Goal: Task Accomplishment & Management: Use online tool/utility

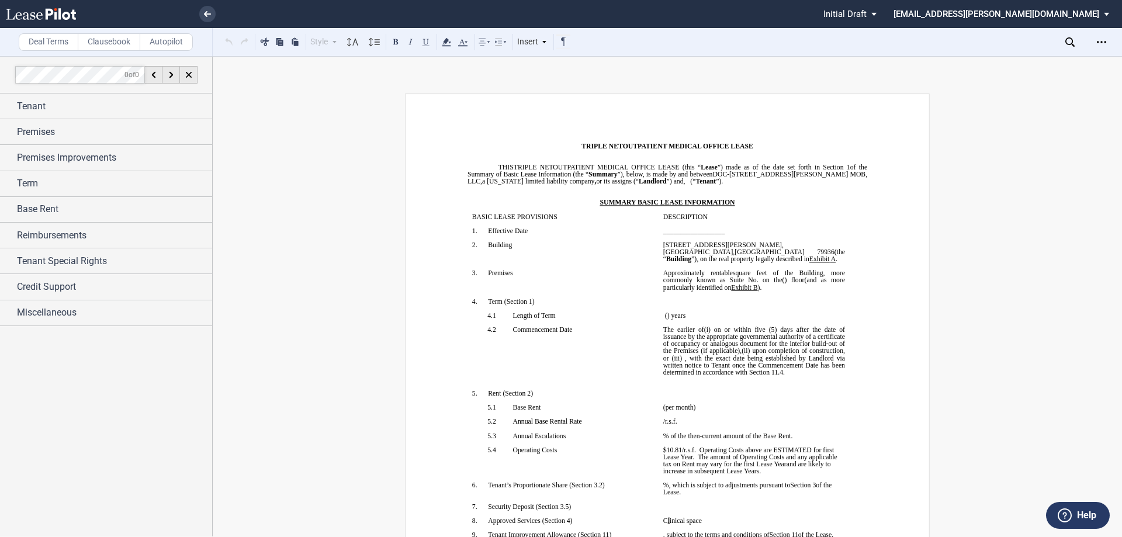
click at [677, 190] on p "﻿" at bounding box center [667, 188] width 400 height 7
click at [659, 182] on span "OUTPATIENT MEDICAL OFFICE LEASE (this “ Lease ”) made as of the date set forth …" at bounding box center [667, 174] width 401 height 21
click at [660, 188] on p "﻿" at bounding box center [667, 188] width 400 height 7
click at [667, 180] on span "”) and" at bounding box center [675, 181] width 17 height 7
click at [30, 109] on span "Tenant" at bounding box center [31, 106] width 29 height 14
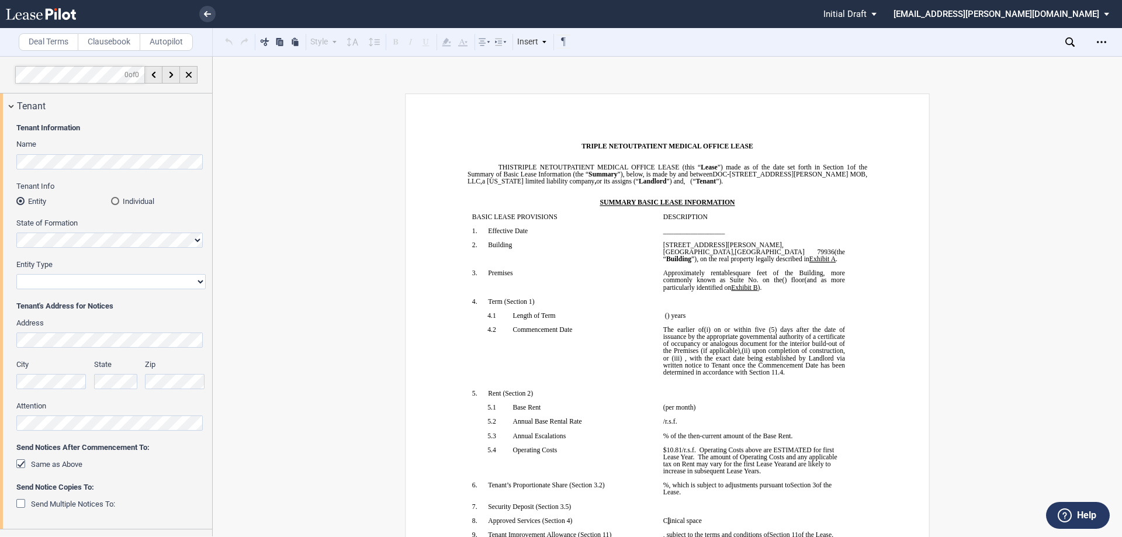
click at [0, 163] on html ".bocls-1{fill:#26354a;fill-rule:evenodd} Loading... × Pending... Pending... Ini…" at bounding box center [561, 268] width 1122 height 537
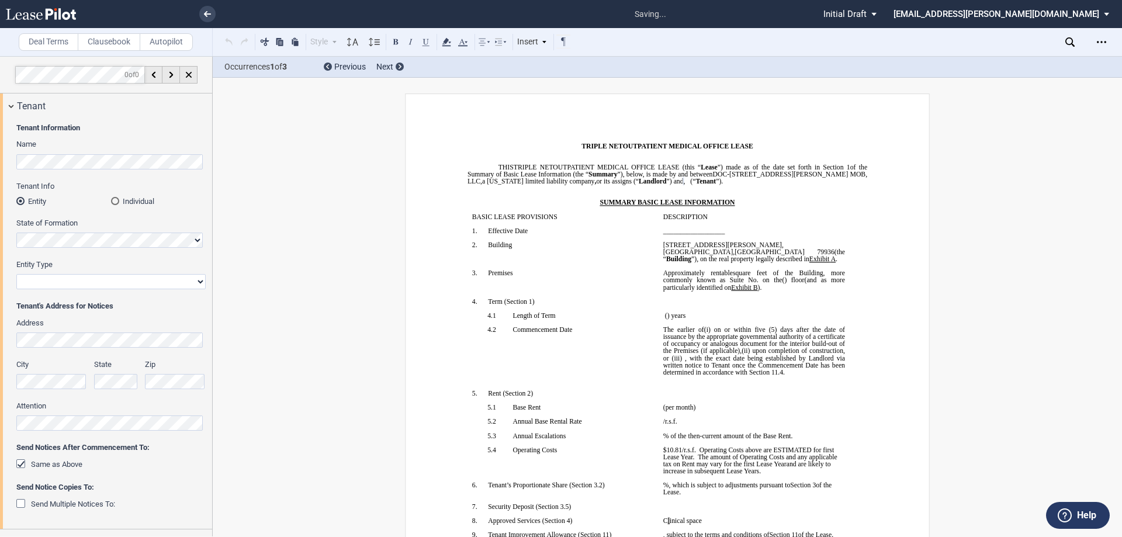
click at [41, 279] on select "Corporation Limited Liability Company General Partnership Limited Partnership O…" at bounding box center [110, 281] width 189 height 15
select select "Other"
click at [16, 274] on select "Corporation Limited Liability Company General Partnership Limited Partnership O…" at bounding box center [110, 281] width 189 height 15
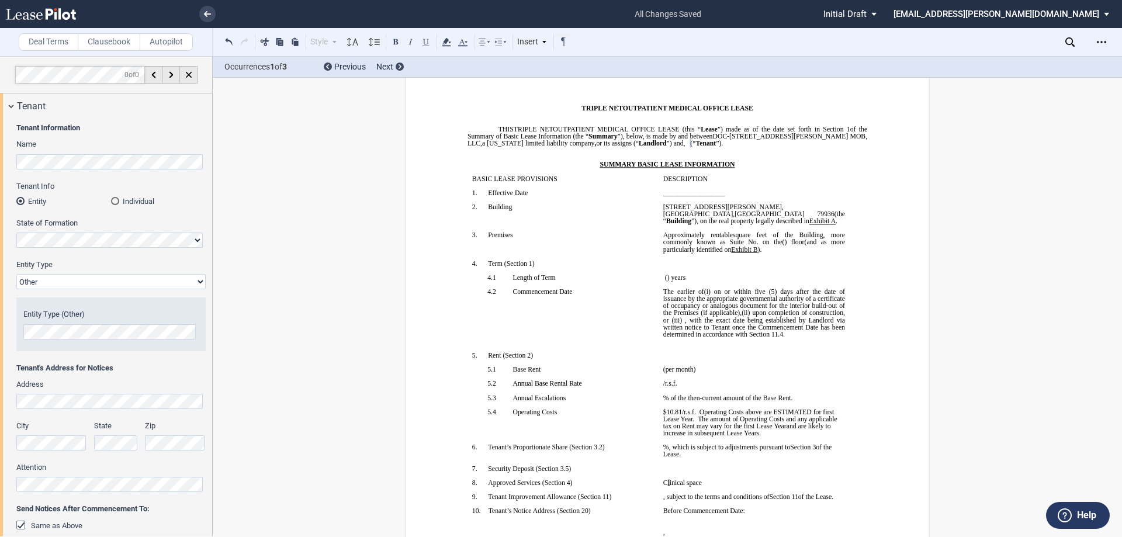
scroll to position [58, 0]
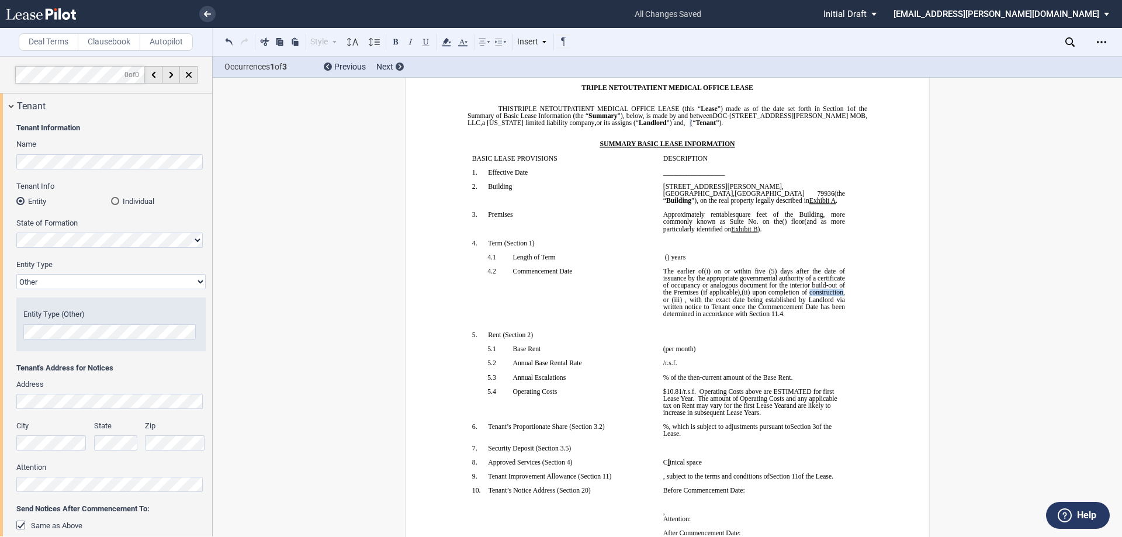
drag, startPoint x: 658, startPoint y: 300, endPoint x: 693, endPoint y: 300, distance: 35.1
click at [693, 300] on td "﻿ ﻿ The earlier of (i) the date upon which [PERSON_NAME] opens to conduct busin…" at bounding box center [753, 300] width 191 height 64
drag, startPoint x: 784, startPoint y: 315, endPoint x: 694, endPoint y: 322, distance: 90.2
click at [694, 317] on span ", with the exact date being established by Landlord via written notice to Tenan…" at bounding box center [754, 306] width 183 height 21
click at [800, 315] on p "﻿ ﻿ The earlier of (i) the date upon which [PERSON_NAME] opens to conduct busin…" at bounding box center [754, 293] width 182 height 50
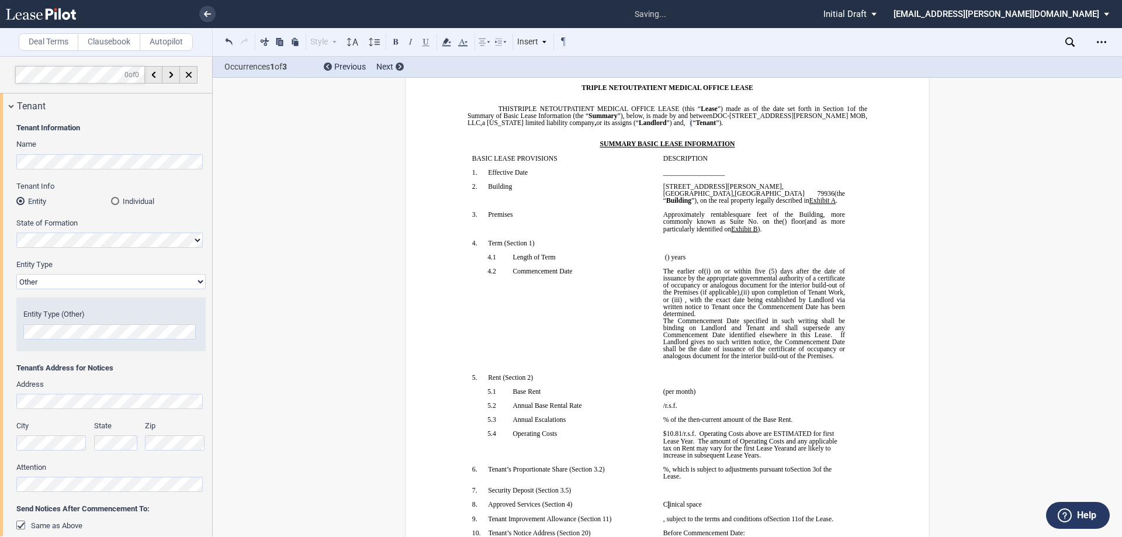
click at [658, 320] on td "﻿ ﻿ The earlier of (i) the date upon which [PERSON_NAME] opens to conduct busin…" at bounding box center [753, 321] width 191 height 106
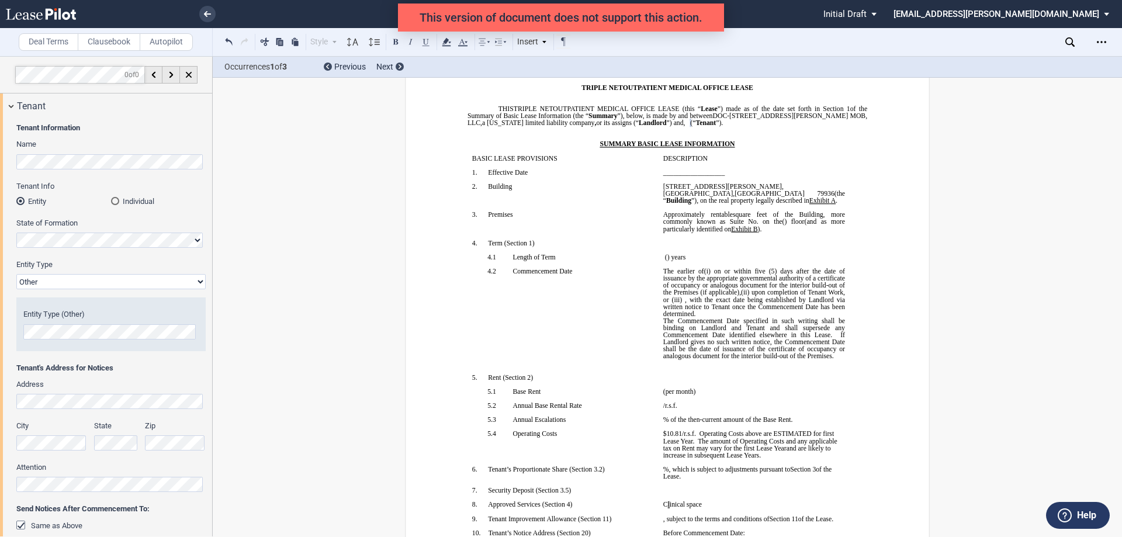
drag, startPoint x: 788, startPoint y: 311, endPoint x: 826, endPoint y: 314, distance: 38.1
click at [826, 314] on p "﻿ ﻿ The earlier of (i) the date upon which [PERSON_NAME] opens to conduct busin…" at bounding box center [754, 314] width 182 height 92
click at [807, 311] on p "﻿ ﻿ The earlier of (i) the date upon which [PERSON_NAME] opens to conduct busin…" at bounding box center [754, 314] width 182 height 92
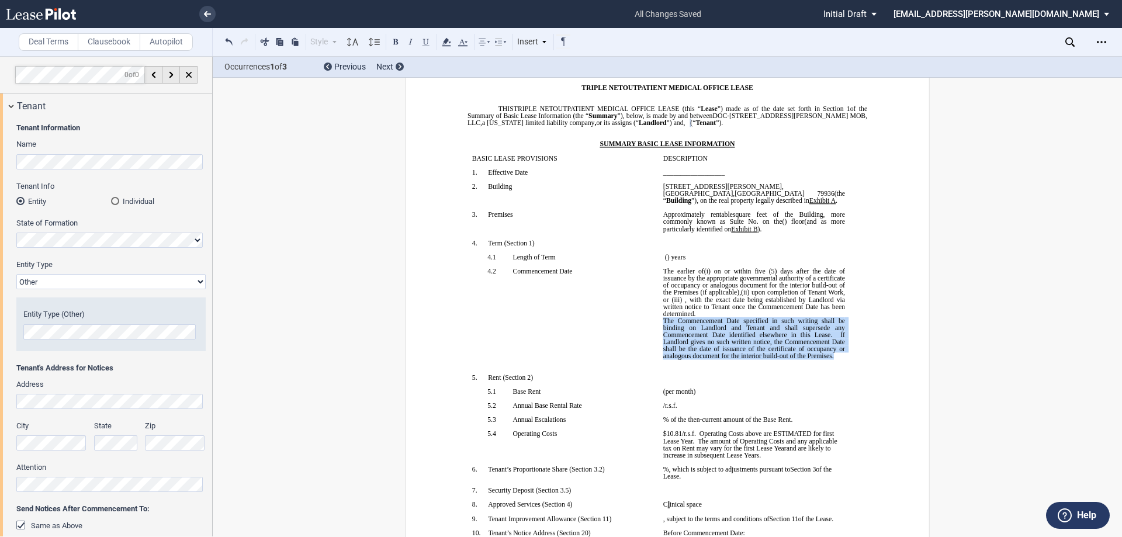
drag, startPoint x: 831, startPoint y: 355, endPoint x: 659, endPoint y: 321, distance: 175.1
click at [659, 321] on td "﻿ ﻿ The earlier of (i) the date upon which [PERSON_NAME] opens to conduct busin…" at bounding box center [753, 321] width 191 height 106
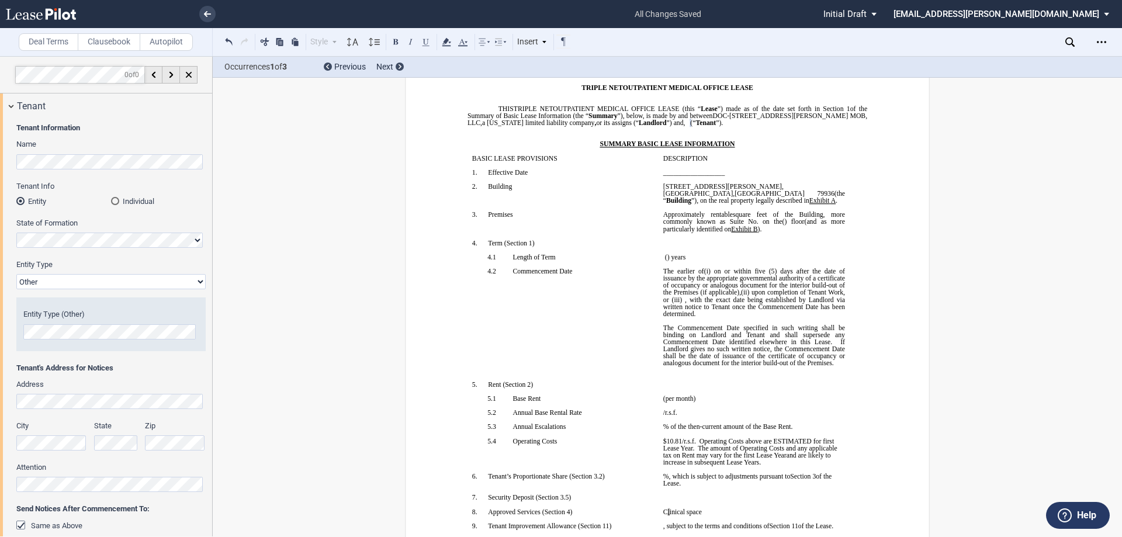
click at [688, 322] on p at bounding box center [754, 320] width 182 height 7
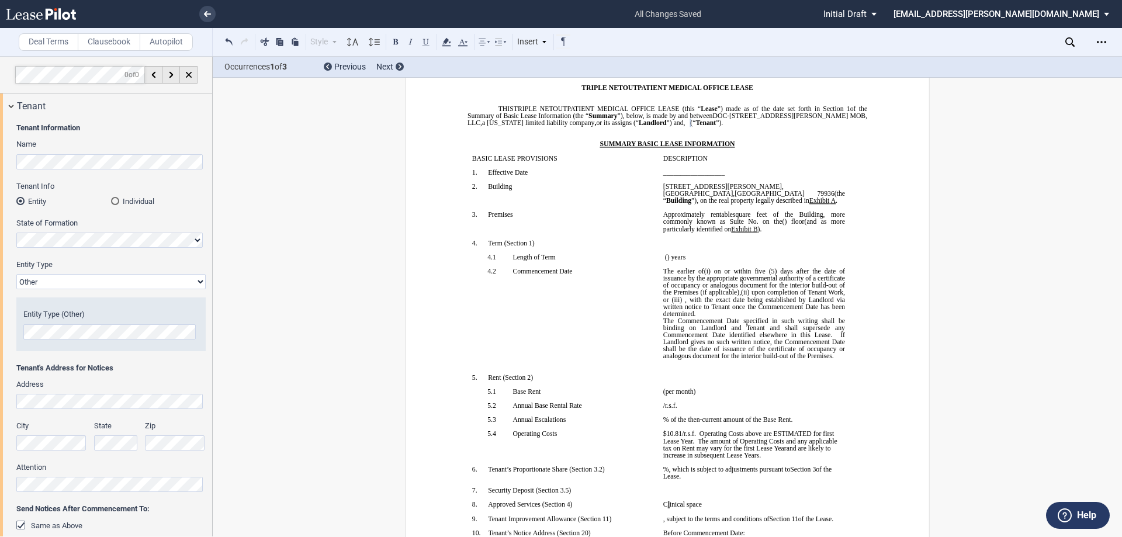
click at [807, 313] on p "﻿ ﻿ The earlier of (i) the date upon which [PERSON_NAME] opens to conduct busin…" at bounding box center [754, 314] width 182 height 92
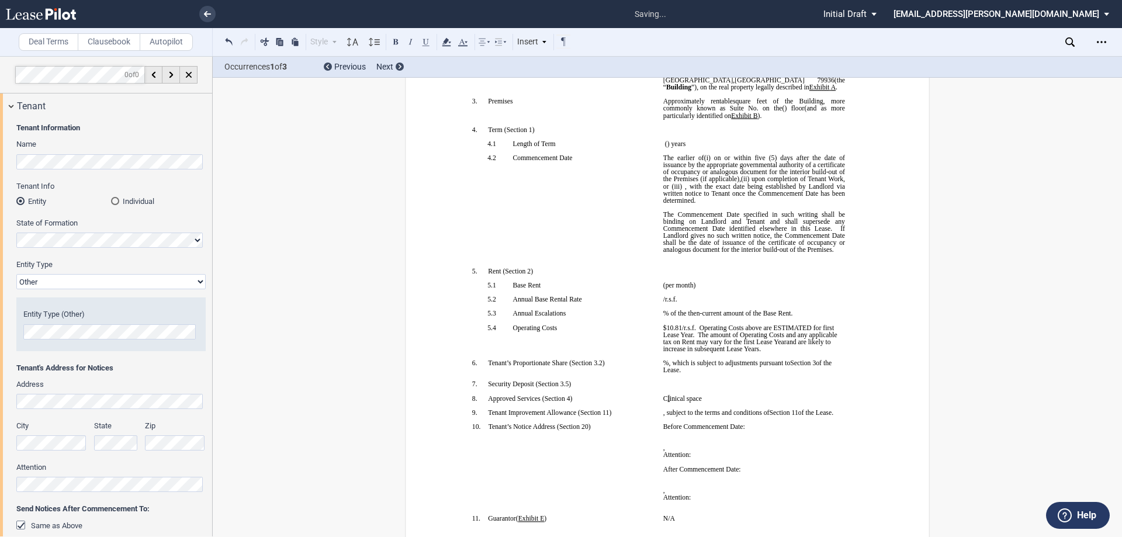
scroll to position [234, 0]
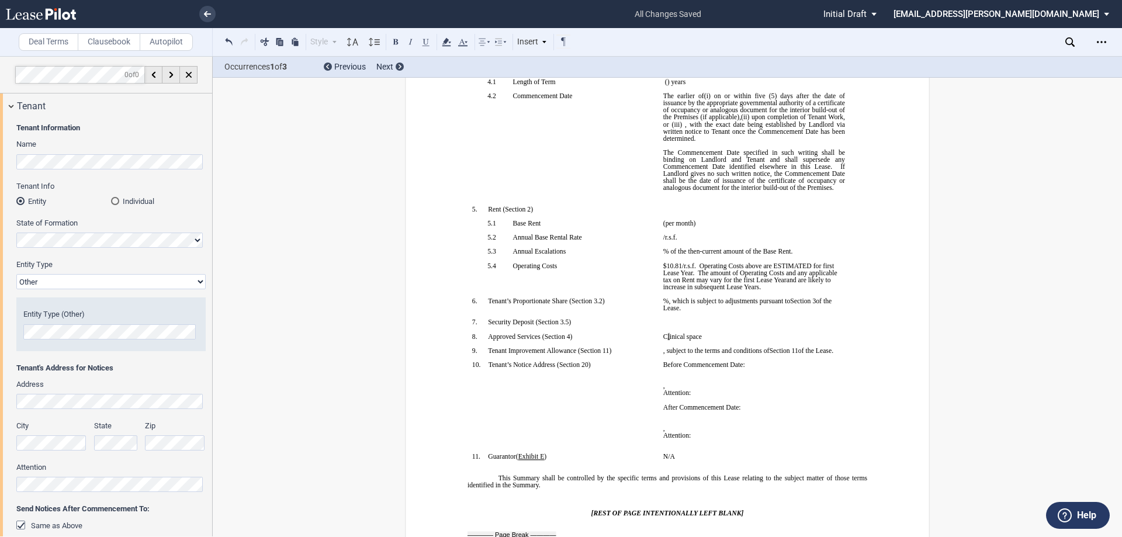
drag, startPoint x: 785, startPoint y: 140, endPoint x: 795, endPoint y: 135, distance: 10.5
click at [795, 135] on p "﻿ ﻿ The earlier of (i) the date upon which [PERSON_NAME] opens to conduct busin…" at bounding box center [754, 117] width 182 height 50
drag, startPoint x: 785, startPoint y: 135, endPoint x: 654, endPoint y: 153, distance: 132.1
click at [654, 153] on tr "!!SET_LEVEL_1!! !!SBL_LEVEL_2!! 4.2 Commencement Date ﻿ ﻿ ﻿ The earlier of (i) …" at bounding box center [658, 148] width 382 height 113
drag, startPoint x: 655, startPoint y: 153, endPoint x: 784, endPoint y: 140, distance: 129.8
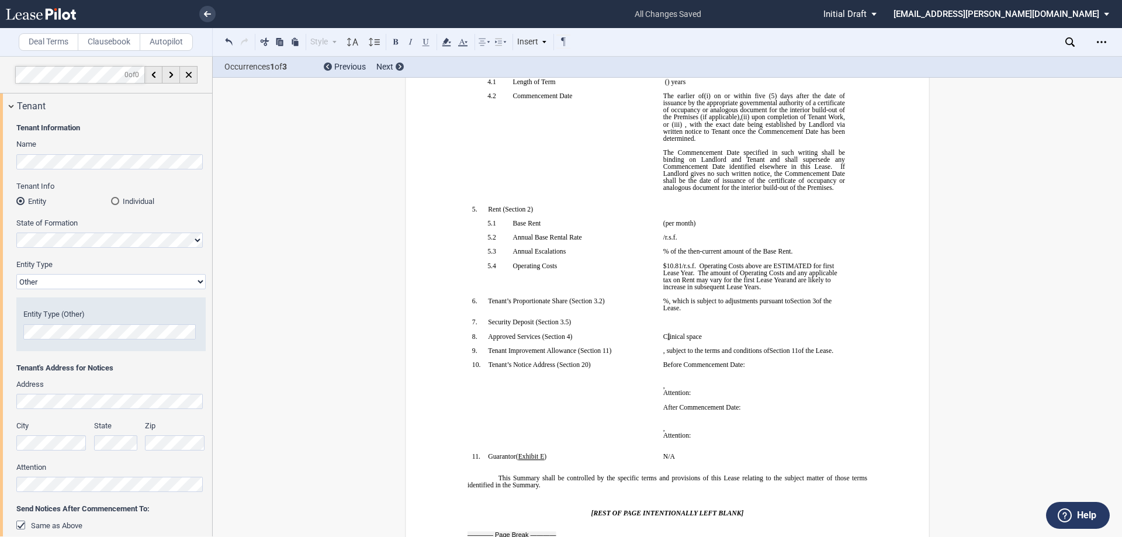
click at [784, 140] on td "﻿ ﻿ The earlier of (i) the date upon which [PERSON_NAME] opens to conduct busin…" at bounding box center [753, 148] width 191 height 113
click at [787, 139] on p "﻿ ﻿ The earlier of (i) the date upon which [PERSON_NAME] opens to conduct busin…" at bounding box center [754, 117] width 182 height 50
drag, startPoint x: 787, startPoint y: 139, endPoint x: 657, endPoint y: 154, distance: 131.1
click at [658, 154] on td "﻿ ﻿ The earlier of (i) the date upon which [PERSON_NAME] opens to conduct busin…" at bounding box center [753, 148] width 191 height 113
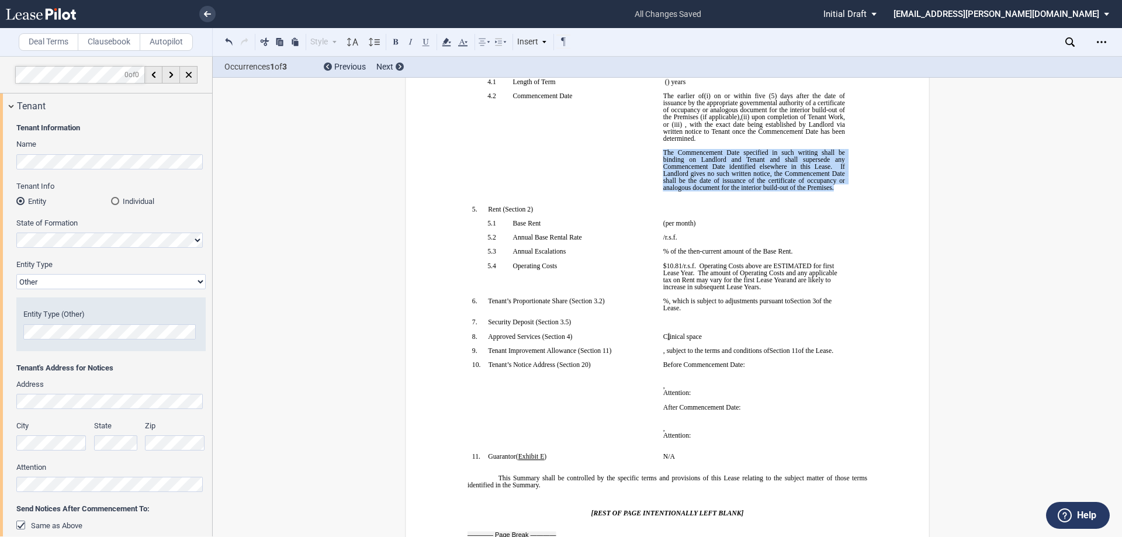
drag, startPoint x: 660, startPoint y: 152, endPoint x: 834, endPoint y: 188, distance: 177.8
click at [834, 188] on p "The Commencement Date specified in such writing shall be binding on Landlord an…" at bounding box center [754, 170] width 182 height 43
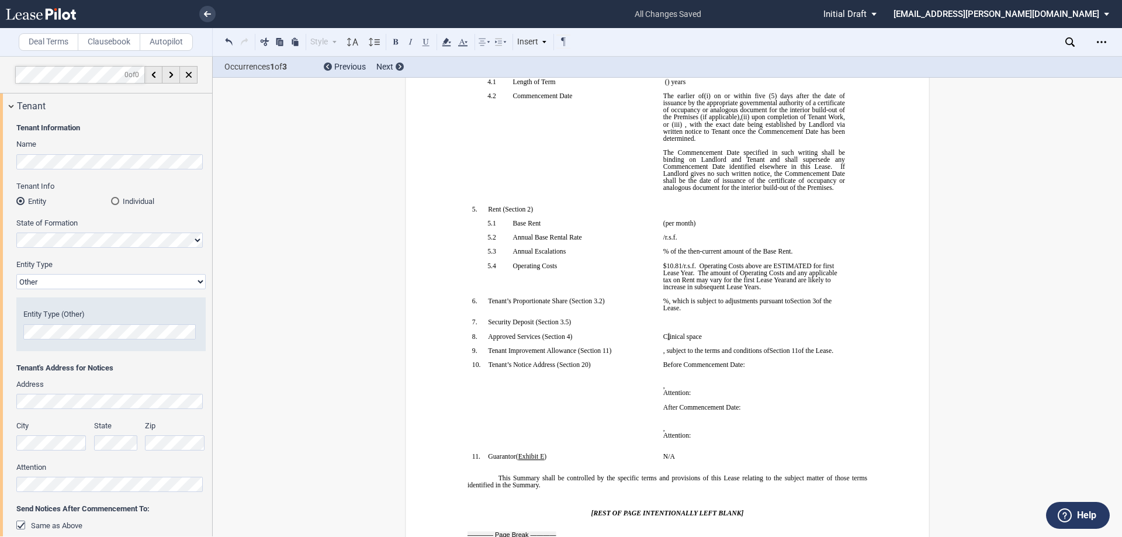
click at [776, 140] on span ", with the exact date being established by Landlord via written notice to Tenan…" at bounding box center [754, 131] width 183 height 21
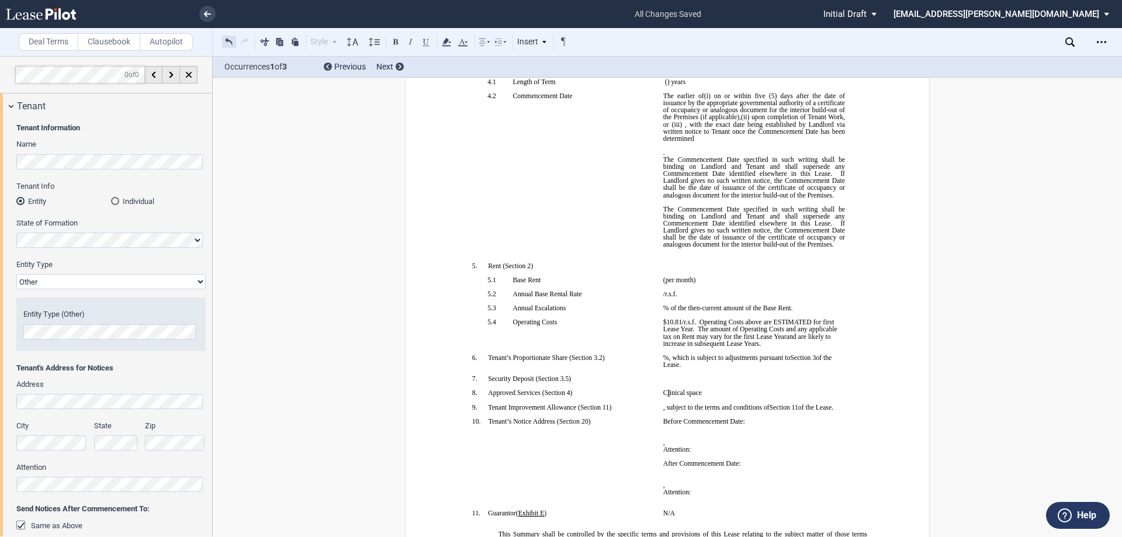
click at [230, 45] on button at bounding box center [229, 41] width 14 height 14
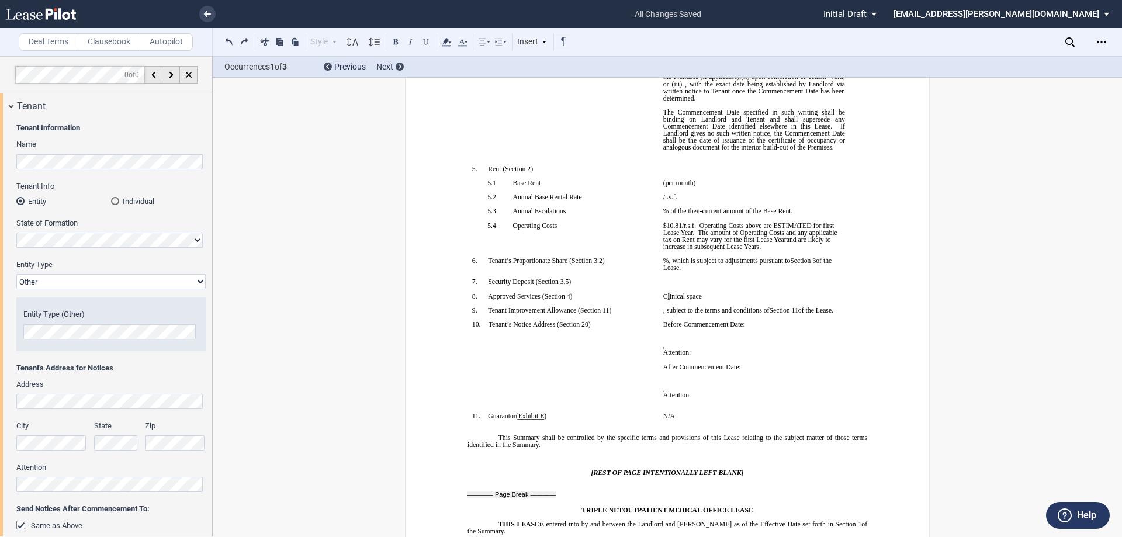
scroll to position [292, 0]
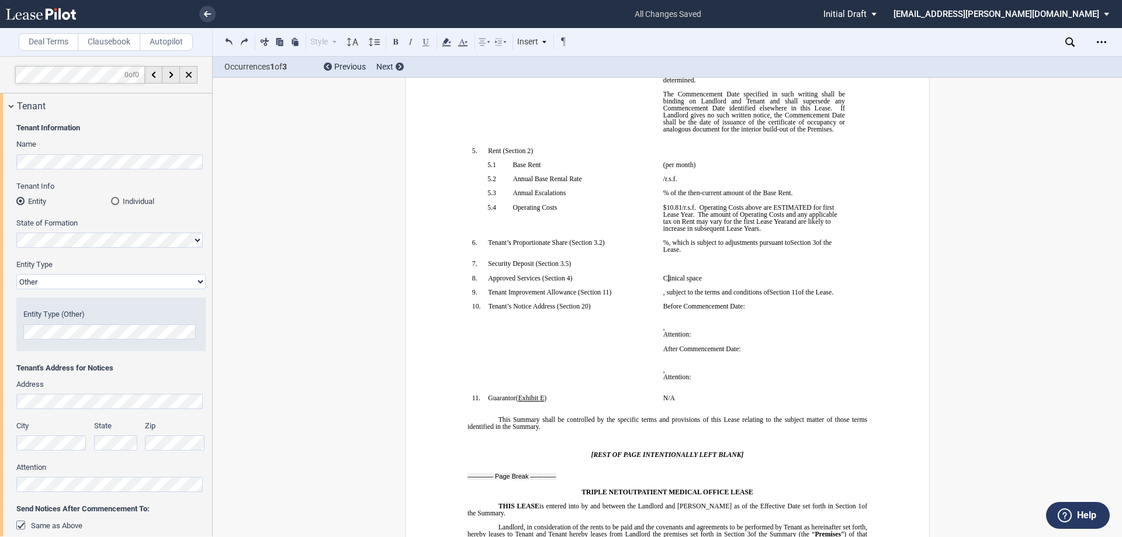
click at [681, 293] on span ", subject to the terms and conditions of" at bounding box center [716, 292] width 106 height 7
click at [681, 294] on span ", subject to the terms and conditions of" at bounding box center [716, 292] width 106 height 7
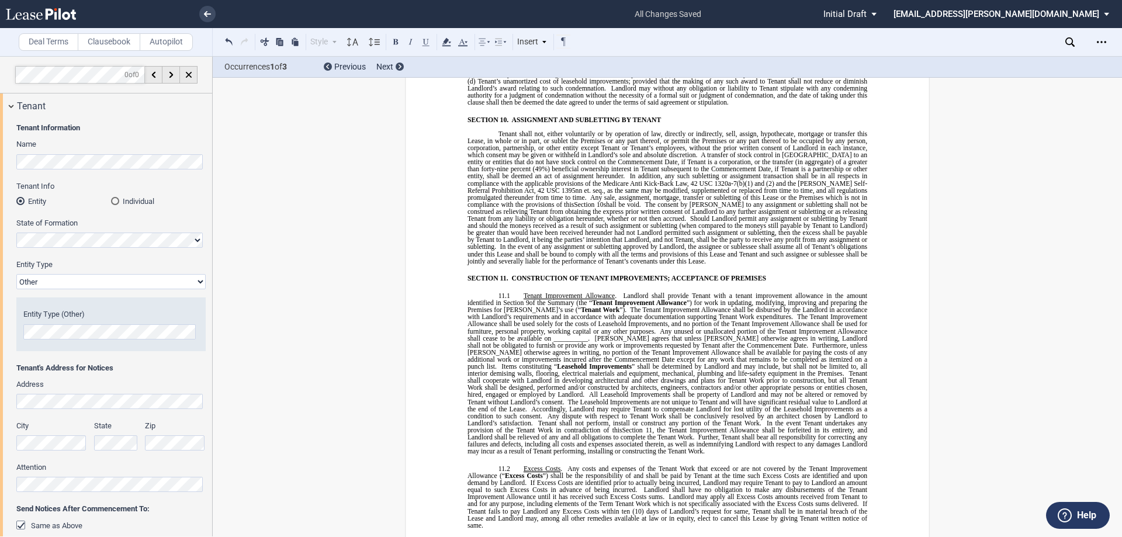
scroll to position [5024, 0]
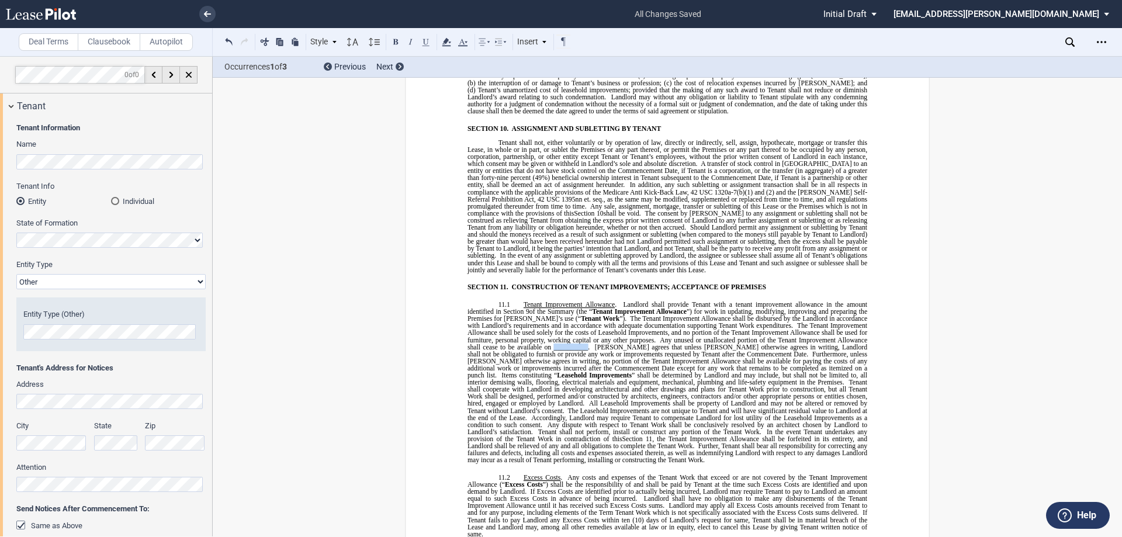
drag, startPoint x: 550, startPoint y: 312, endPoint x: 582, endPoint y: 313, distance: 32.7
click at [582, 336] on span "Any unused or unallocated portion of the Tenant Improvement Allowance shall cea…" at bounding box center [667, 343] width 401 height 14
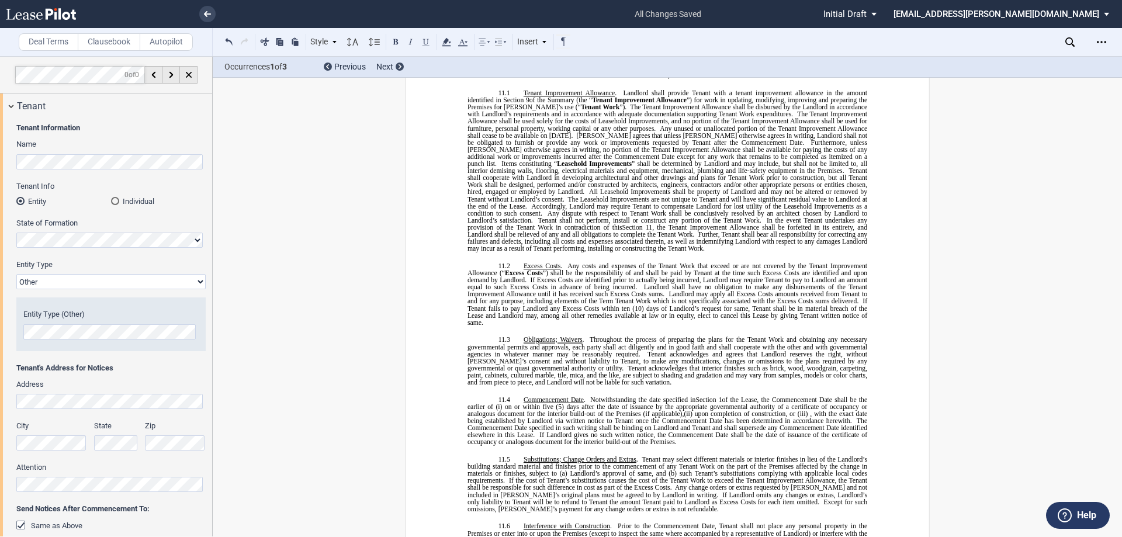
scroll to position [5200, 0]
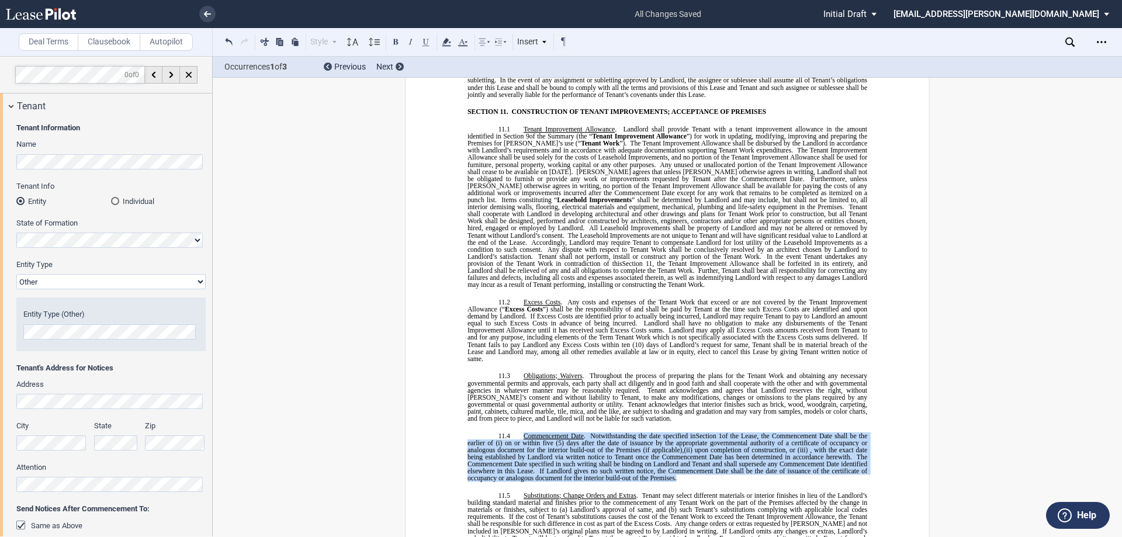
drag, startPoint x: 717, startPoint y: 441, endPoint x: 522, endPoint y: 400, distance: 198.9
click at [522, 432] on p "11.4 Commencement Date . Notwithstanding the date specified in ﻿ Section 1 ﻿ of…" at bounding box center [667, 457] width 400 height 50
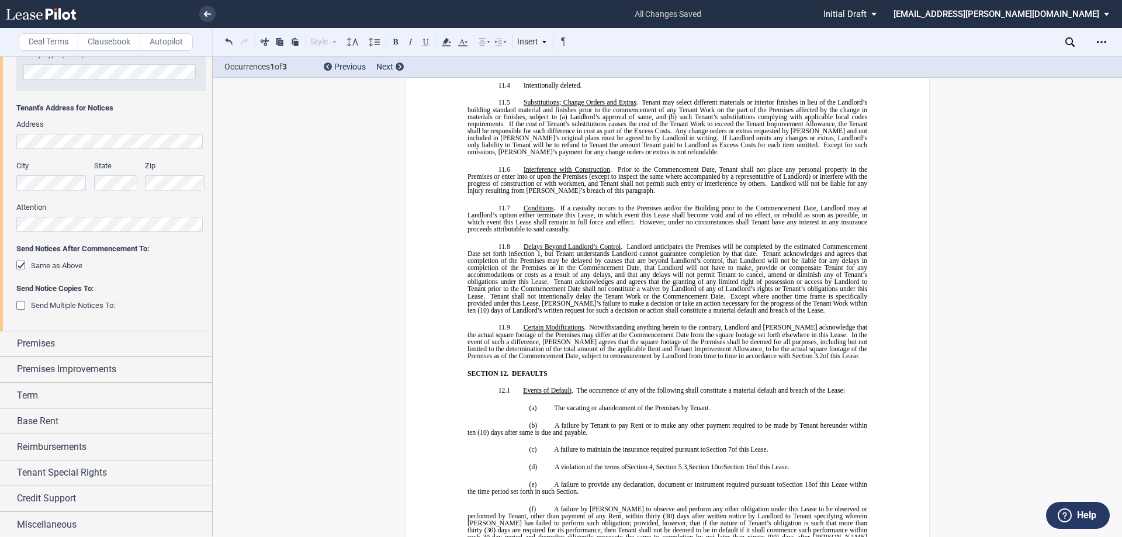
scroll to position [261, 0]
click at [48, 522] on span "Miscellaneous" at bounding box center [47, 523] width 60 height 14
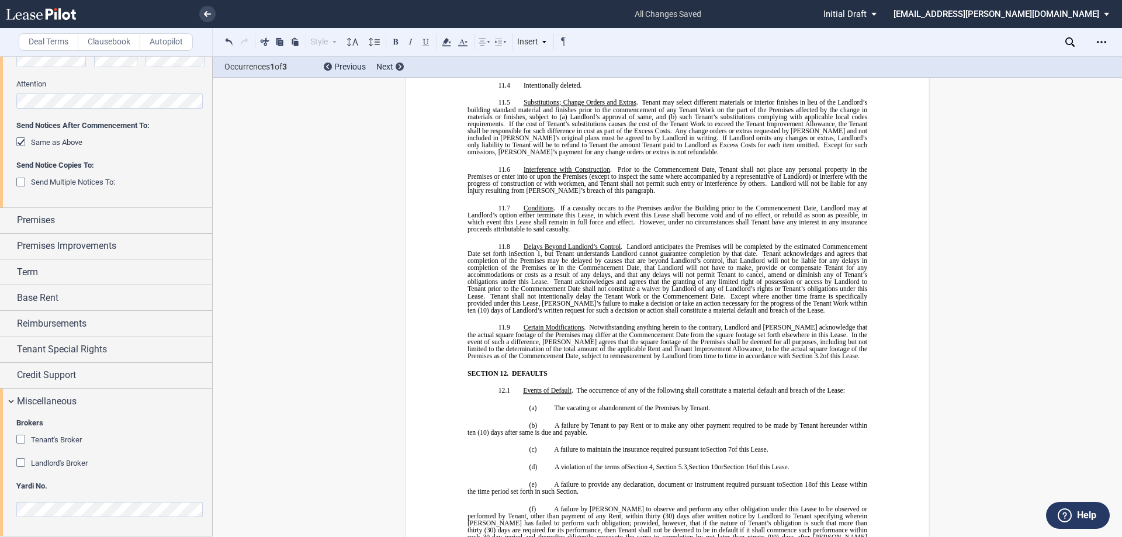
click at [65, 463] on span "Landlord's Broker" at bounding box center [59, 463] width 57 height 9
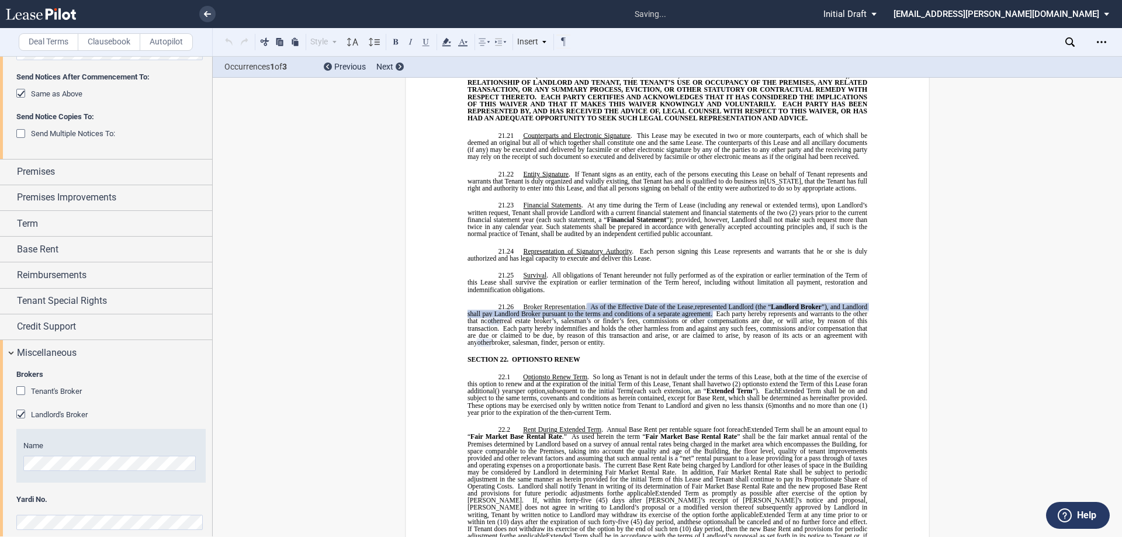
scroll to position [445, 0]
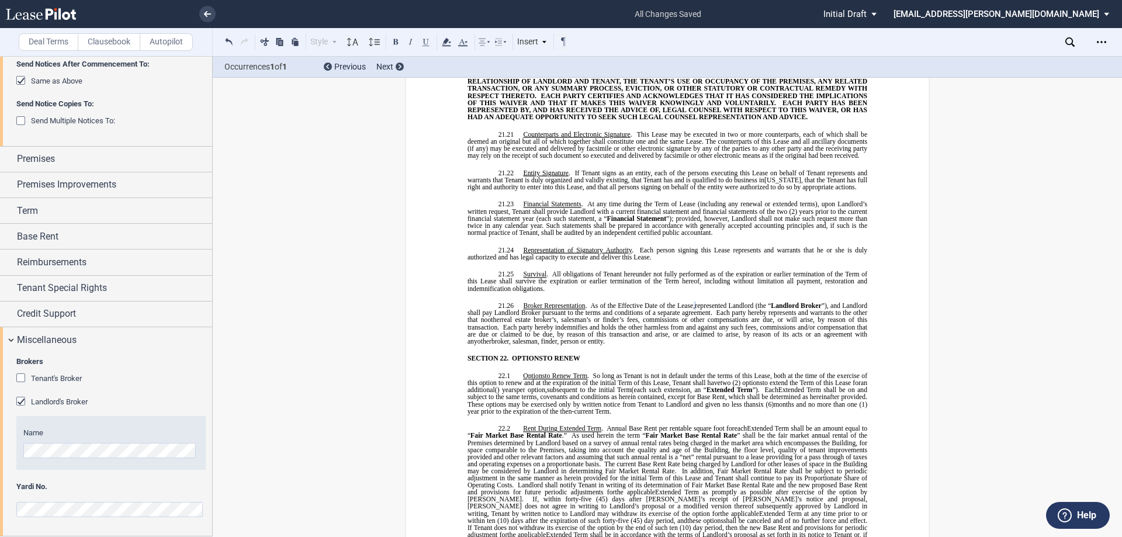
click at [571, 432] on span "As used herein the term “" at bounding box center [608, 435] width 74 height 7
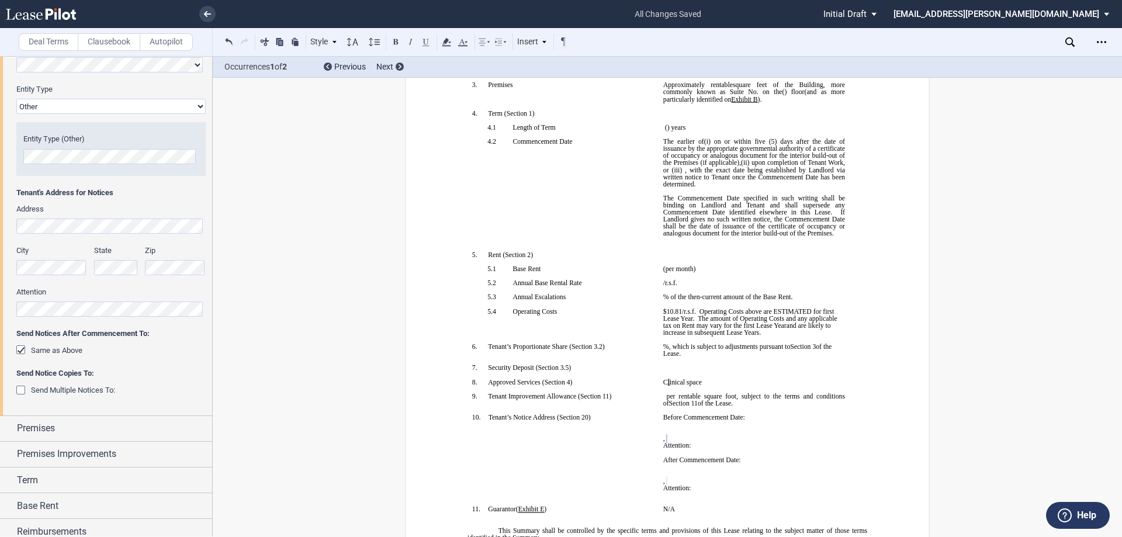
scroll to position [185, 0]
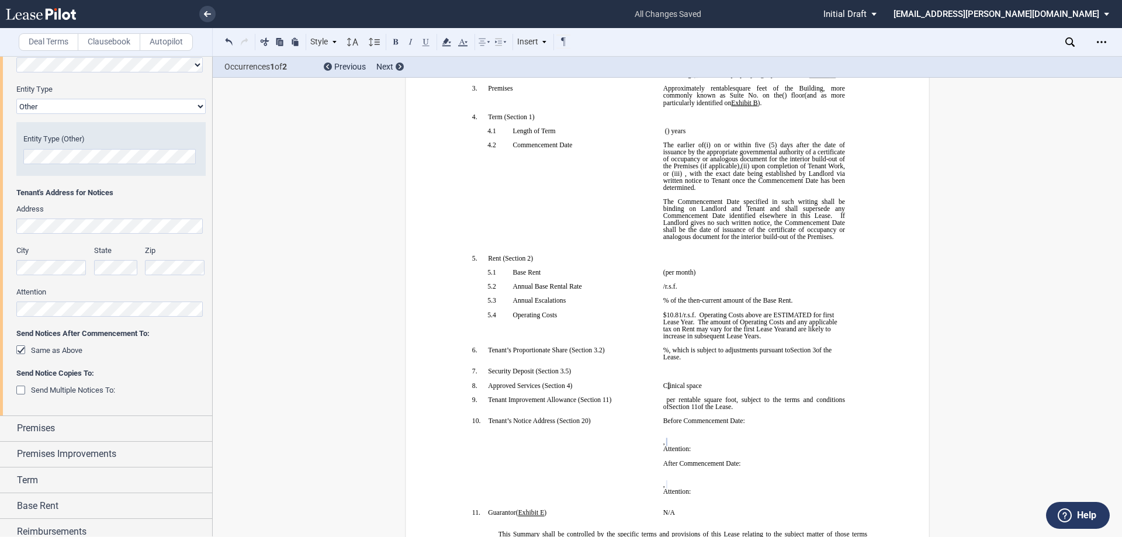
click at [701, 380] on p "﻿" at bounding box center [754, 378] width 182 height 7
drag, startPoint x: 700, startPoint y: 386, endPoint x: 661, endPoint y: 382, distance: 39.4
click at [663, 382] on p "﻿C ﻿ ﻿l ﻿ inical space" at bounding box center [754, 385] width 182 height 7
click at [765, 386] on p "﻿ ﻿ space Medical and general office use ﻿ ﻿l" at bounding box center [754, 385] width 182 height 7
click at [678, 384] on span "Medical and general office use" at bounding box center [720, 385] width 84 height 7
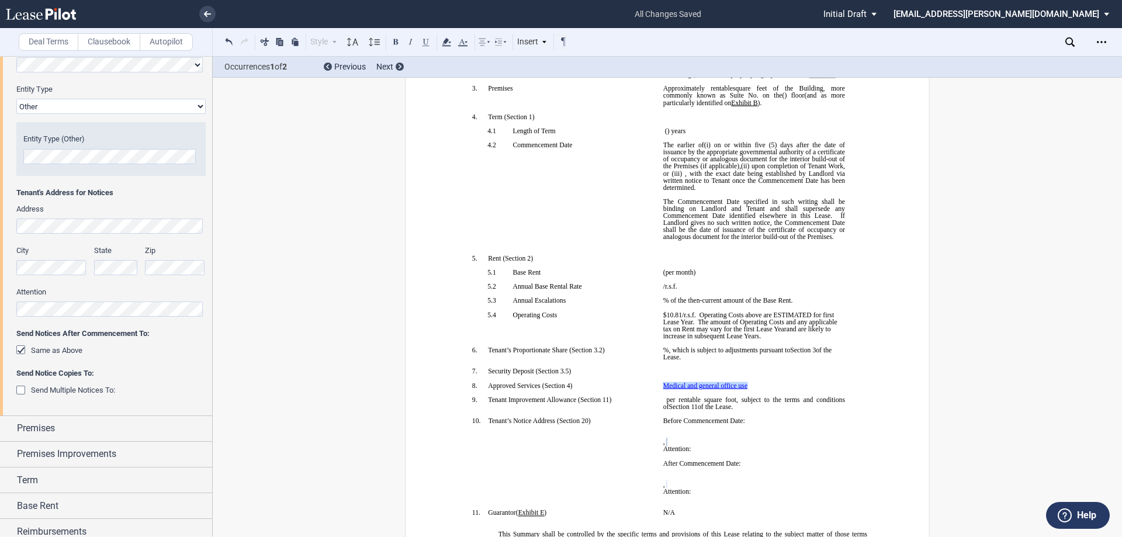
drag, startPoint x: 758, startPoint y: 389, endPoint x: 661, endPoint y: 387, distance: 97.0
click at [661, 387] on td "﻿ ﻿ Medical and general office use ﻿ ﻿ ﻿" at bounding box center [753, 389] width 191 height 14
click at [462, 42] on icon at bounding box center [463, 42] width 14 height 14
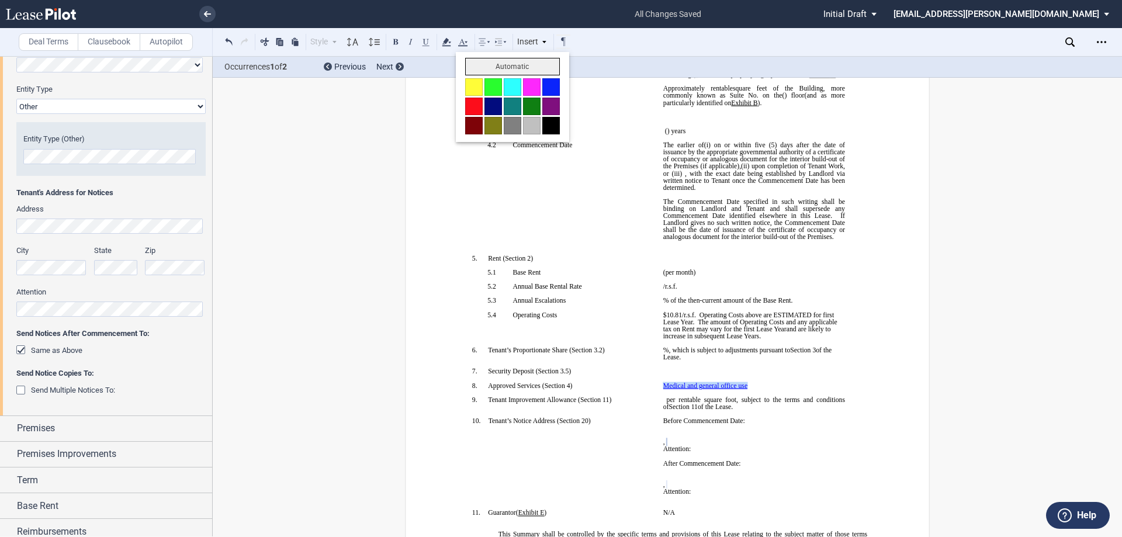
click at [483, 71] on button "Automatic" at bounding box center [512, 67] width 95 height 18
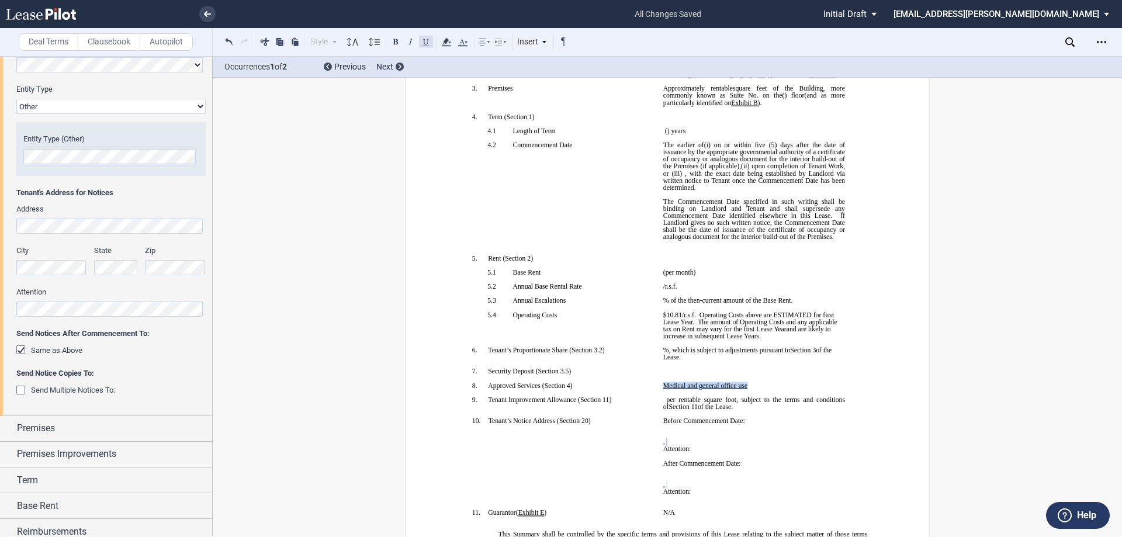
click at [425, 47] on button at bounding box center [426, 41] width 14 height 14
click at [515, 198] on td "!!SET_LEVEL_1!! !!SBL_LEVEL_2!! 4.2 Commencement Date ﻿" at bounding box center [562, 197] width 191 height 113
drag, startPoint x: 747, startPoint y: 387, endPoint x: 656, endPoint y: 386, distance: 91.1
click at [658, 386] on td "﻿ ﻿ Medical and general office use ﻿ ﻿ ﻿" at bounding box center [753, 389] width 191 height 14
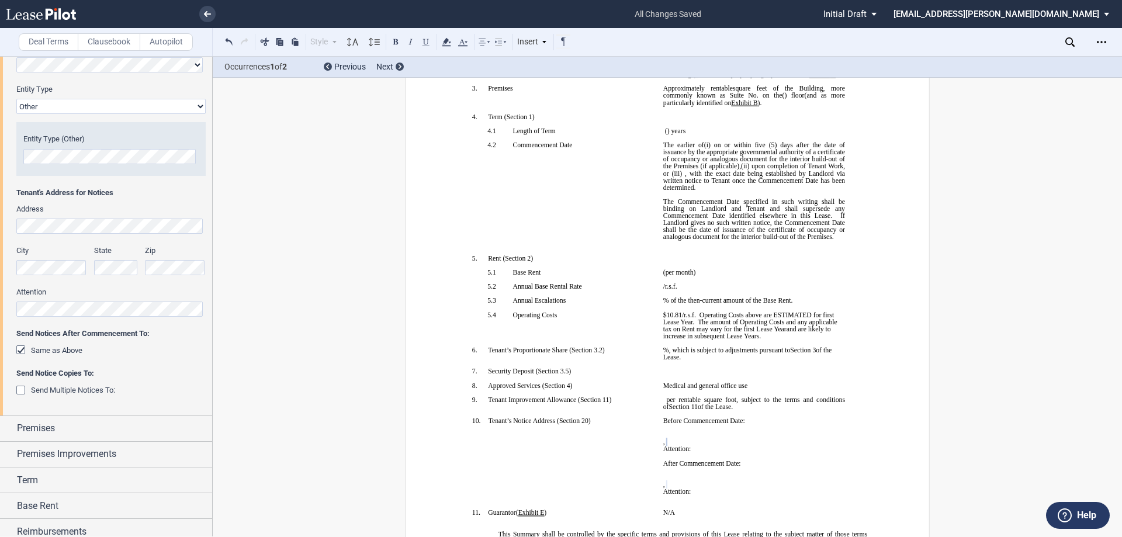
copy span "﻿ ﻿"
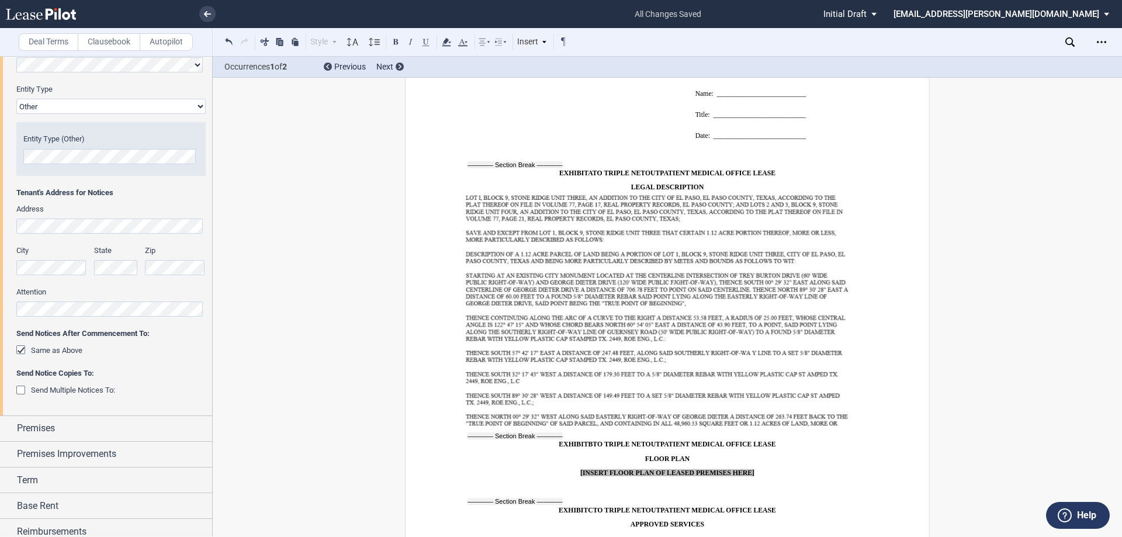
scroll to position [10059, 0]
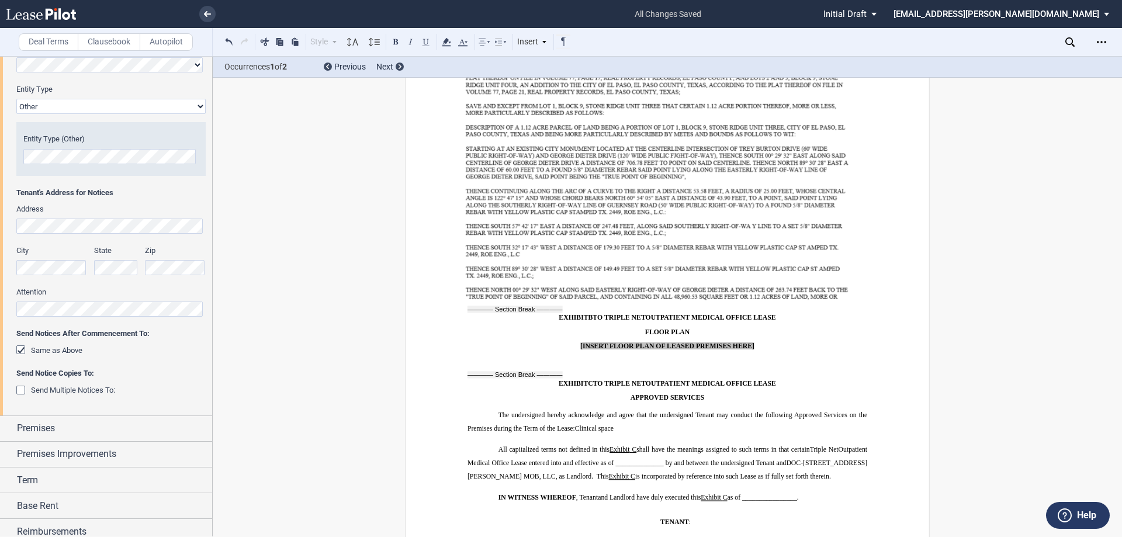
click at [630, 408] on p "The undersigned hereby acknowledge and agree that the undersigned Tenant may co…" at bounding box center [667, 421] width 400 height 27
drag, startPoint x: 620, startPoint y: 377, endPoint x: 574, endPoint y: 377, distance: 46.2
click at [574, 408] on p "The undersigned hereby acknowledge and agree that the undersigned Tenant may co…" at bounding box center [667, 421] width 400 height 27
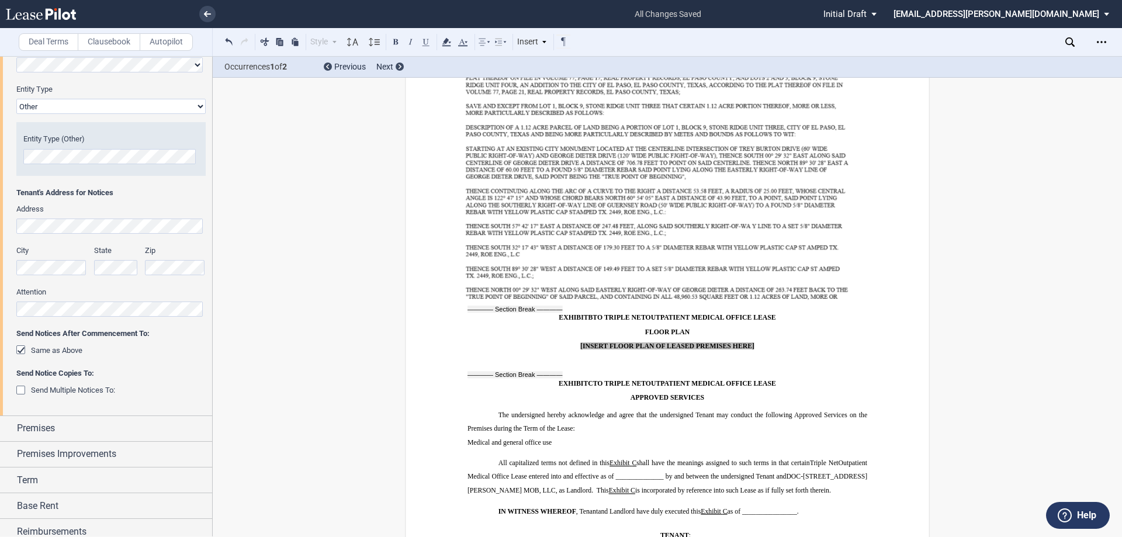
click at [467, 439] on span "Medical and general office use" at bounding box center [509, 442] width 84 height 7
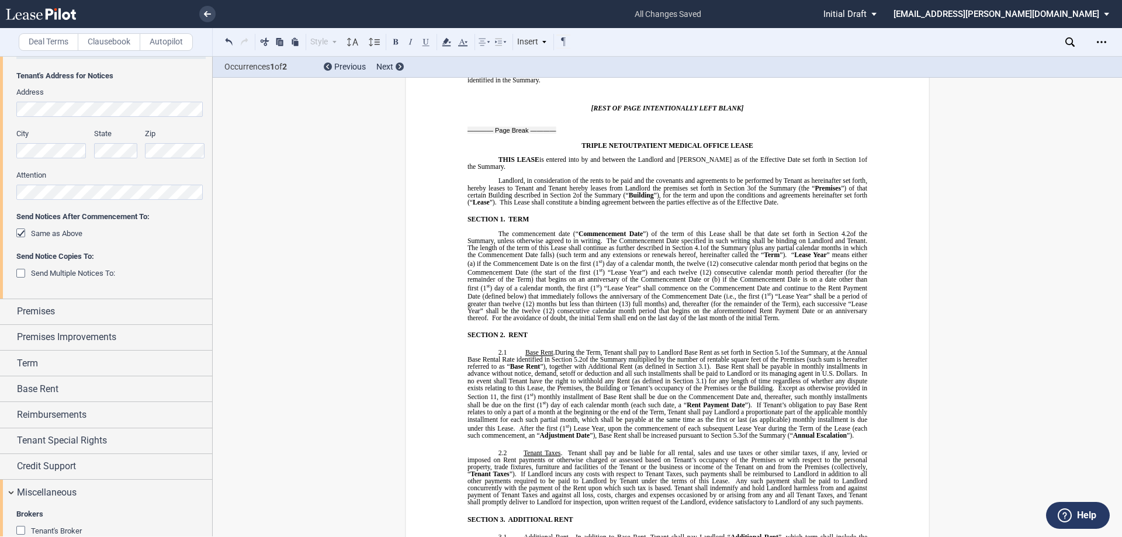
scroll to position [643, 0]
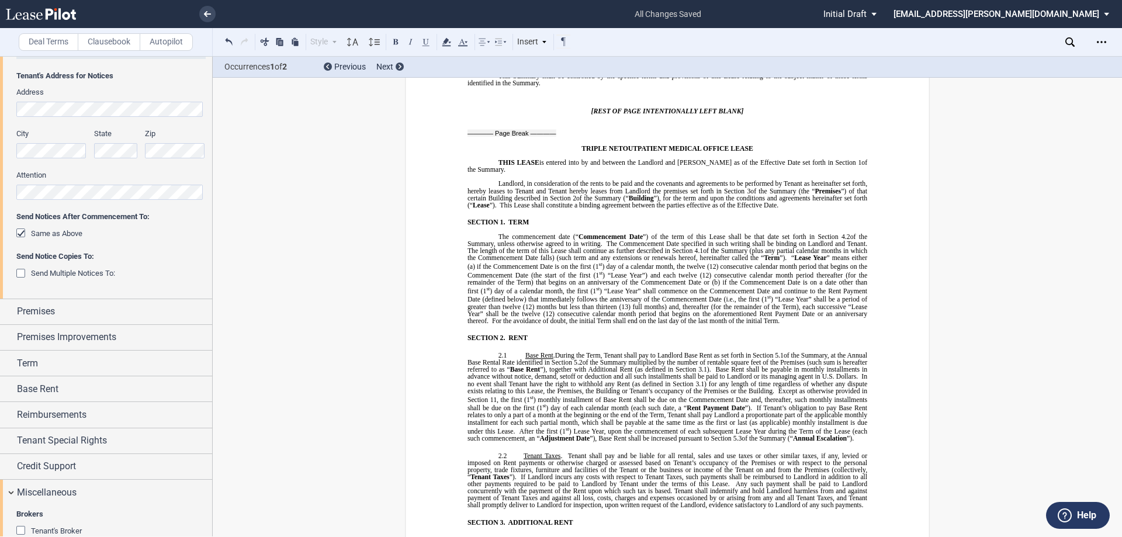
click at [511, 237] on span "of the Summary, unless otherwise agreed to in writing." at bounding box center [667, 240] width 401 height 14
drag, startPoint x: 568, startPoint y: 236, endPoint x: 593, endPoint y: 236, distance: 24.5
click at [593, 236] on span "of the Summary, unless [PERSON_NAME] otherwise agreed to in writing." at bounding box center [667, 240] width 401 height 14
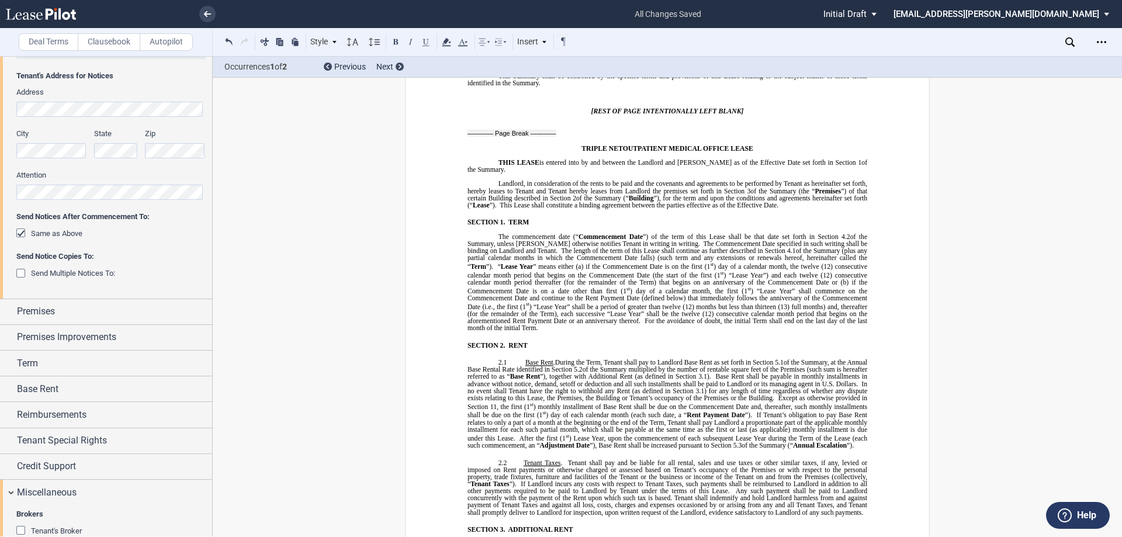
click at [667, 237] on span "of the Summary, unless [PERSON_NAME] otherwise notifies Tenant in writing in wr…" at bounding box center [667, 240] width 401 height 14
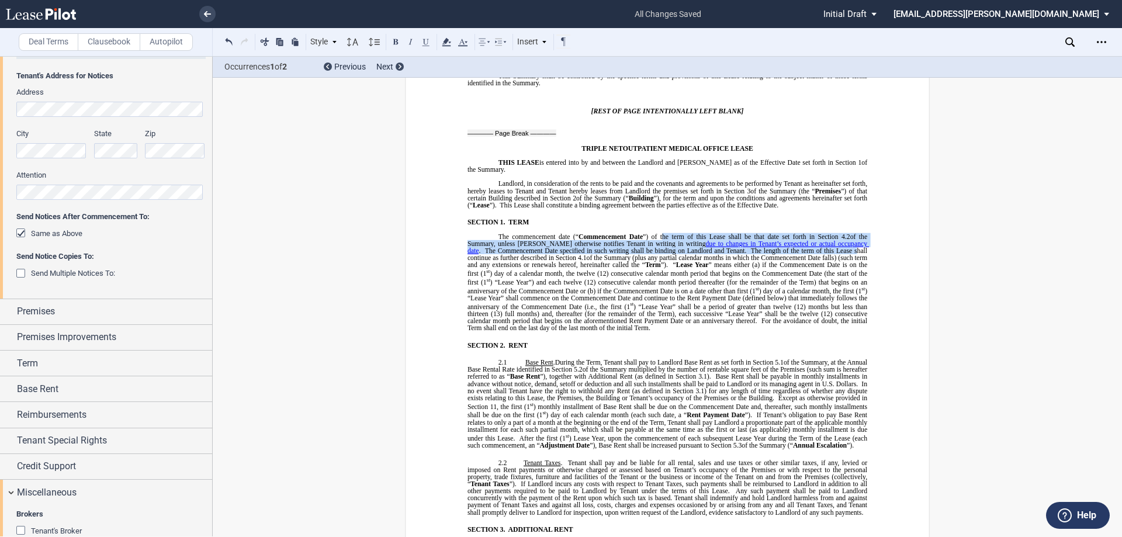
drag, startPoint x: 772, startPoint y: 238, endPoint x: 660, endPoint y: 228, distance: 113.1
click at [660, 233] on span "The commencement date (“ Commencement Date ”) of the term of this Lease shall b…" at bounding box center [667, 282] width 401 height 99
click at [459, 40] on icon at bounding box center [463, 42] width 14 height 14
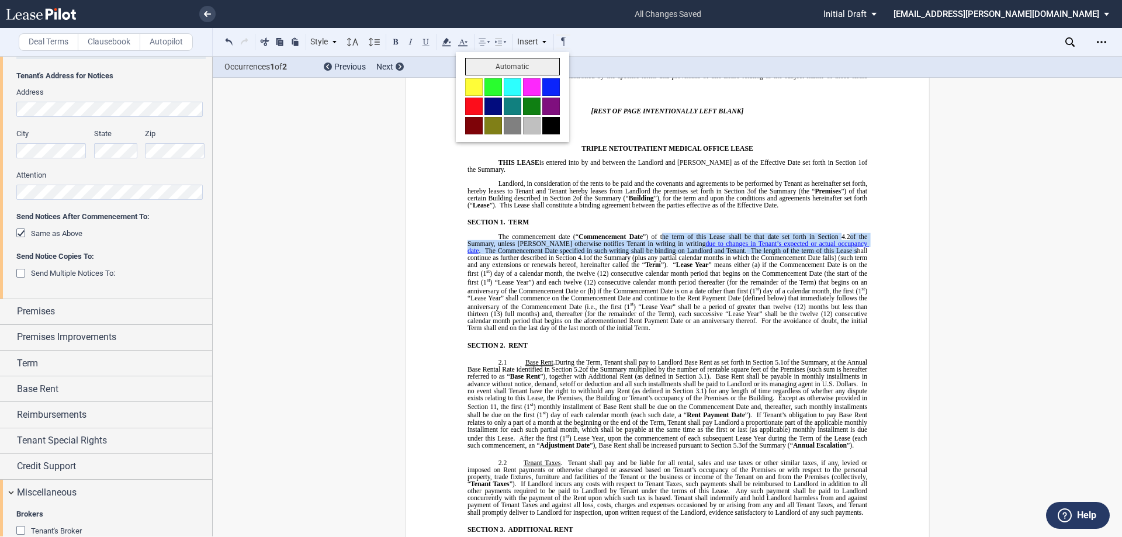
click at [480, 65] on button "Automatic" at bounding box center [512, 67] width 95 height 18
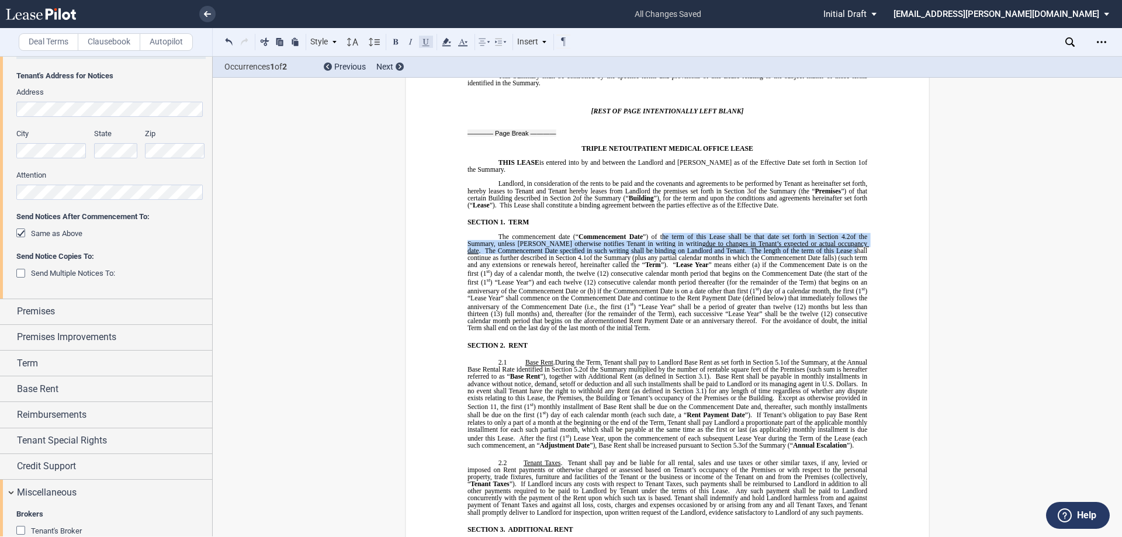
click at [426, 43] on button at bounding box center [426, 41] width 14 height 14
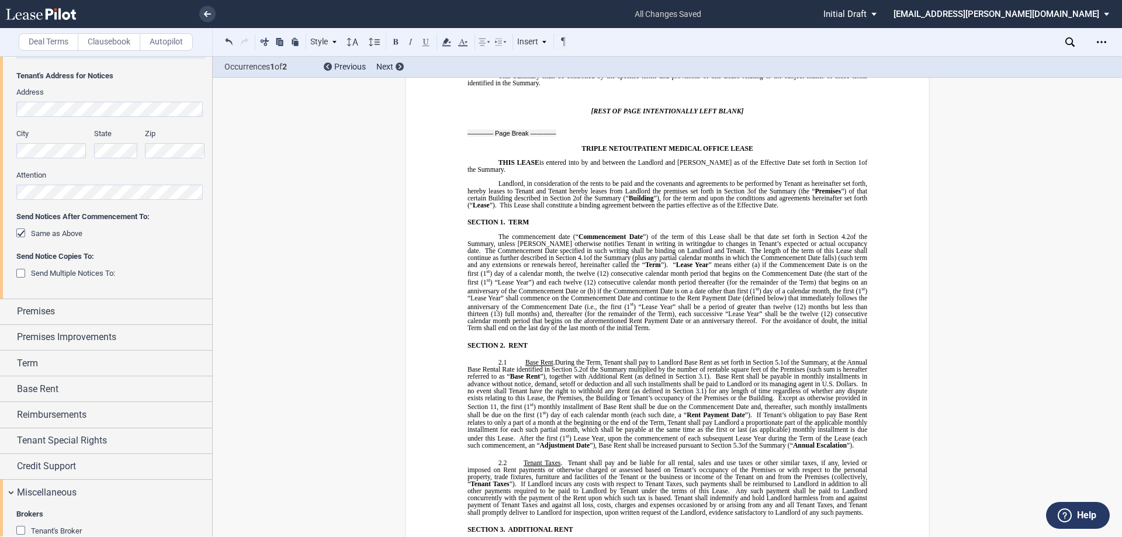
click at [821, 303] on span "(12) months but less than thirteen" at bounding box center [667, 310] width 401 height 14
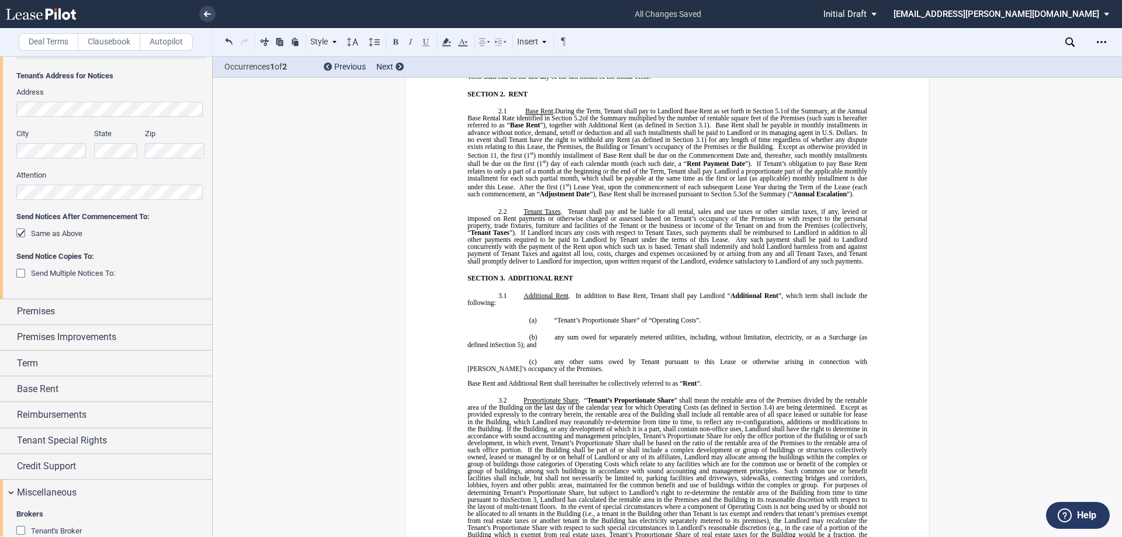
scroll to position [935, 0]
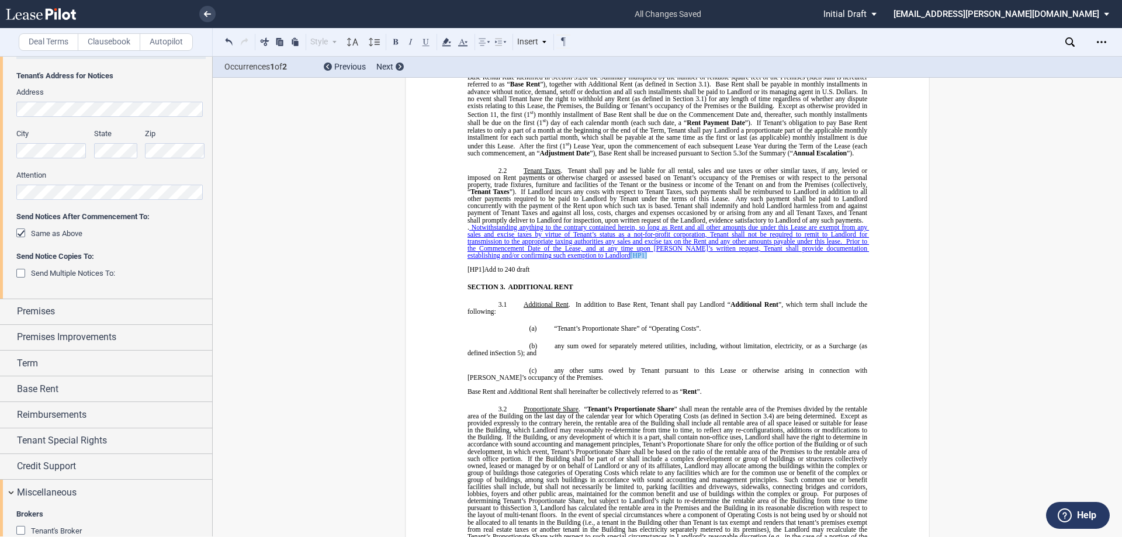
drag, startPoint x: 592, startPoint y: 256, endPoint x: 574, endPoint y: 257, distance: 18.1
click at [574, 257] on p ". Notwithstanding anything to the contrary contained herein, so long as Rent an…" at bounding box center [667, 242] width 400 height 36
drag, startPoint x: 589, startPoint y: 258, endPoint x: 467, endPoint y: 231, distance: 125.7
click at [467, 231] on p ". Notwithstanding anything to the contrary contained herein, so long as Rent an…" at bounding box center [667, 242] width 400 height 36
click at [470, 226] on span "Notwithstanding anything to the contrary contained herein, so long as Rent and …" at bounding box center [667, 234] width 401 height 21
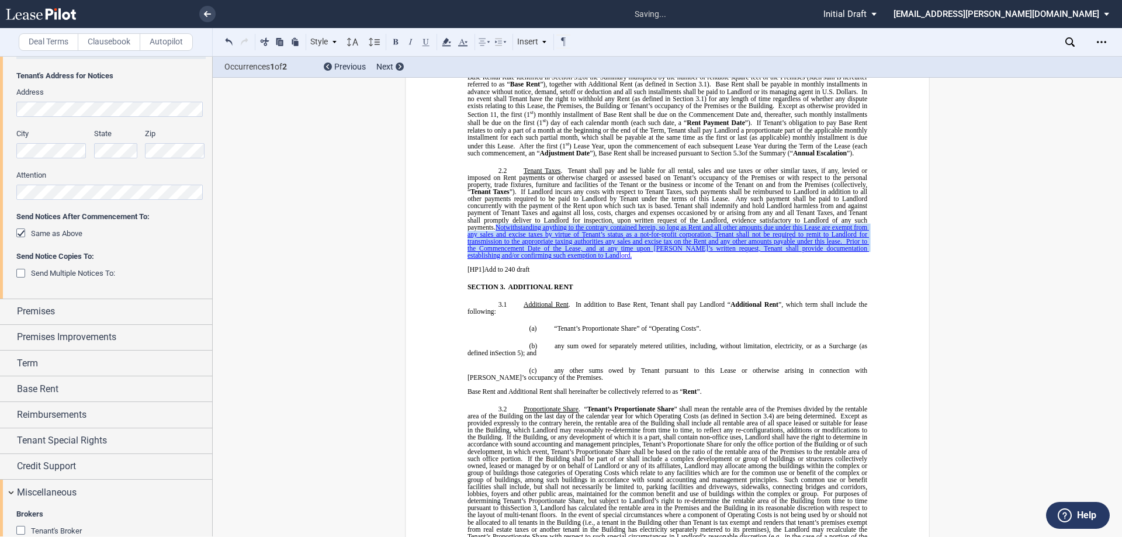
drag, startPoint x: 588, startPoint y: 255, endPoint x: 438, endPoint y: 226, distance: 153.5
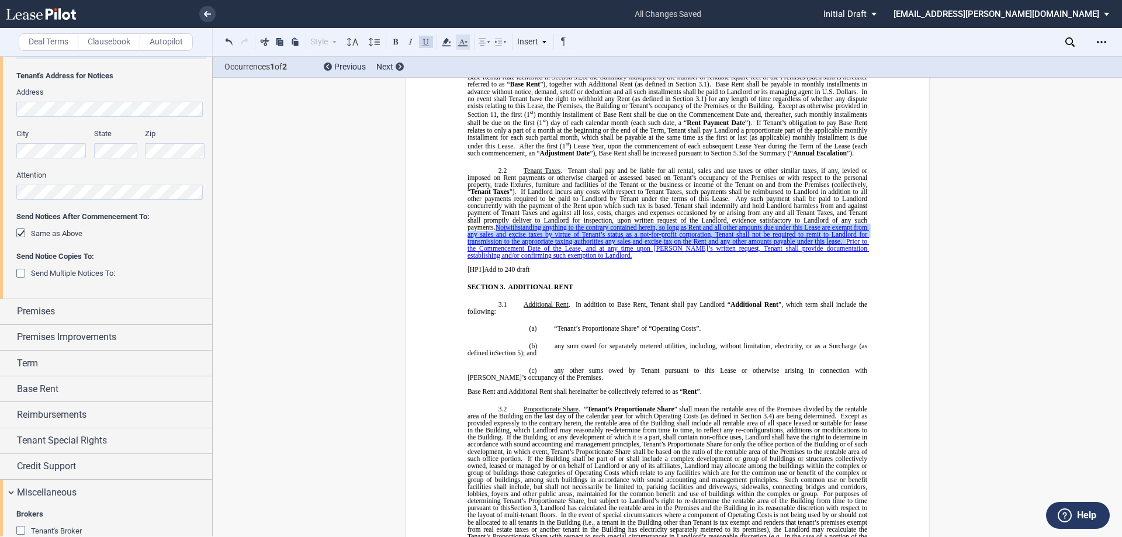
click at [460, 47] on icon at bounding box center [463, 42] width 14 height 14
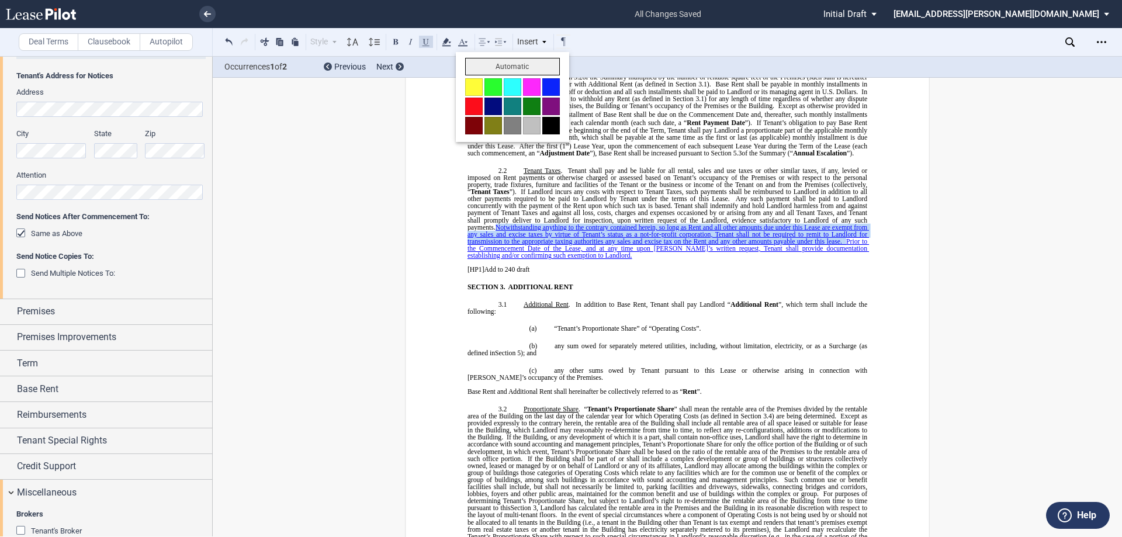
click at [480, 66] on button "Automatic" at bounding box center [512, 67] width 95 height 18
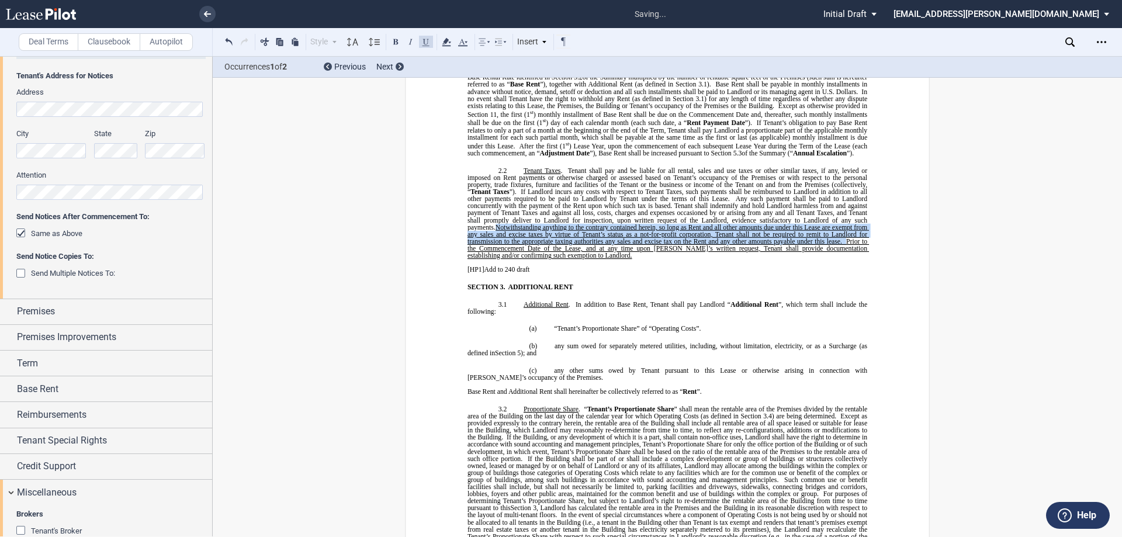
click at [424, 44] on button at bounding box center [426, 41] width 14 height 14
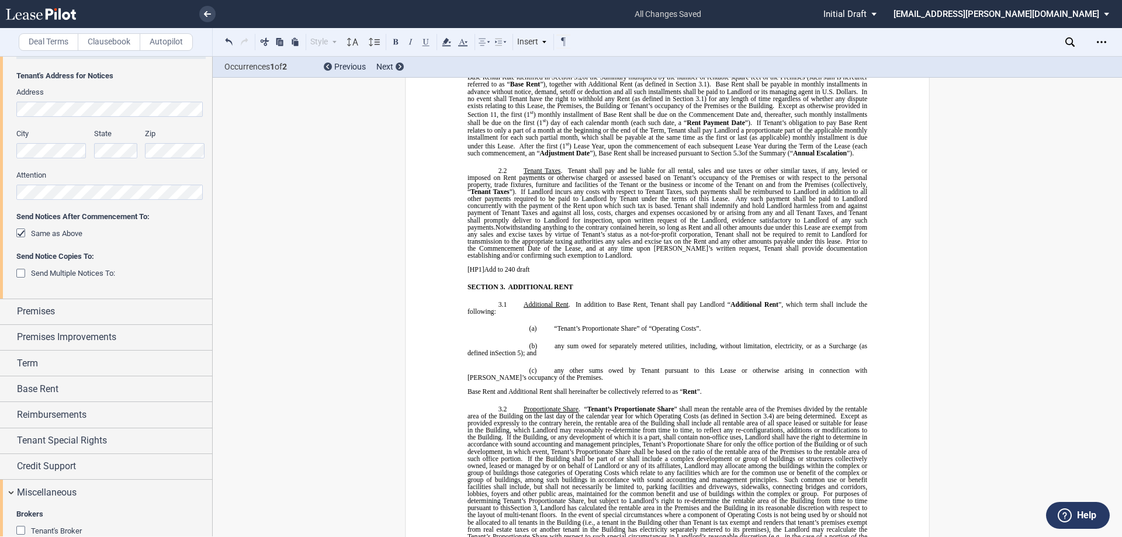
drag, startPoint x: 539, startPoint y: 267, endPoint x: 439, endPoint y: 267, distance: 99.3
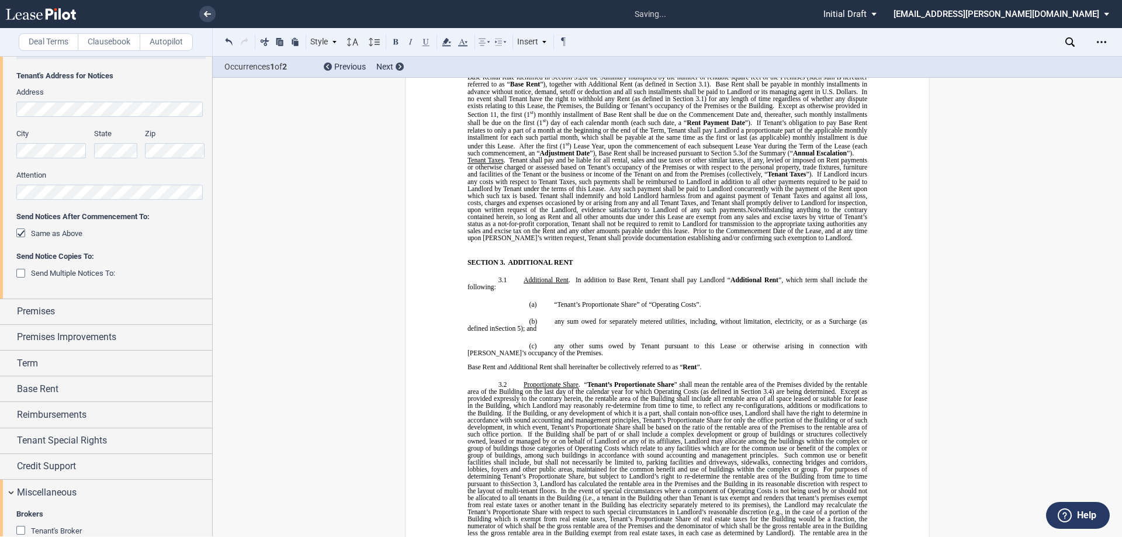
drag, startPoint x: 223, startPoint y: 43, endPoint x: 245, endPoint y: 73, distance: 37.6
click at [223, 43] on button at bounding box center [229, 41] width 14 height 14
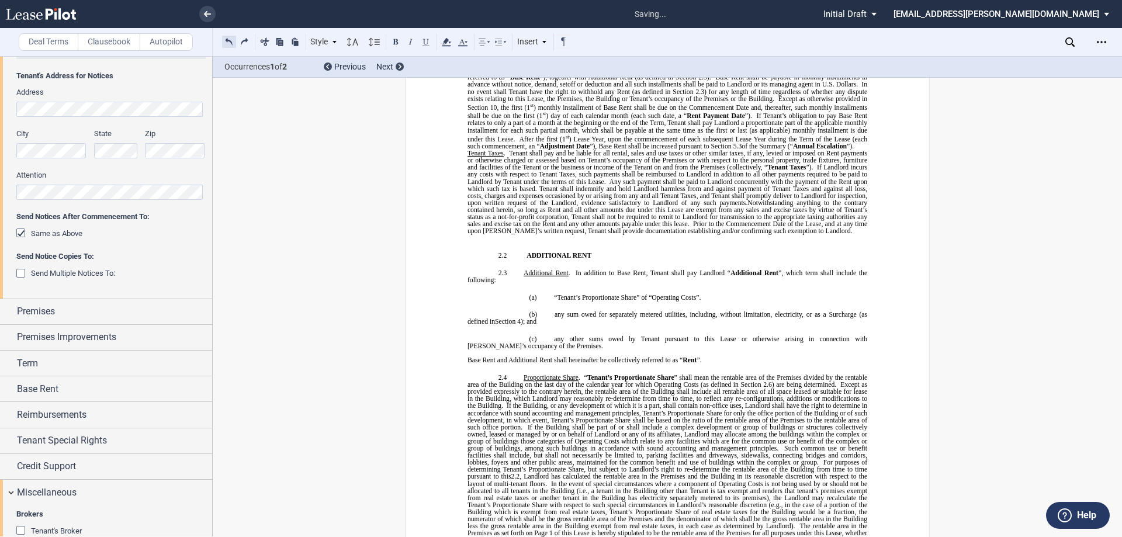
click at [233, 41] on button at bounding box center [229, 41] width 14 height 14
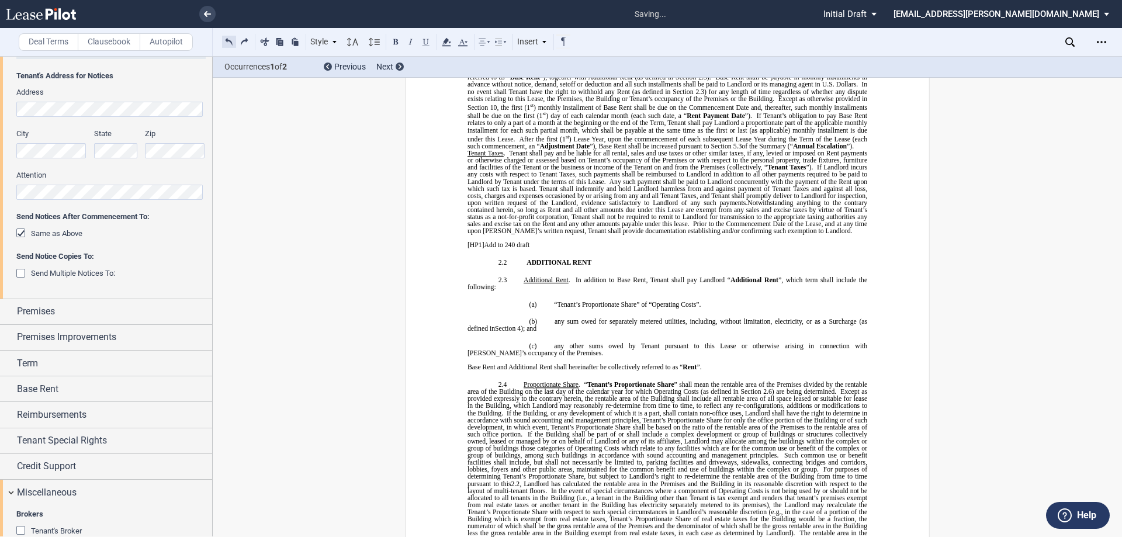
click at [233, 41] on button at bounding box center [229, 41] width 14 height 14
click at [505, 157] on span at bounding box center [507, 153] width 4 height 7
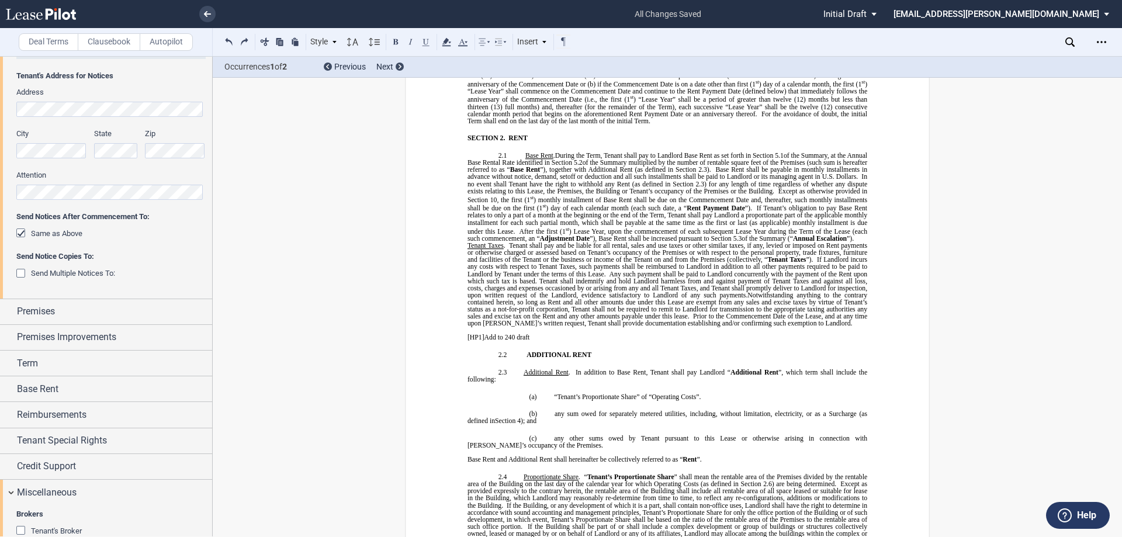
scroll to position [701, 0]
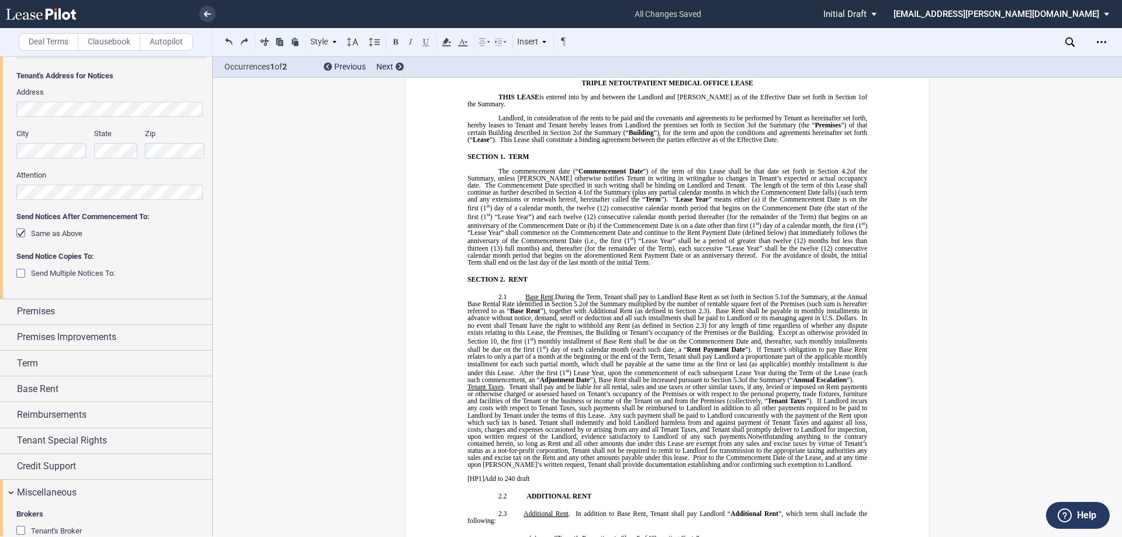
click at [512, 383] on p "2.1 Base Rent . ﻿ During the Term, Tenant shall pay to Landlord Base Rent as se…" at bounding box center [667, 338] width 400 height 90
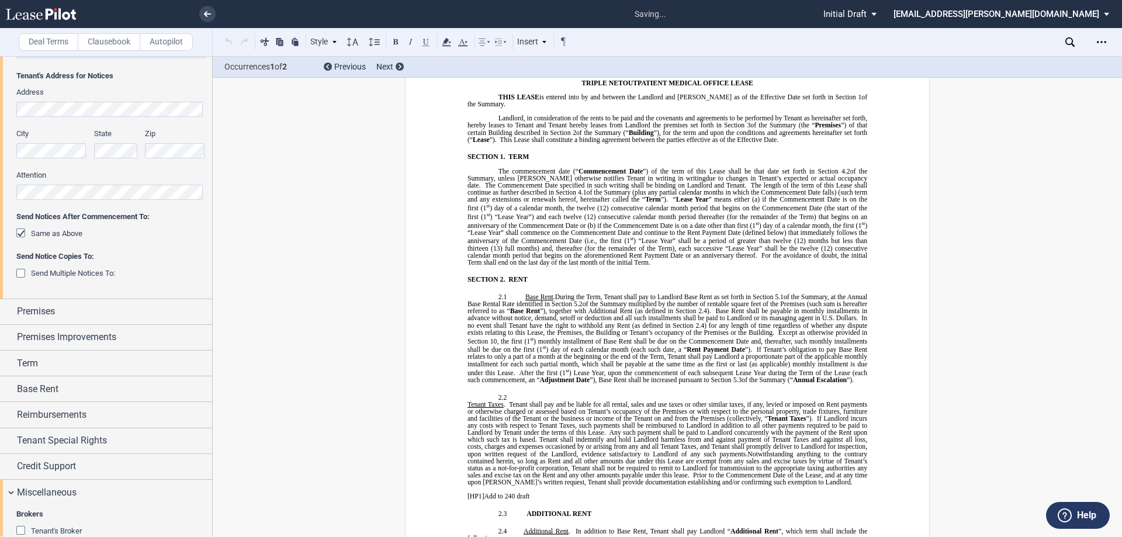
click at [467, 408] on span "Tenant Taxes" at bounding box center [485, 404] width 36 height 7
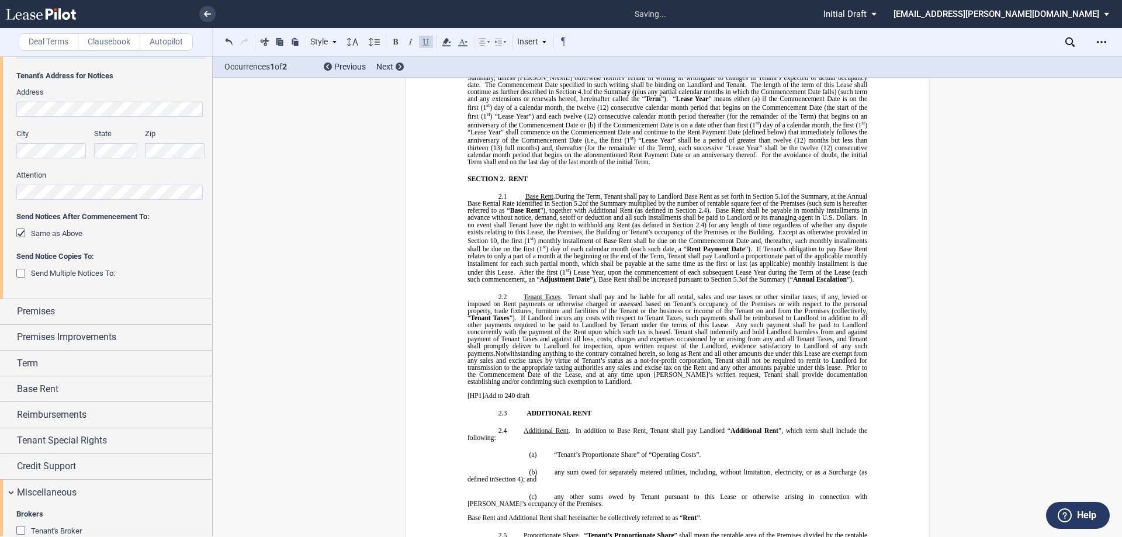
scroll to position [818, 0]
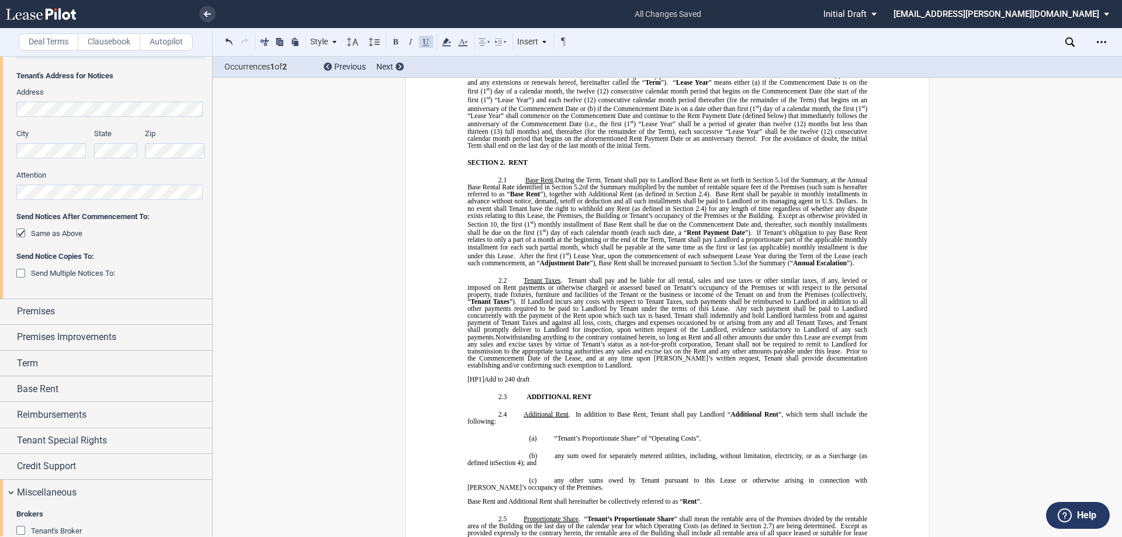
click at [568, 312] on span "If Landlord incurs any costs with respect to Tenant Taxes, such payments shall …" at bounding box center [667, 305] width 401 height 14
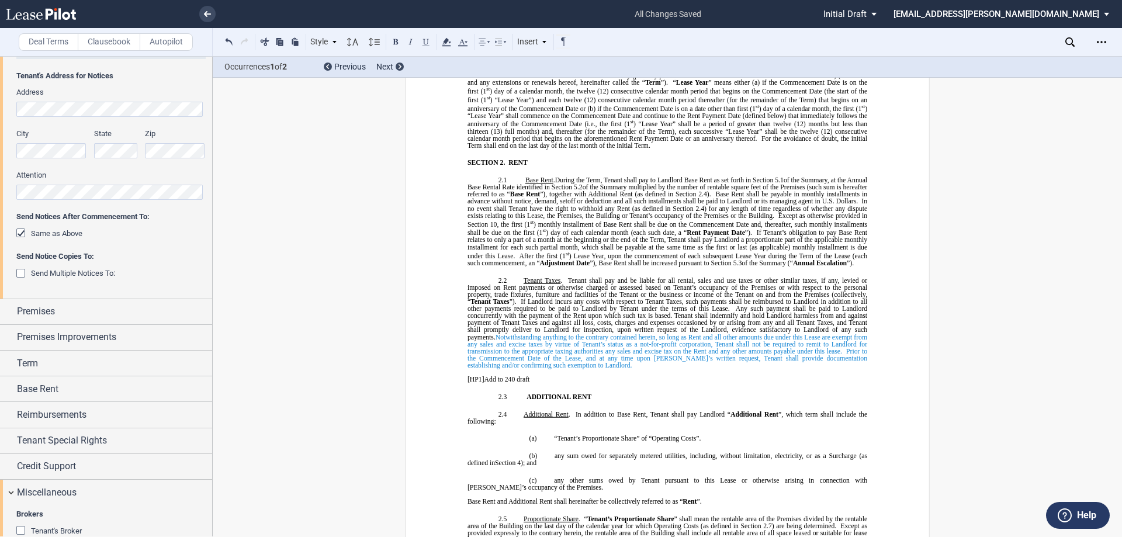
click at [564, 350] on span "Notwithstanding anything to the contrary contained herein, so long as Rent and …" at bounding box center [667, 343] width 401 height 21
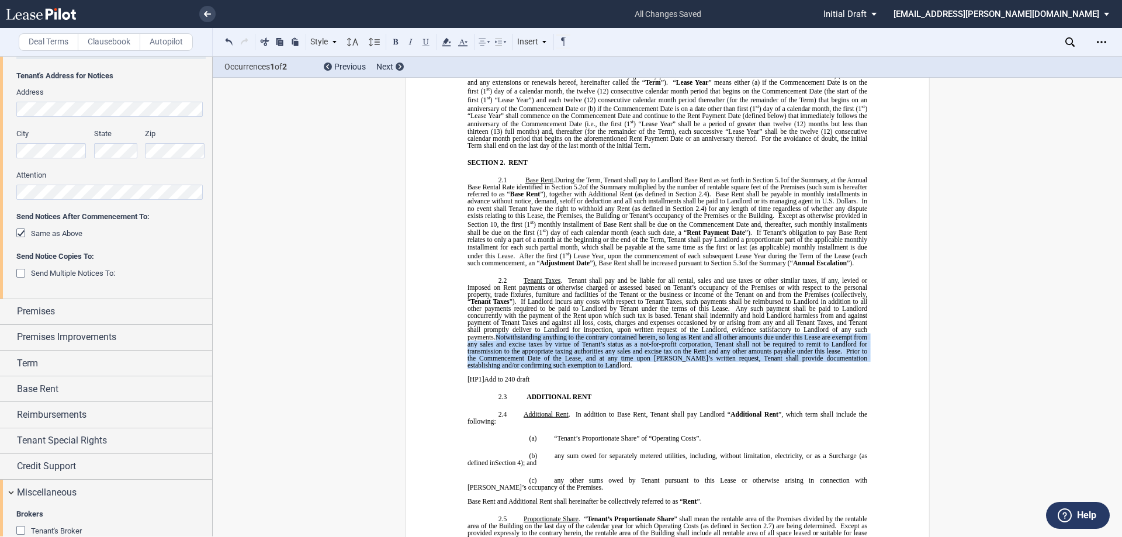
drag, startPoint x: 587, startPoint y: 371, endPoint x: 459, endPoint y: 343, distance: 131.0
drag, startPoint x: 504, startPoint y: 355, endPoint x: 331, endPoint y: 46, distance: 354.2
click at [331, 46] on div "Style" at bounding box center [323, 41] width 30 height 15
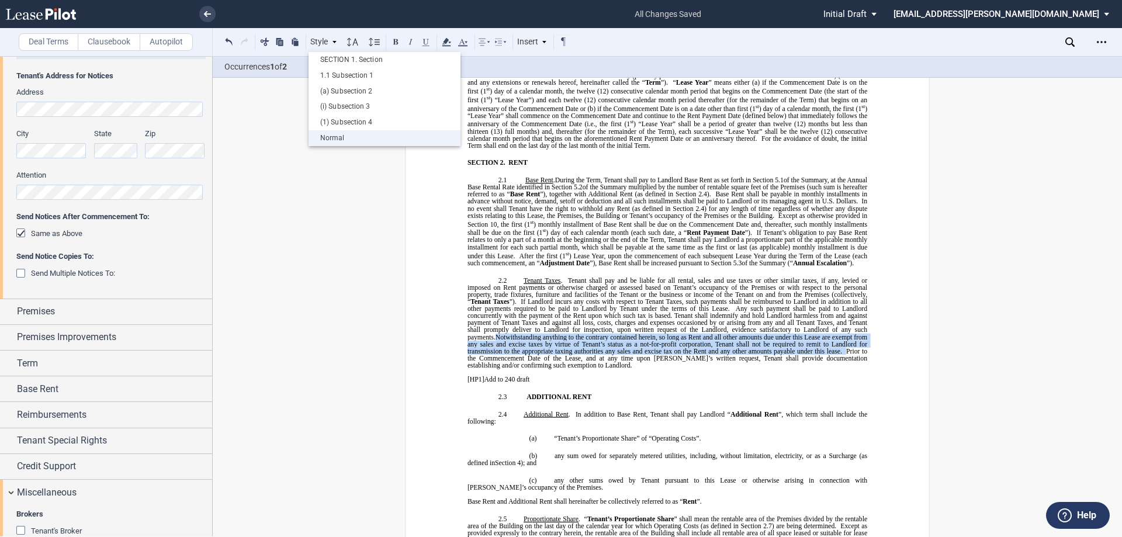
click at [344, 140] on div "Normal" at bounding box center [384, 138] width 140 height 10
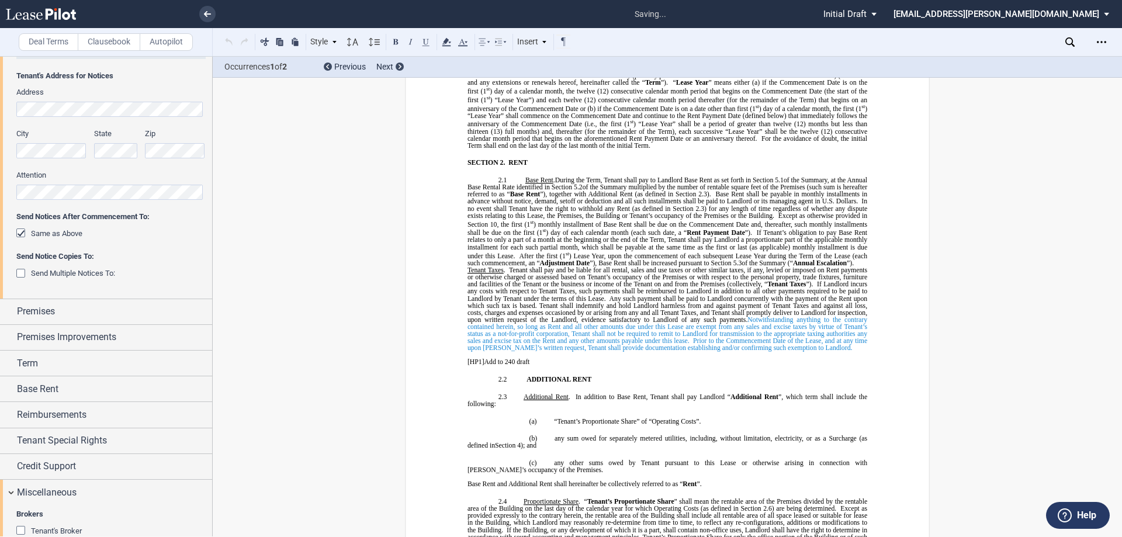
click at [526, 341] on span "Notwithstanding anything to the contrary contained herein, so long as Rent and …" at bounding box center [667, 330] width 401 height 28
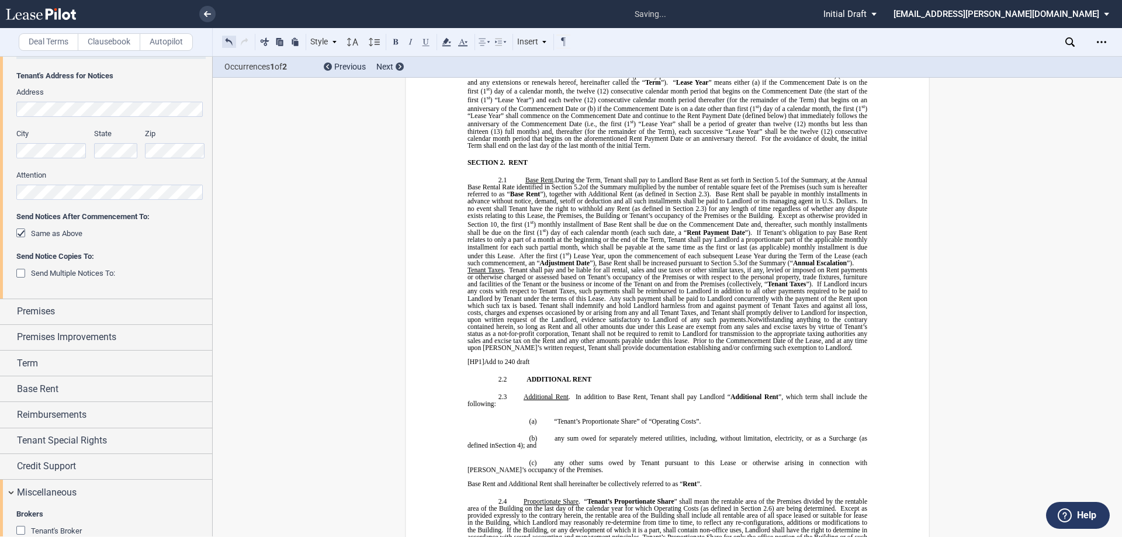
click at [235, 43] on button at bounding box center [229, 41] width 14 height 14
click at [244, 40] on button at bounding box center [244, 41] width 14 height 14
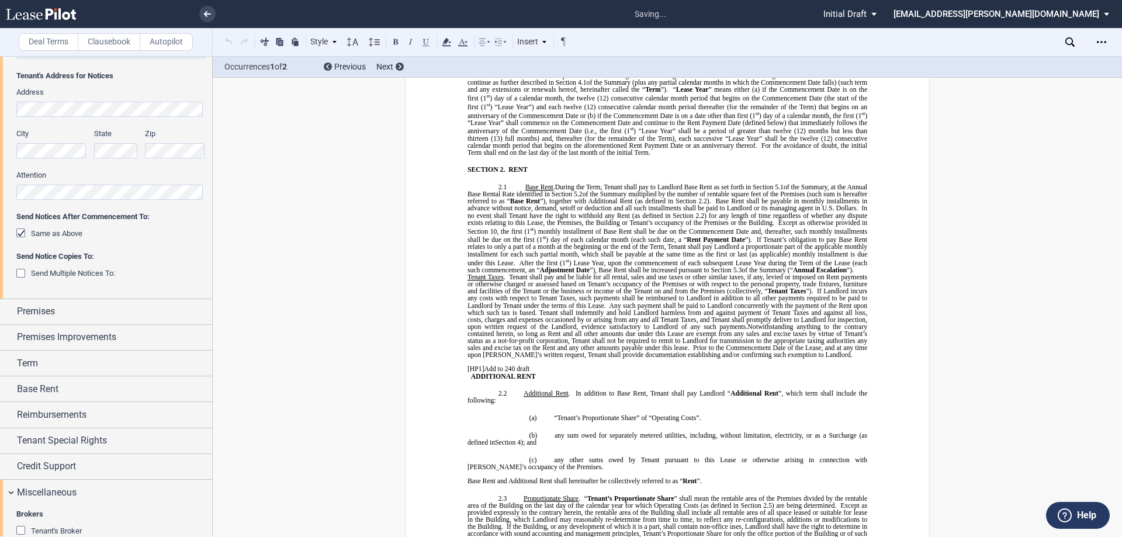
click at [244, 40] on div "Style SECTION 1. Section 1.1 Subsection 1 (a) Subsection 2 (i) Subsection 3 (1)…" at bounding box center [396, 41] width 349 height 15
click at [515, 273] on p "2.1 Base Rent . ﻿ During the Term, Tenant shall pay to Landlord Base Rent as se…" at bounding box center [667, 228] width 400 height 90
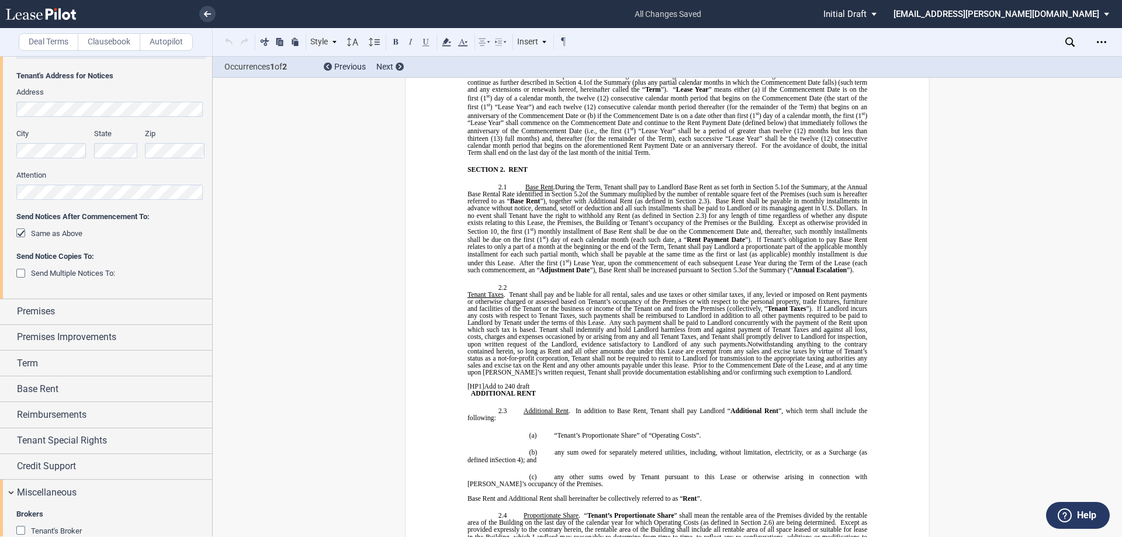
click at [467, 292] on span "Tenant Taxes" at bounding box center [485, 294] width 36 height 7
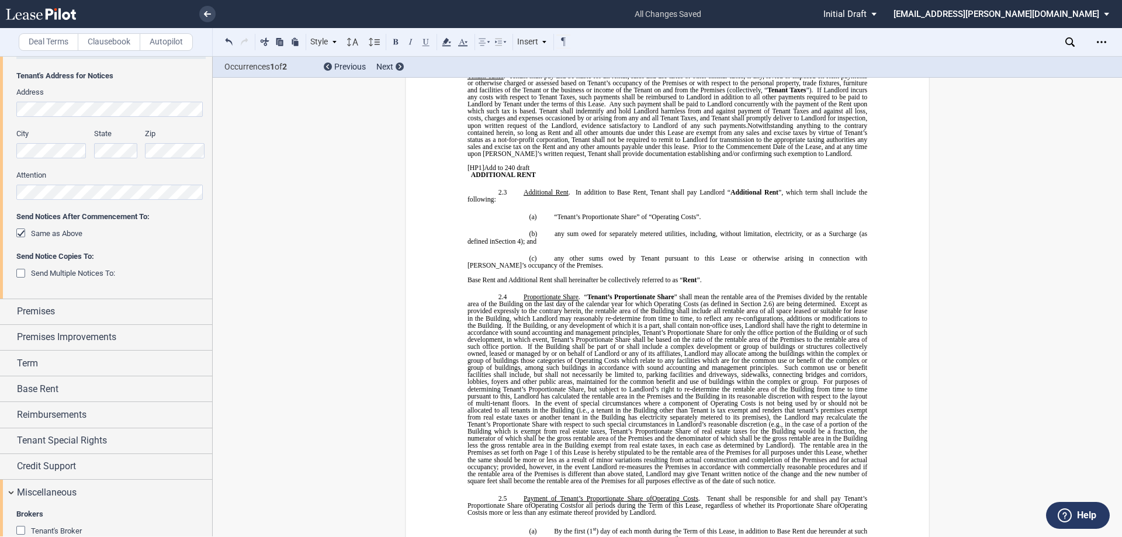
scroll to position [869, 0]
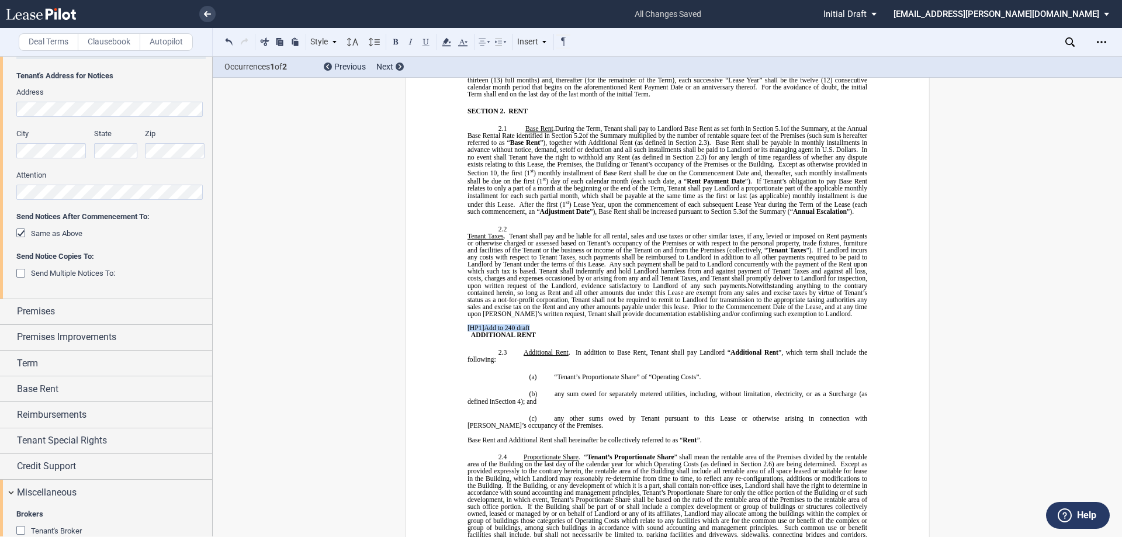
drag, startPoint x: 532, startPoint y: 327, endPoint x: 458, endPoint y: 325, distance: 73.6
click at [467, 335] on span at bounding box center [469, 334] width 4 height 7
click at [467, 332] on span at bounding box center [469, 334] width 4 height 7
click at [471, 337] on span "ADDITIONAL RENT" at bounding box center [503, 334] width 65 height 7
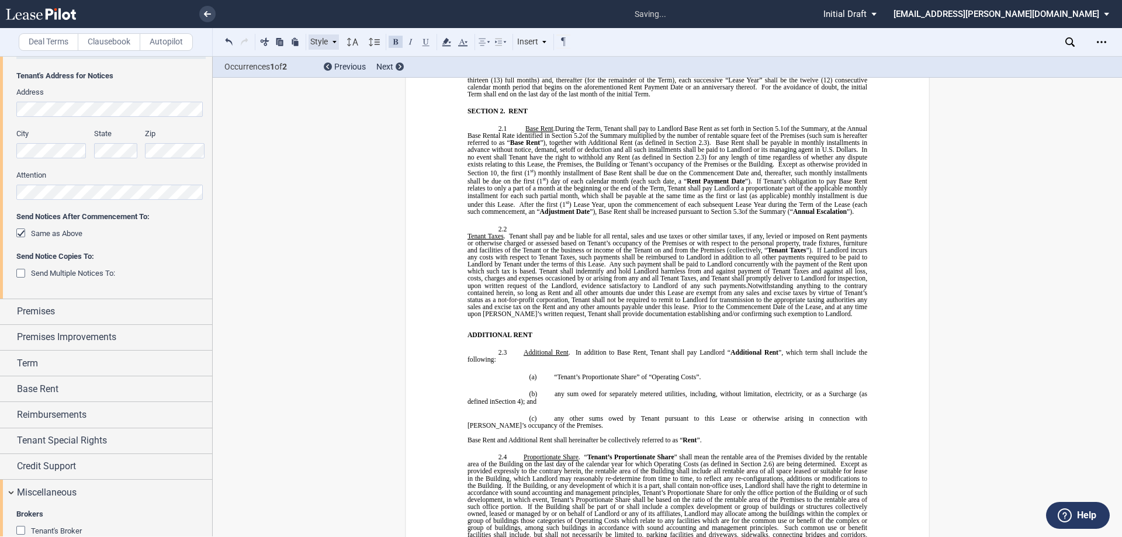
click at [338, 40] on div "Style" at bounding box center [323, 41] width 30 height 15
click at [367, 55] on div "SECTION 1. Section" at bounding box center [384, 60] width 140 height 10
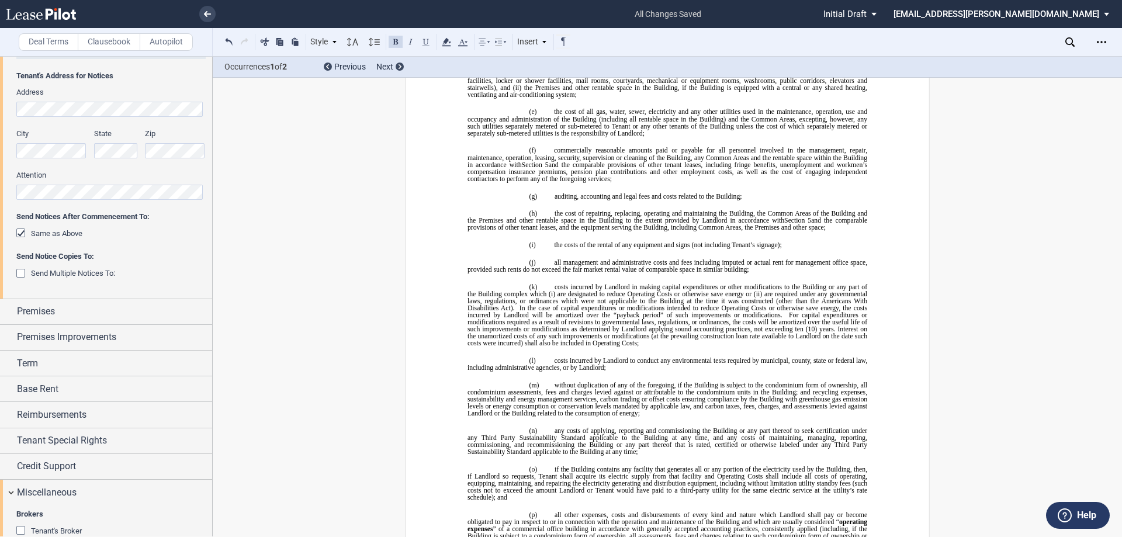
scroll to position [1921, 0]
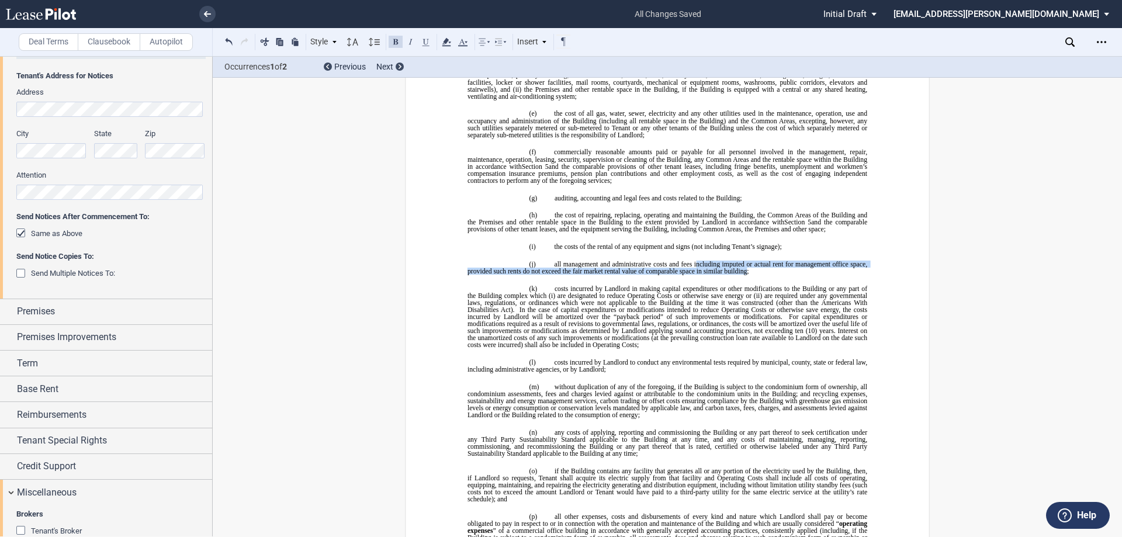
drag, startPoint x: 693, startPoint y: 255, endPoint x: 744, endPoint y: 266, distance: 52.0
click at [744, 266] on span "all management and administrative costs and fees including imputed or actual re…" at bounding box center [667, 267] width 401 height 14
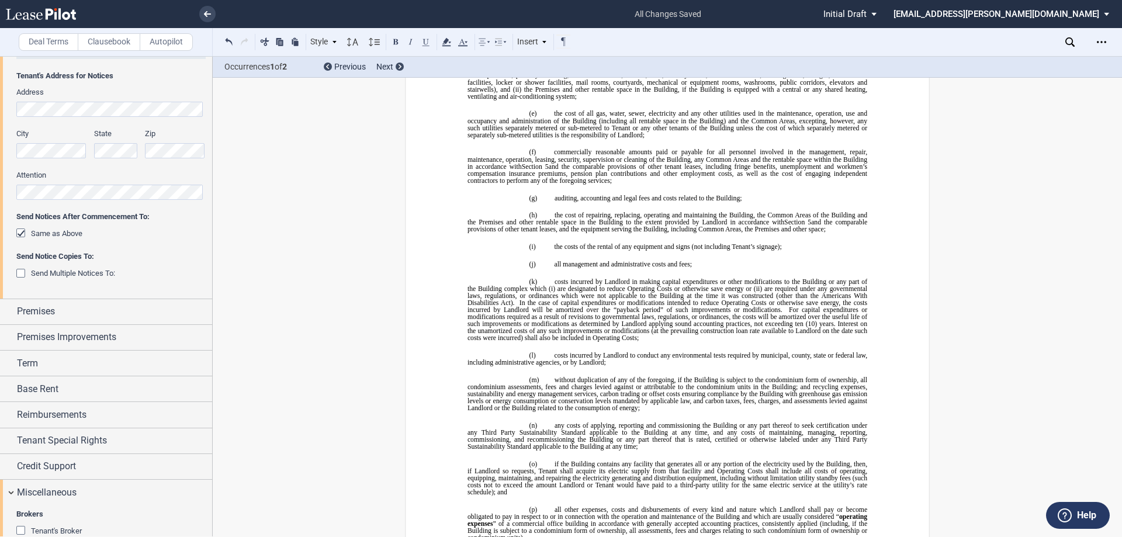
click at [729, 278] on span "costs incurred by Landlord in making capital expenditures or other modification…" at bounding box center [667, 285] width 401 height 14
click at [703, 260] on p "(j) all management and administrative costs and fees;" at bounding box center [667, 263] width 400 height 7
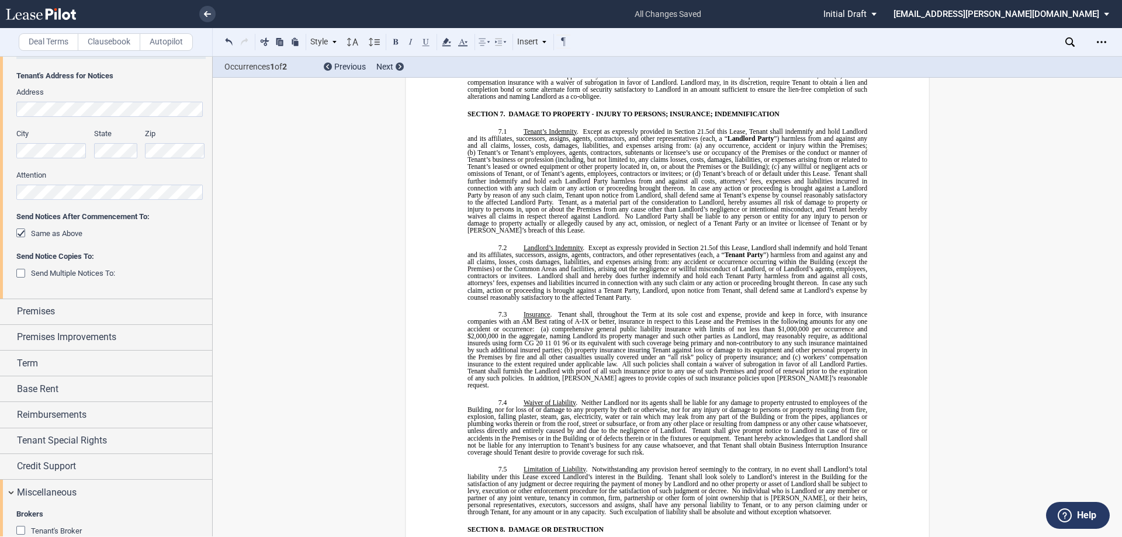
scroll to position [4433, 0]
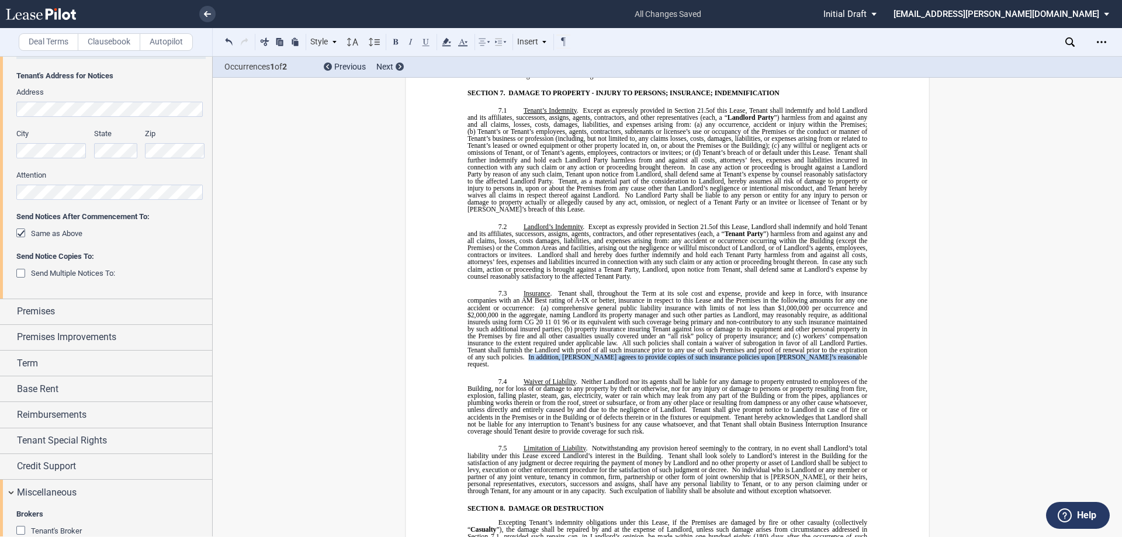
drag, startPoint x: 525, startPoint y: 327, endPoint x: 824, endPoint y: 327, distance: 299.1
click at [824, 327] on p "7.3 Insurance . Tenant shall, throughout the Term at its sole cost and expense,…" at bounding box center [667, 329] width 400 height 78
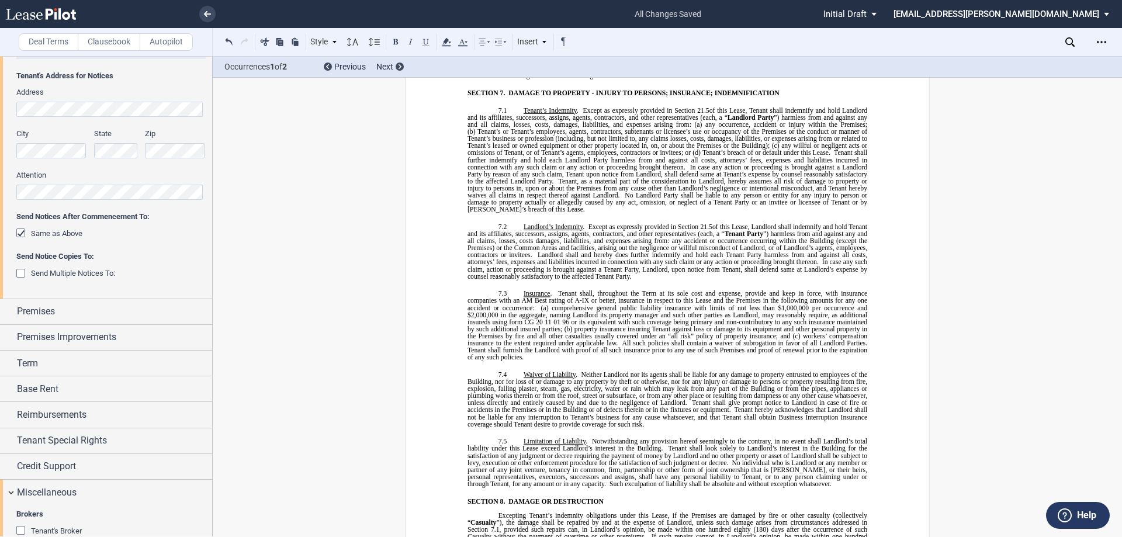
click at [552, 327] on p "7.3 Insurance . Tenant shall, throughout the Term at its sole cost and expense,…" at bounding box center [667, 325] width 400 height 71
click at [543, 327] on p "7.3 Insurance . Tenant shall, throughout the Term at its sole cost and expense,…" at bounding box center [667, 325] width 400 height 71
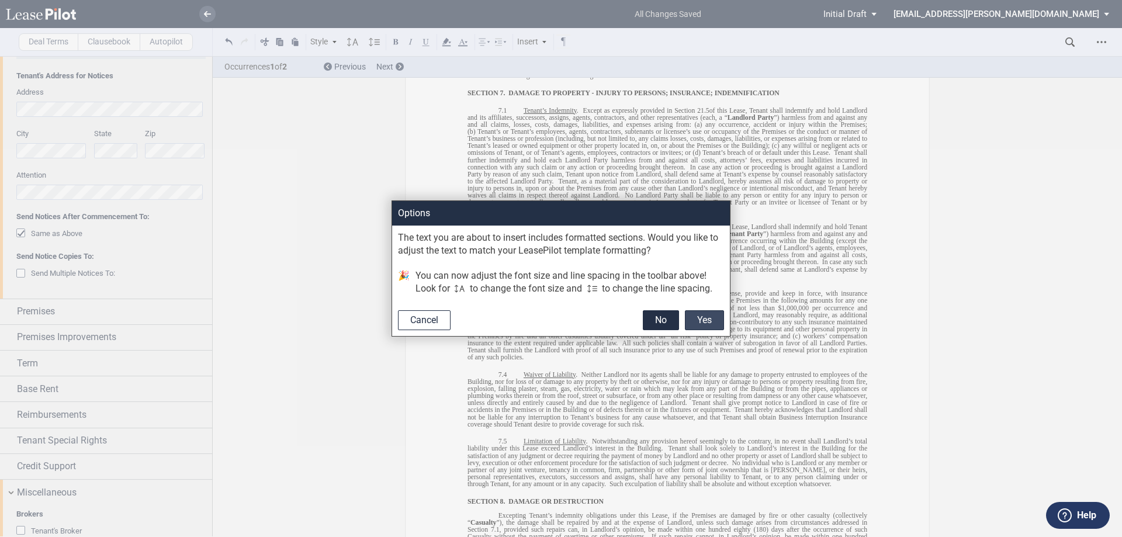
click at [693, 322] on button "Yes" at bounding box center [704, 320] width 39 height 20
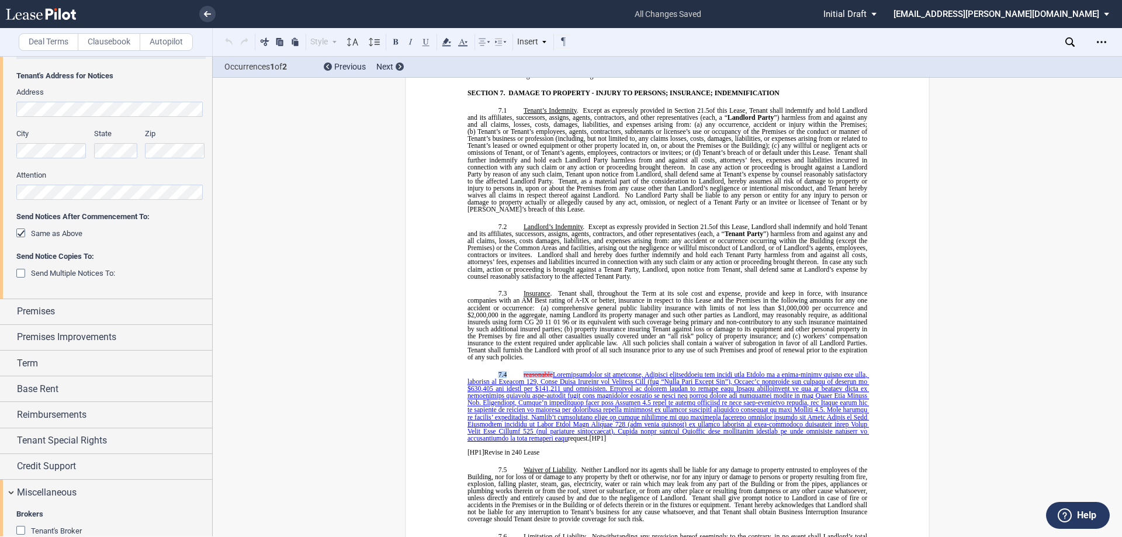
drag, startPoint x: 549, startPoint y: 346, endPoint x: 488, endPoint y: 345, distance: 60.8
click at [488, 371] on p "7.4 reasonable request. [HP1]" at bounding box center [667, 406] width 400 height 71
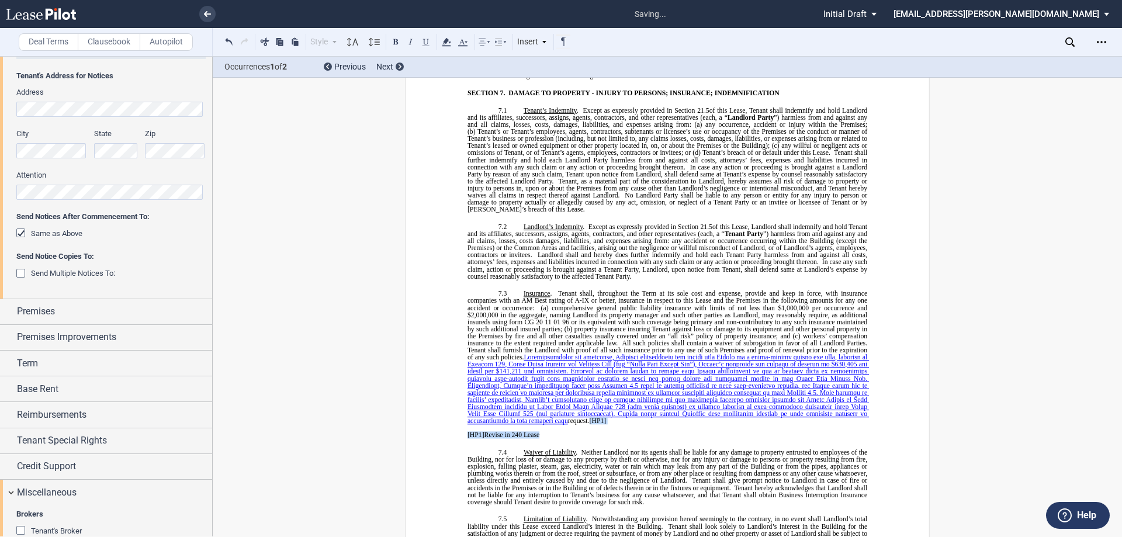
drag, startPoint x: 548, startPoint y: 409, endPoint x: 443, endPoint y: 392, distance: 106.5
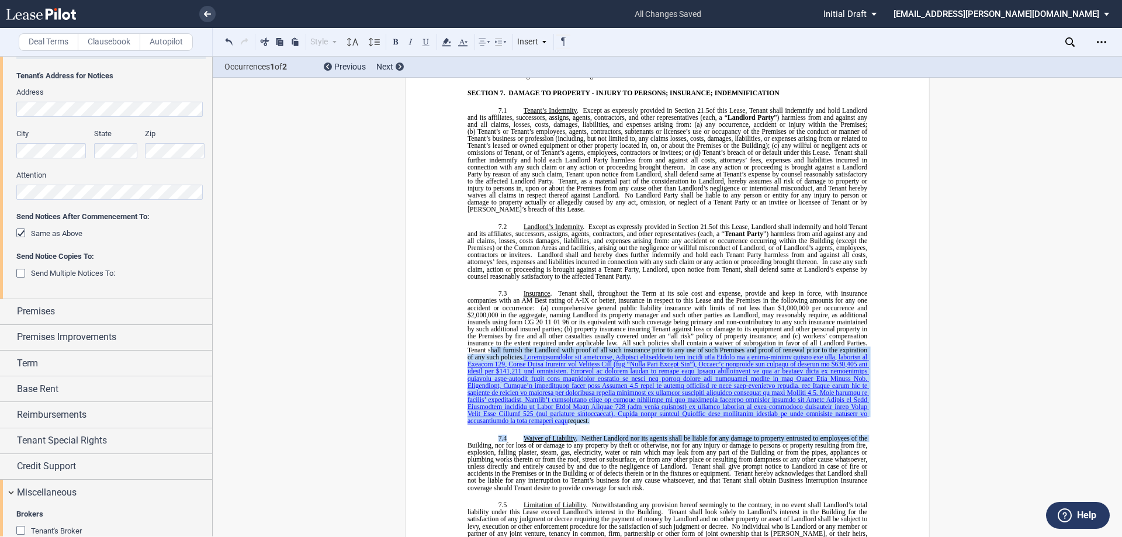
drag, startPoint x: 875, startPoint y: 389, endPoint x: 463, endPoint y: 296, distance: 422.9
click at [460, 44] on use at bounding box center [462, 43] width 9 height 8
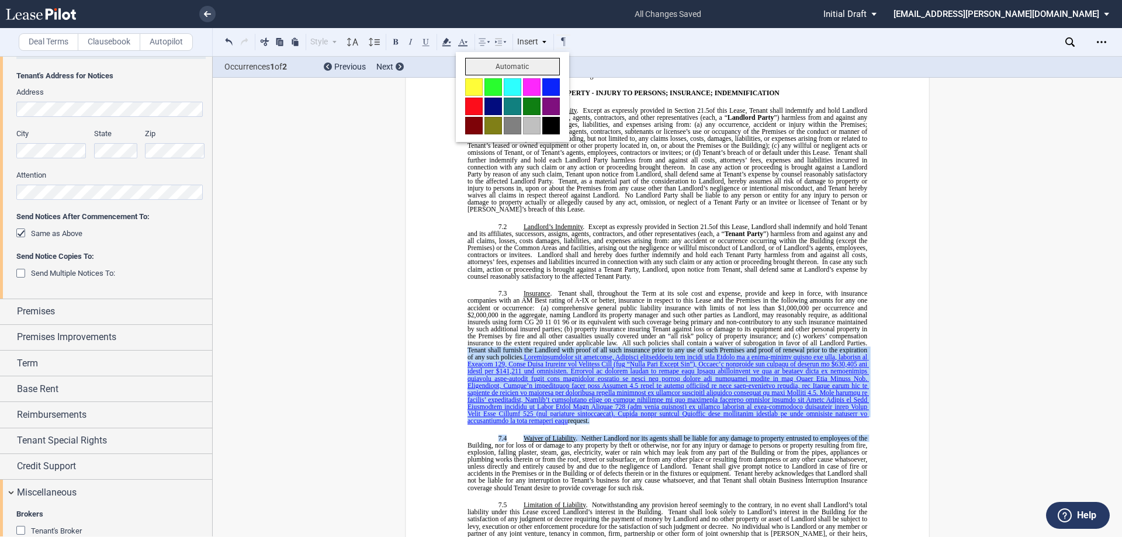
click at [526, 67] on button "Automatic" at bounding box center [512, 67] width 95 height 18
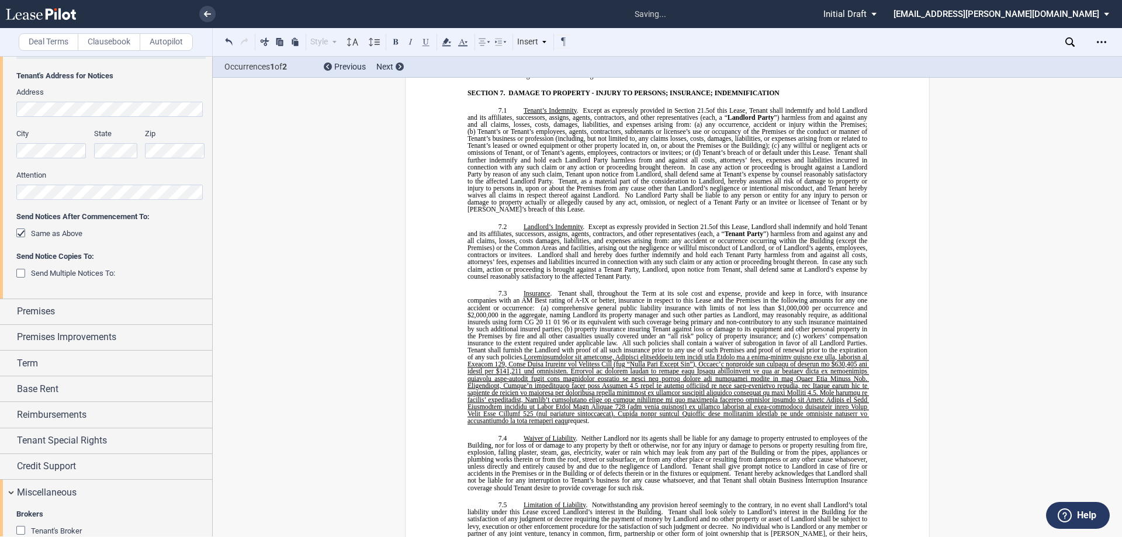
drag, startPoint x: 532, startPoint y: 307, endPoint x: 540, endPoint y: 308, distance: 7.6
click at [533, 325] on span "property insurance insuring Tenant against loss or damage to its equipment and …" at bounding box center [667, 332] width 401 height 14
drag, startPoint x: 861, startPoint y: 383, endPoint x: 455, endPoint y: 319, distance: 410.5
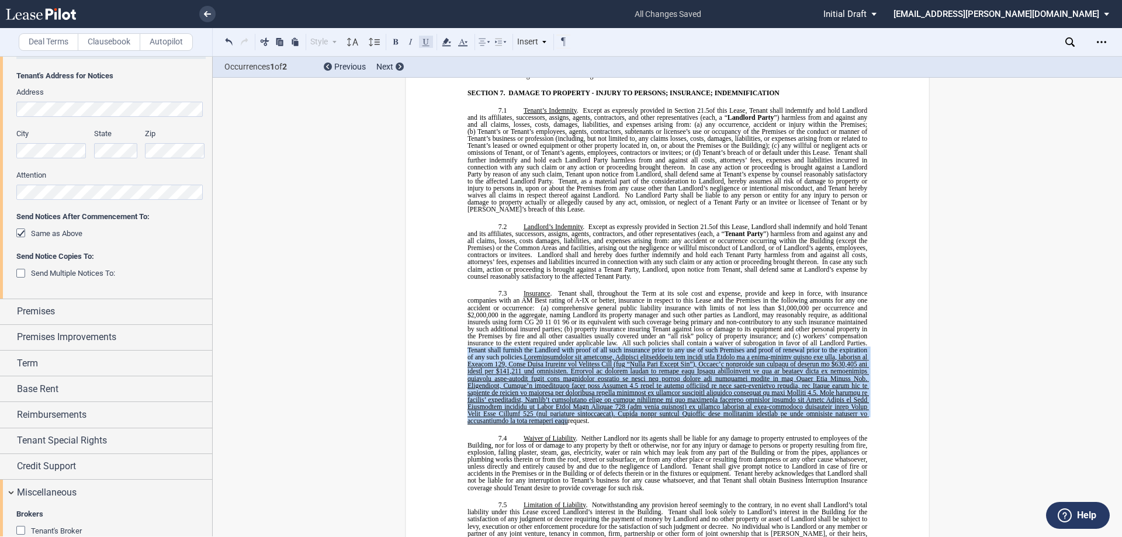
click at [428, 40] on button at bounding box center [426, 41] width 14 height 14
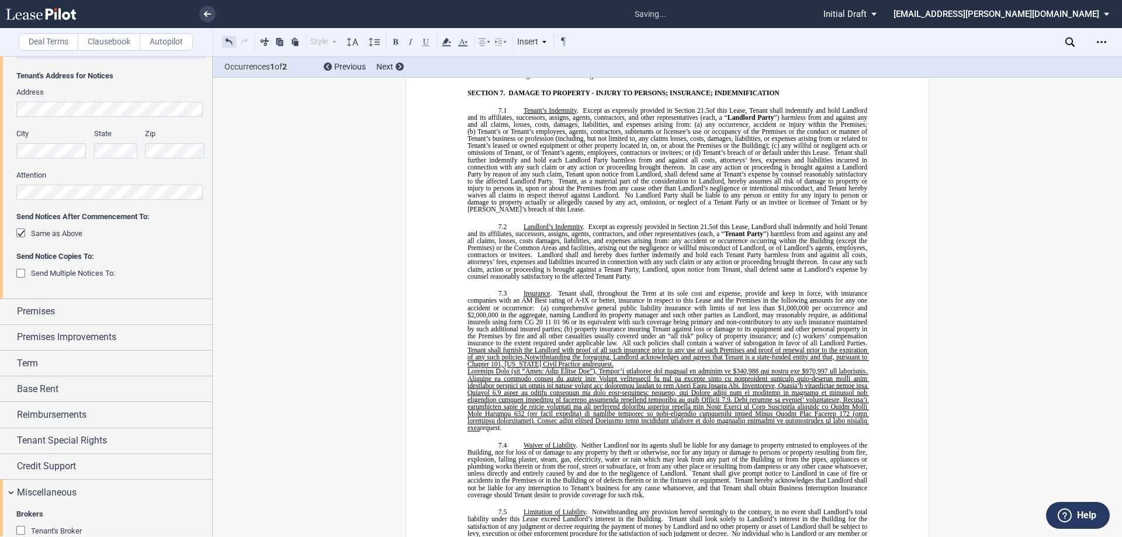
click at [226, 37] on button at bounding box center [229, 41] width 14 height 14
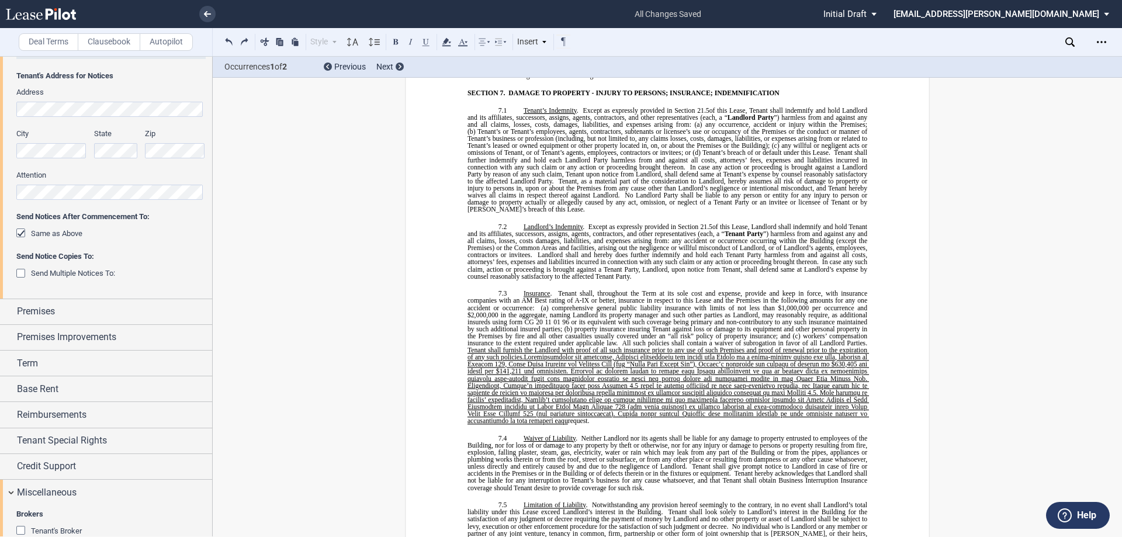
drag, startPoint x: 862, startPoint y: 386, endPoint x: 422, endPoint y: 280, distance: 452.5
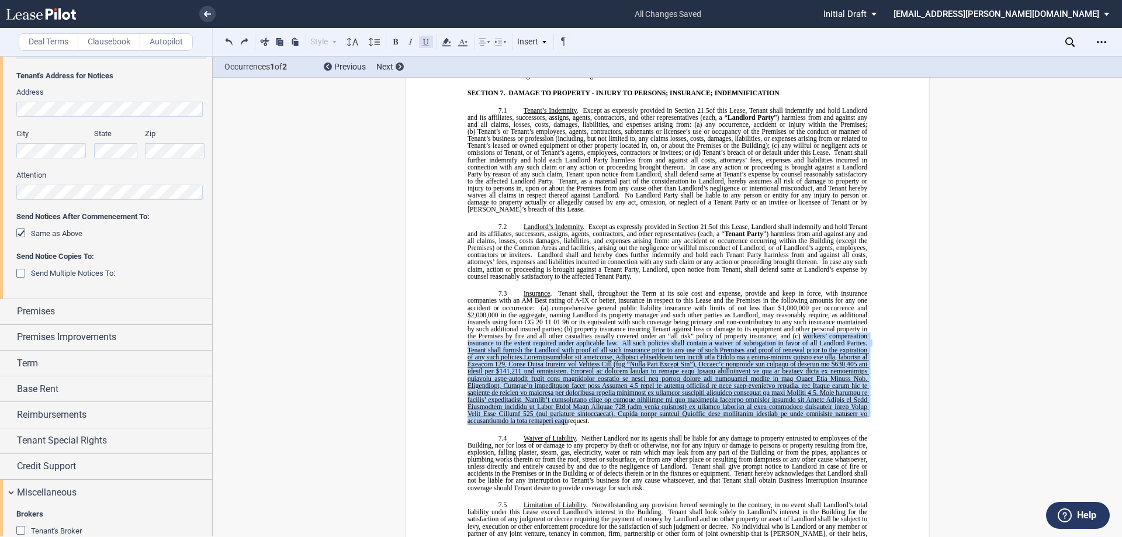
click at [422, 44] on button at bounding box center [426, 41] width 14 height 14
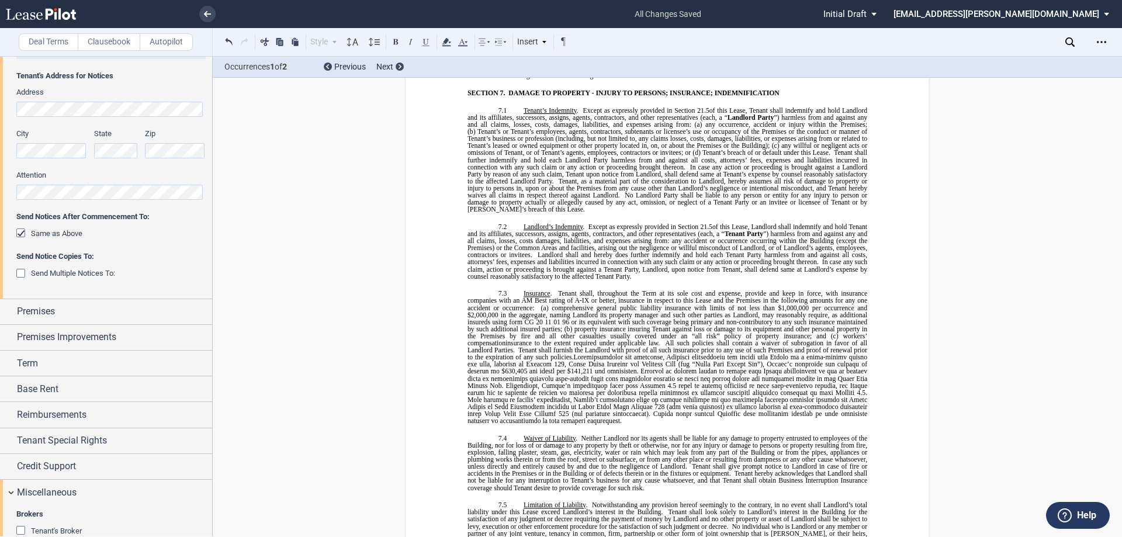
click at [689, 290] on span "Tenant shall, throughout the Term at its sole cost and expense, provide and kee…" at bounding box center [667, 300] width 401 height 21
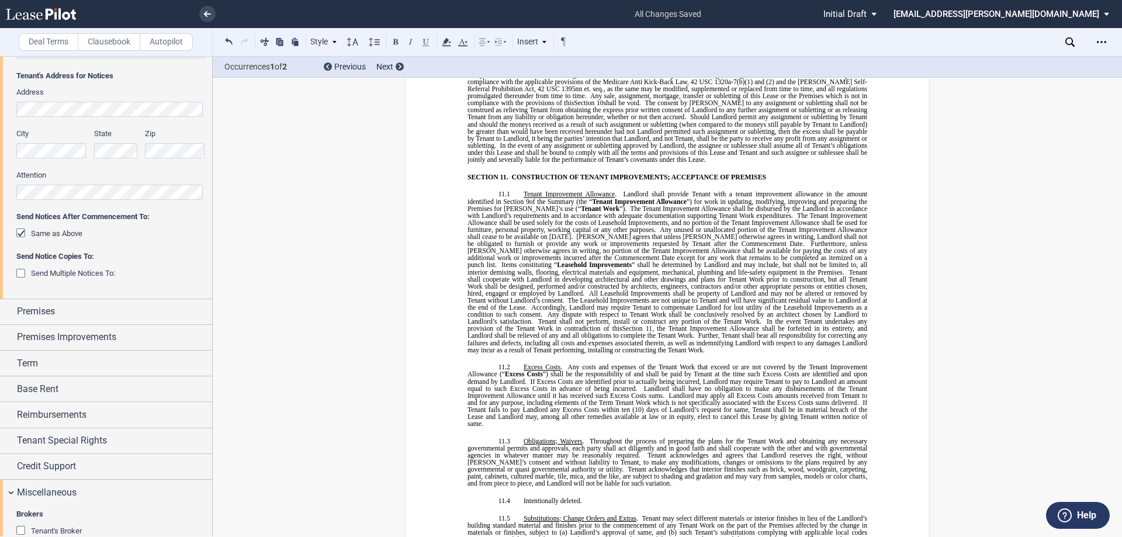
scroll to position [5251, 0]
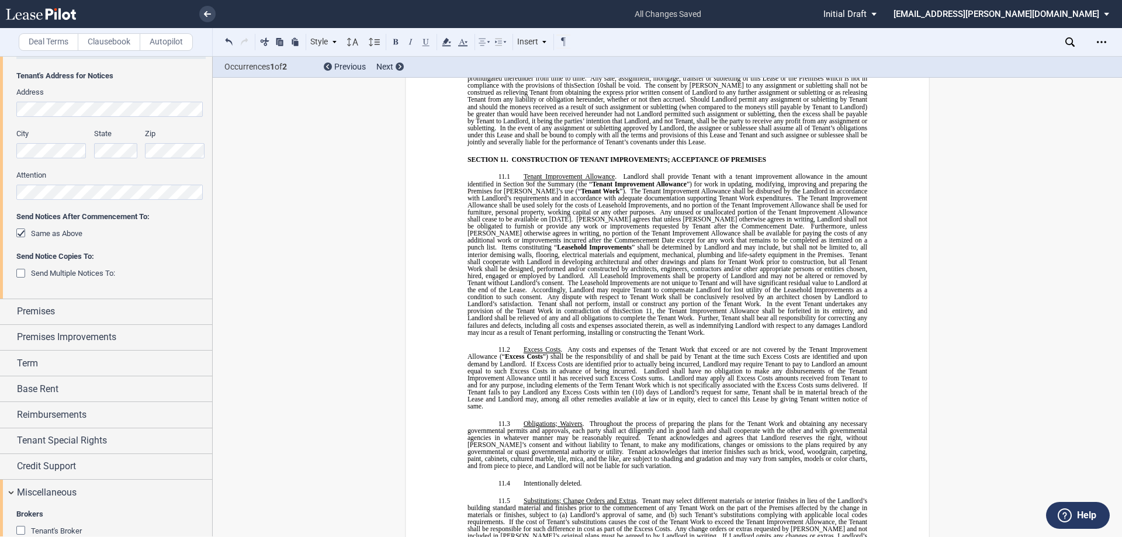
click at [626, 187] on span at bounding box center [628, 190] width 4 height 7
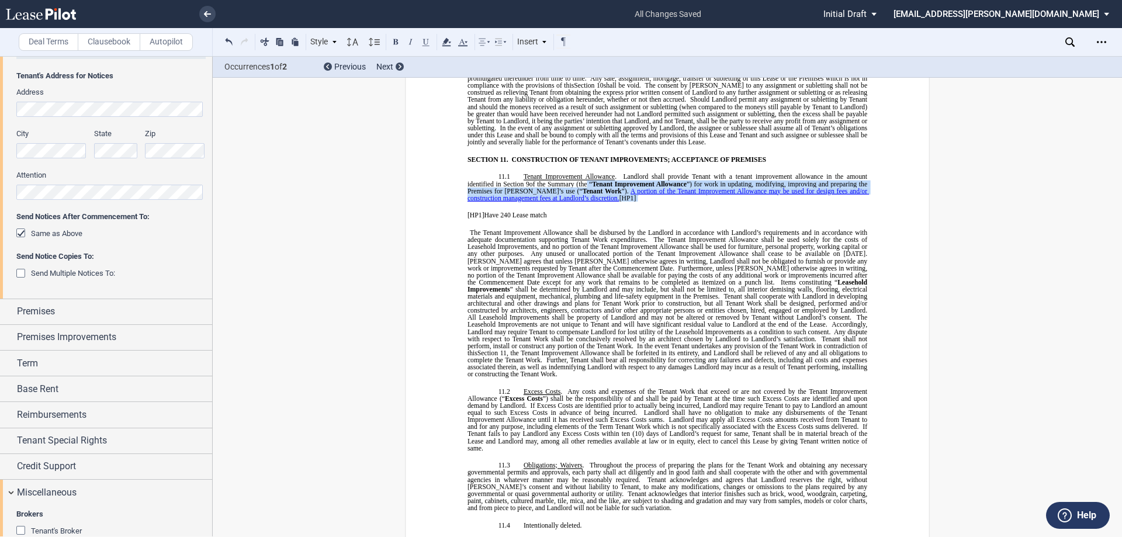
drag, startPoint x: 581, startPoint y: 184, endPoint x: 518, endPoint y: 175, distance: 63.8
click at [474, 175] on p "11.1 ﻿ Tenant Improvement Allowance . Landlord shall provide Tenant with a tena…" at bounding box center [667, 275] width 400 height 204
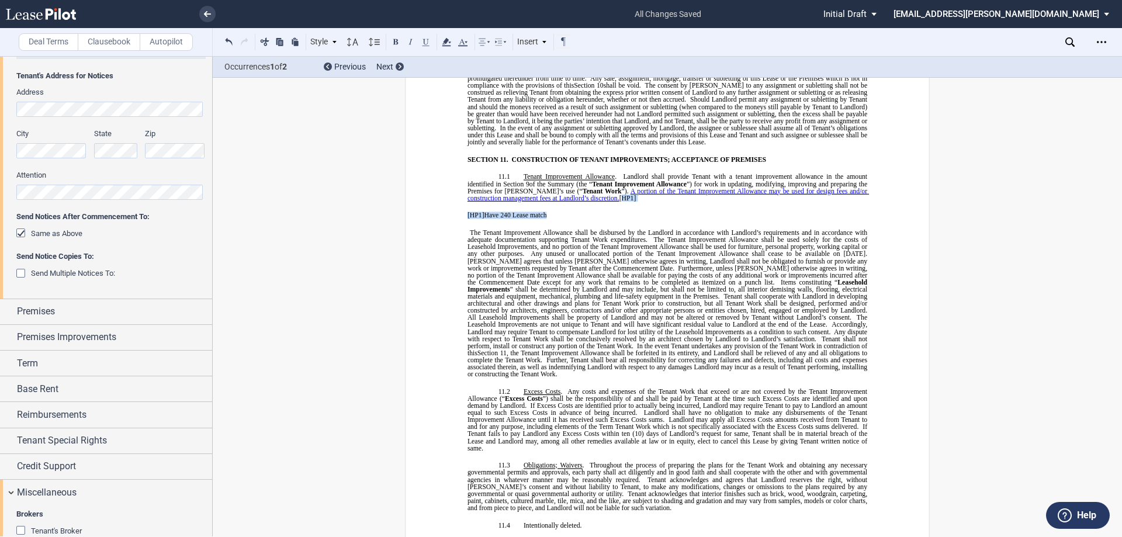
drag, startPoint x: 552, startPoint y: 181, endPoint x: 617, endPoint y: 171, distance: 65.7
click at [585, 187] on span "A portion of the Tenant Improvement Allowance may be used for design fees and/o…" at bounding box center [667, 282] width 401 height 190
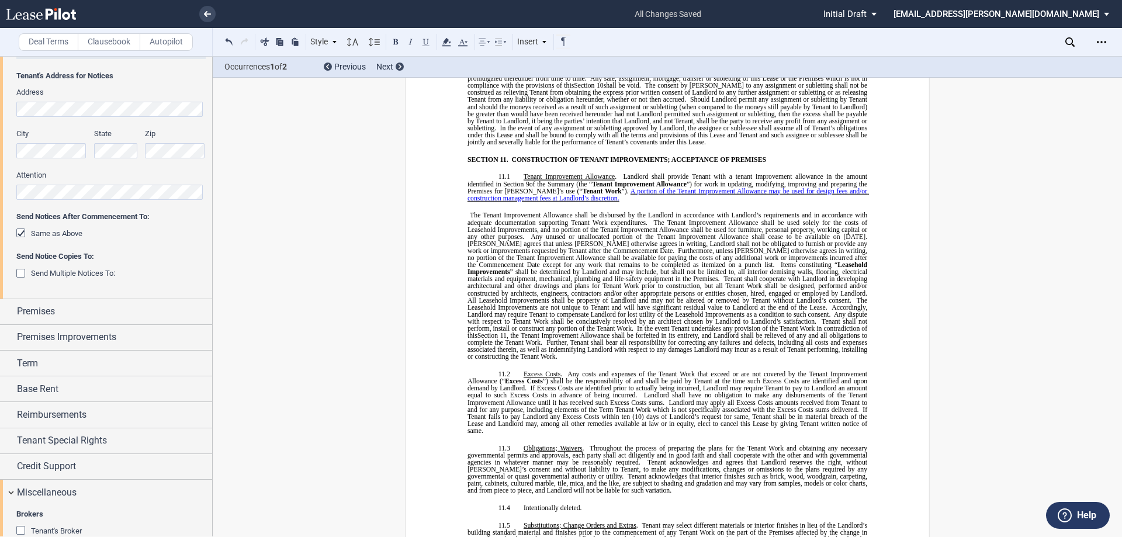
click at [469, 211] on span "The Tenant Improvement Allowance shall be disbursed by the Landlord in accordan…" at bounding box center [667, 218] width 401 height 14
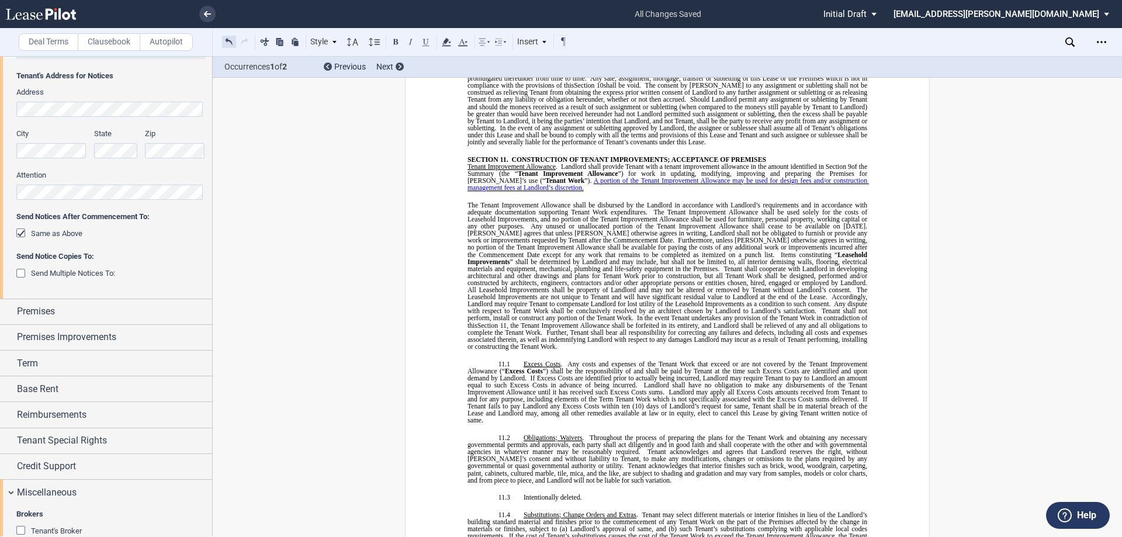
click at [224, 43] on button at bounding box center [229, 41] width 14 height 14
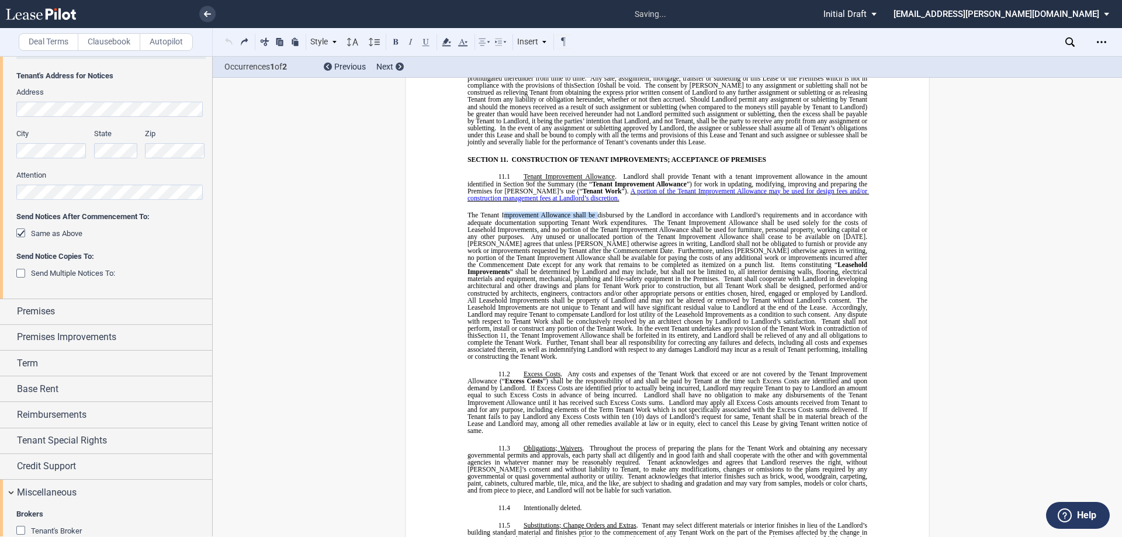
drag, startPoint x: 595, startPoint y: 168, endPoint x: 505, endPoint y: 175, distance: 90.3
click at [504, 175] on p "11.1 ﻿ Tenant Improvement Allowance . Landlord shall provide Tenant with a tena…" at bounding box center [667, 266] width 400 height 187
click at [597, 173] on p "11.1 ﻿ Tenant Improvement Allowance . Landlord shall provide Tenant with a tena…" at bounding box center [667, 266] width 400 height 187
click at [592, 173] on p "11.1 ﻿ Tenant Improvement Allowance . Landlord shall provide Tenant with a tena…" at bounding box center [667, 266] width 400 height 187
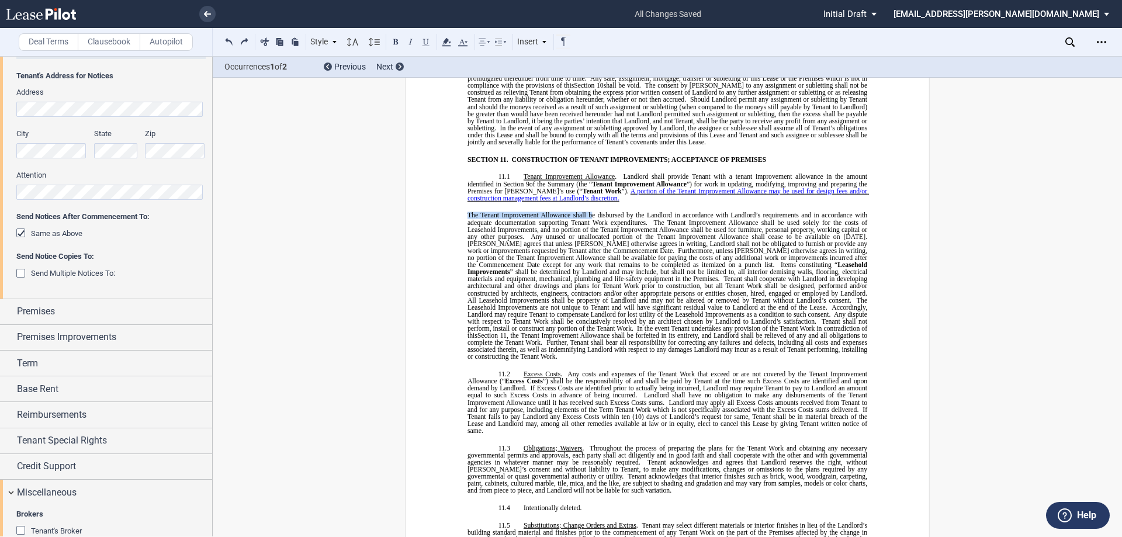
drag, startPoint x: 589, startPoint y: 166, endPoint x: 465, endPoint y: 180, distance: 125.2
click at [467, 211] on span "The Tenant Improvement Allowance shall be disbursed by the Landlord in accordan…" at bounding box center [667, 218] width 401 height 14
drag, startPoint x: 462, startPoint y: 181, endPoint x: 604, endPoint y: 162, distance: 142.5
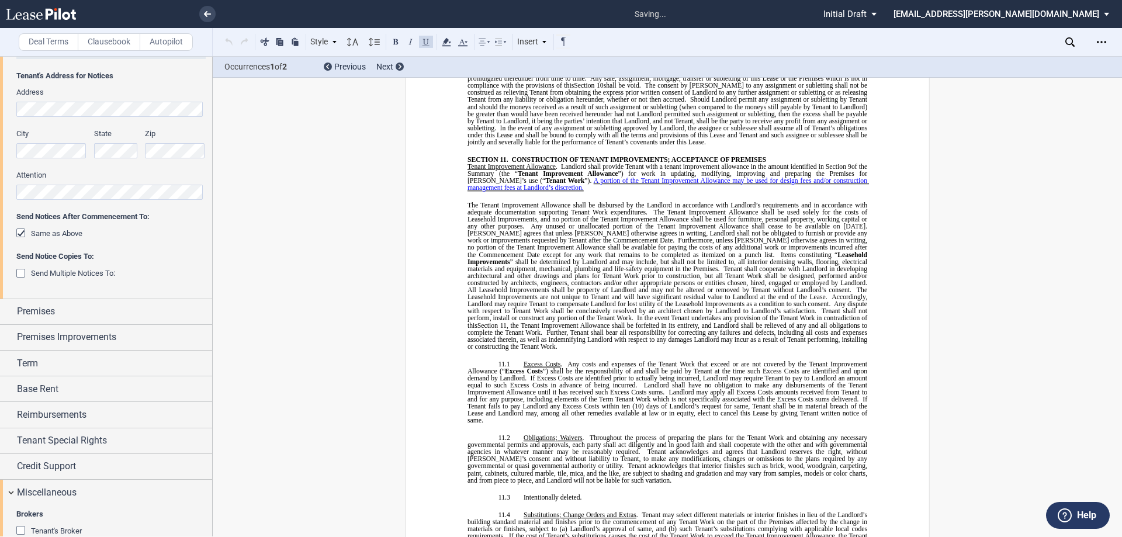
click at [533, 162] on p "﻿ Tenant Improvement Allowance . Landlord shall provide Tenant with a tenant im…" at bounding box center [667, 255] width 400 height 187
click at [534, 162] on p "﻿ Tenant Improvement Allowance . Landlord shall provide Tenant with a tenant im…" at bounding box center [667, 255] width 400 height 187
click at [233, 40] on button at bounding box center [229, 41] width 14 height 14
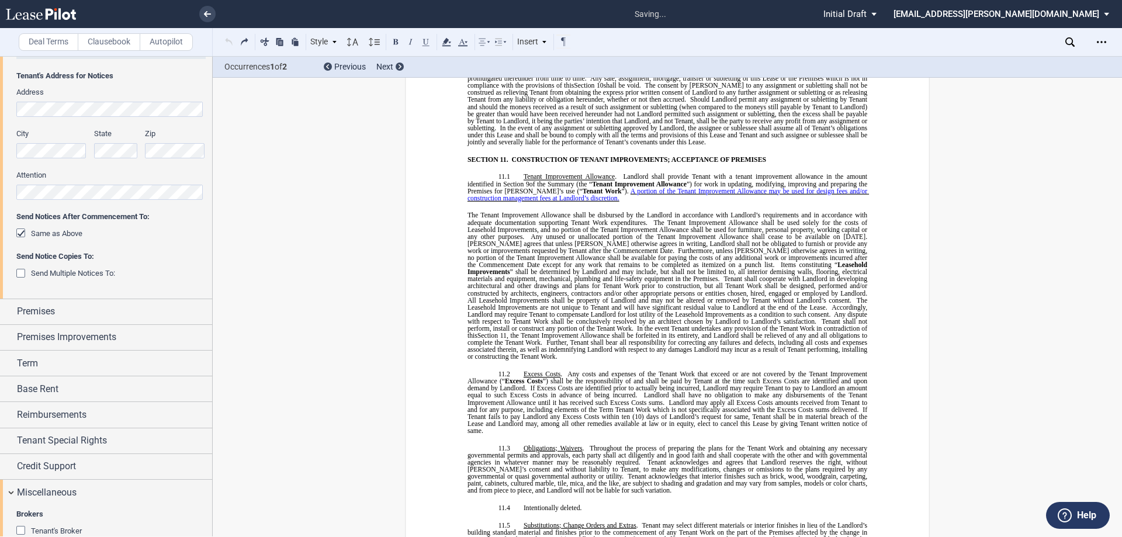
click at [575, 173] on p "11.1 ﻿ Tenant Improvement Allowance . Landlord shall provide Tenant with a tena…" at bounding box center [667, 266] width 400 height 187
click at [512, 173] on p "11.1 ﻿ Tenant Improvement Allowance . Landlord shall provide Tenant with a tena…" at bounding box center [667, 266] width 400 height 187
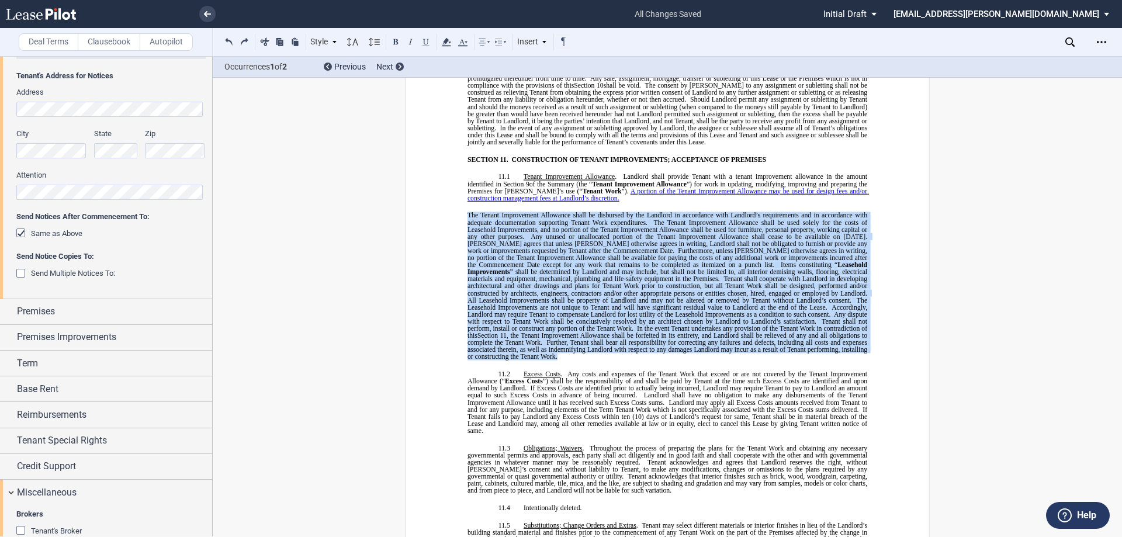
drag, startPoint x: 465, startPoint y: 179, endPoint x: 549, endPoint y: 320, distance: 163.2
click at [549, 320] on p "The Tenant Improvement Allowance shall be disbursed by the Landlord in accordan…" at bounding box center [667, 285] width 400 height 148
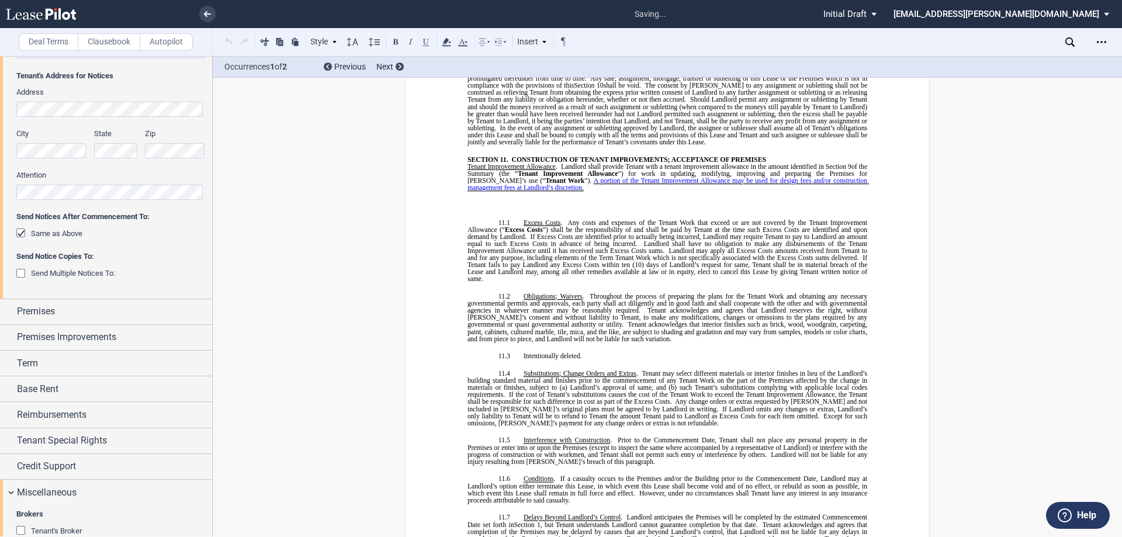
click at [231, 39] on div "Style SECTION 1. Section 1.1 Subsection 1 (a) Subsection 2 (i) Subsection 3 (1)…" at bounding box center [396, 41] width 349 height 15
click at [539, 162] on p "﻿ Tenant Improvement Allowance . Landlord shall provide Tenant with a tenant im…" at bounding box center [667, 185] width 400 height 46
click at [528, 162] on p "﻿ Tenant Improvement Allowance . Landlord shall provide Tenant with a tenant im…" at bounding box center [667, 185] width 400 height 46
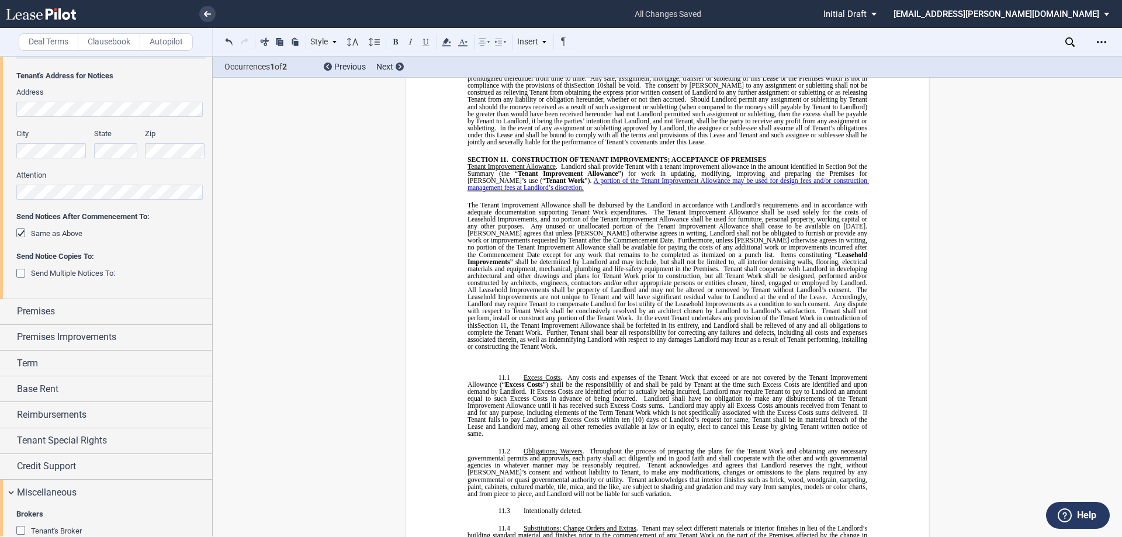
drag, startPoint x: 536, startPoint y: 154, endPoint x: 537, endPoint y: 172, distance: 17.6
click at [537, 172] on p "﻿ Tenant Improvement Allowance . Landlord shall provide Tenant with a tenant im…" at bounding box center [667, 262] width 400 height 201
click at [227, 39] on button at bounding box center [229, 41] width 14 height 14
click at [227, 39] on div "Style SECTION 1. Section 1.1 Subsection 1 (a) Subsection 2 (i) Subsection 3 (1)…" at bounding box center [396, 41] width 349 height 15
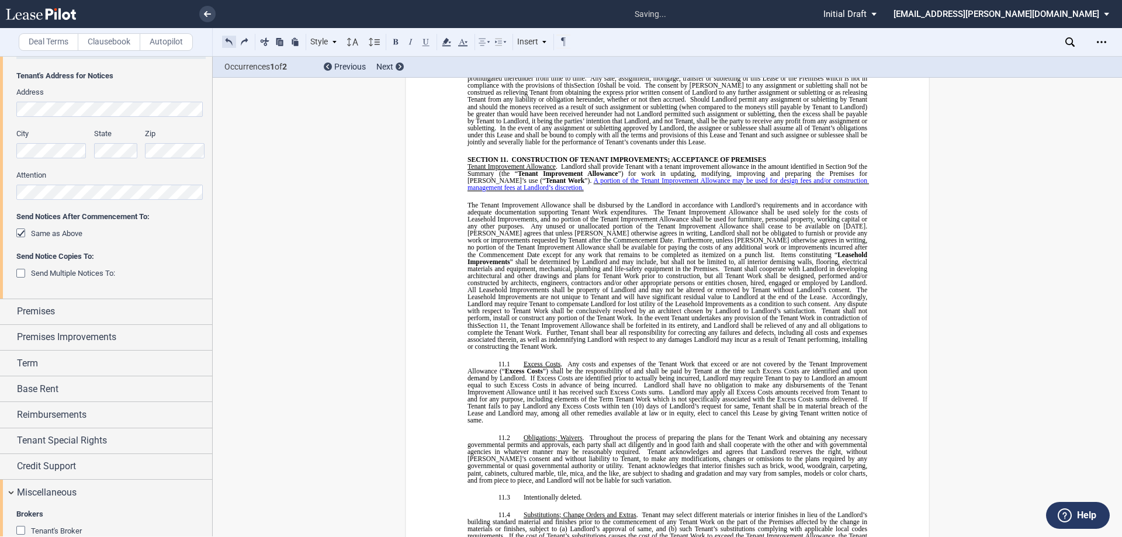
click at [227, 39] on button at bounding box center [229, 41] width 14 height 14
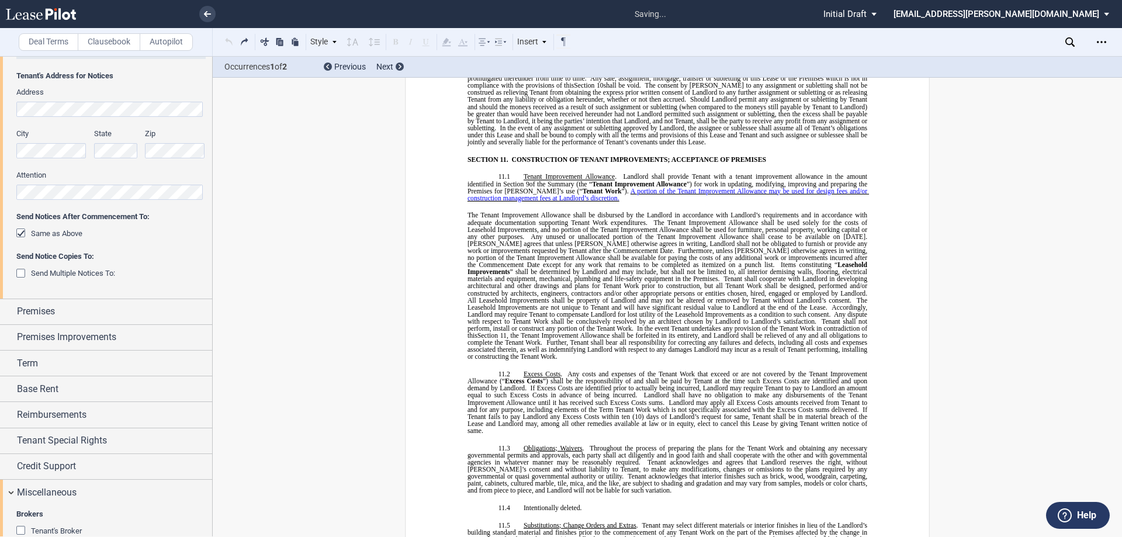
click at [227, 39] on div "Style SECTION 1. Section 1.1 Subsection 1 (a) Subsection 2 (i) Subsection 3 (1)…" at bounding box center [396, 41] width 349 height 15
drag, startPoint x: 592, startPoint y: 154, endPoint x: 583, endPoint y: 164, distance: 13.2
click at [583, 173] on p "11.1 ﻿ Tenant Improvement Allowance . Landlord shall provide Tenant with a tena…" at bounding box center [667, 266] width 400 height 187
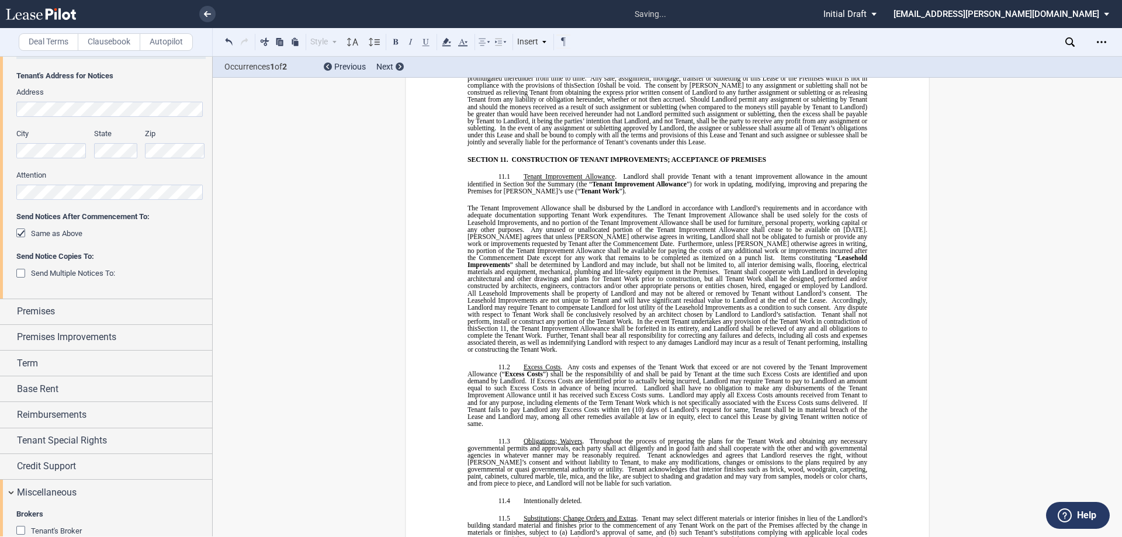
click at [467, 204] on span "The Tenant Improvement Allowance shall be disbursed by the Landlord in accordan…" at bounding box center [667, 211] width 401 height 14
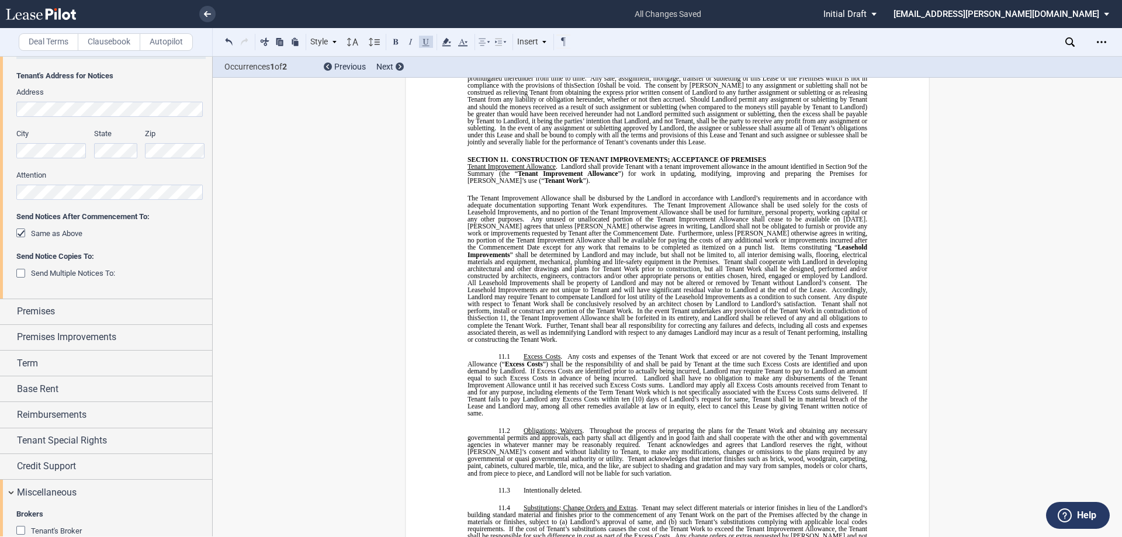
click at [561, 155] on span "CONSTRUCTION OF TENANT IMPROVEMENTS; ACCEPTANCE OF PREMISES" at bounding box center [638, 158] width 254 height 7
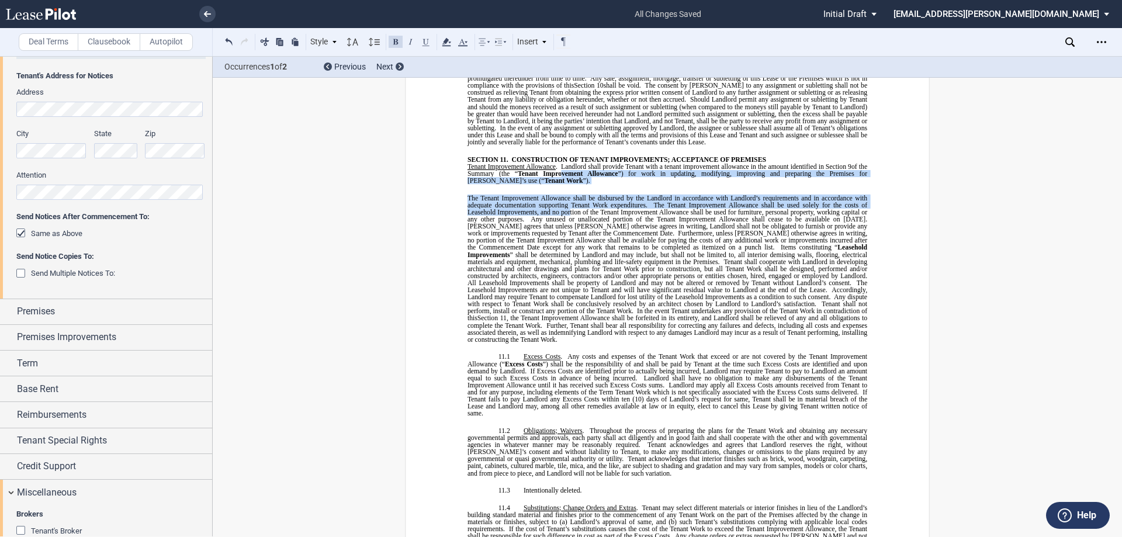
drag, startPoint x: 560, startPoint y: 135, endPoint x: 567, endPoint y: 177, distance: 42.7
click at [567, 177] on p "﻿ Tenant Improvement Allowance . Landlord shall provide Tenant with a tenant im…" at bounding box center [667, 252] width 400 height 180
drag, startPoint x: 322, startPoint y: 40, endPoint x: 328, endPoint y: 42, distance: 6.3
click at [324, 41] on div "Style" at bounding box center [323, 41] width 30 height 15
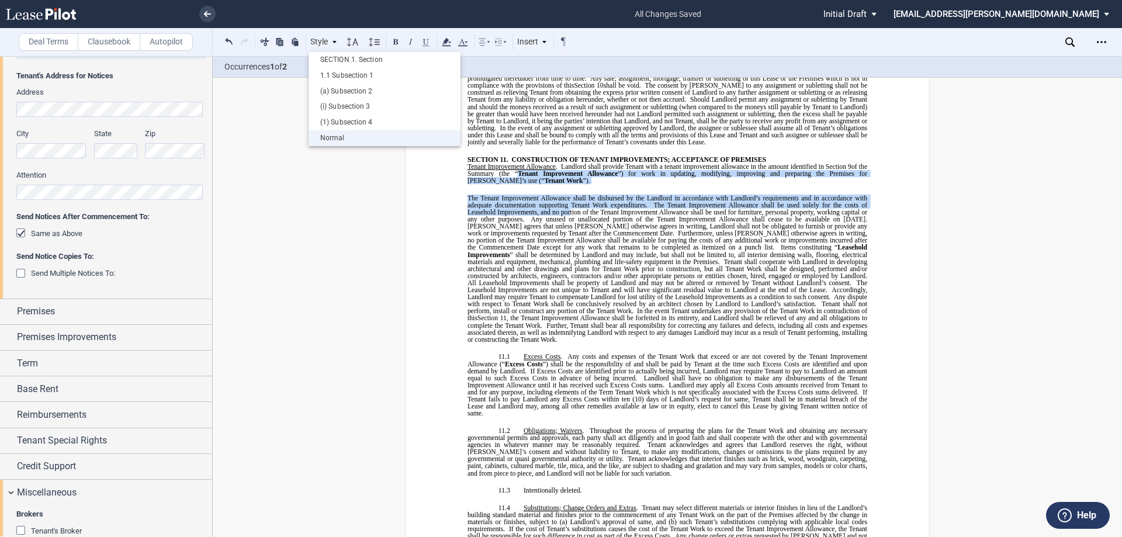
click at [341, 142] on div "Normal" at bounding box center [384, 138] width 140 height 10
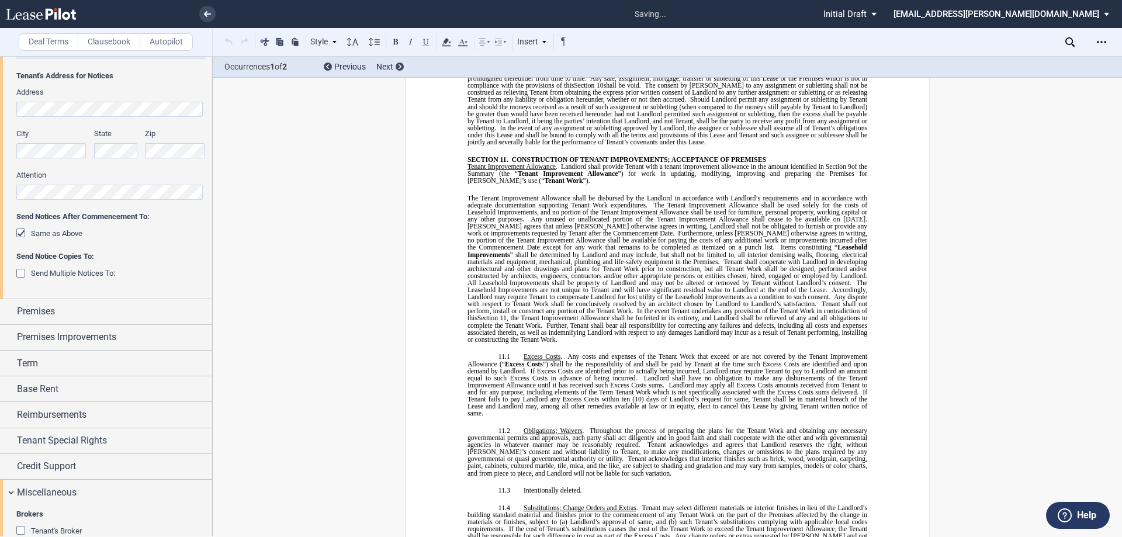
click at [474, 162] on p "﻿ Tenant Improvement Allowance . Landlord shall provide Tenant with a tenant im…" at bounding box center [667, 252] width 400 height 180
click at [475, 162] on p "﻿ Tenant Improvement Allowance . Landlord shall provide Tenant with a tenant im…" at bounding box center [667, 252] width 400 height 180
drag, startPoint x: 475, startPoint y: 151, endPoint x: 547, endPoint y: 136, distance: 74.0
click at [476, 162] on p "﻿ Tenant Improvement Allowance . Landlord shall provide Tenant with a tenant im…" at bounding box center [667, 252] width 400 height 180
click at [782, 155] on p "SECTION 11. CONSTRUCTION OF TENANT IMPROVEMENTS; ACCEPTANCE OF PREMISES" at bounding box center [675, 158] width 384 height 7
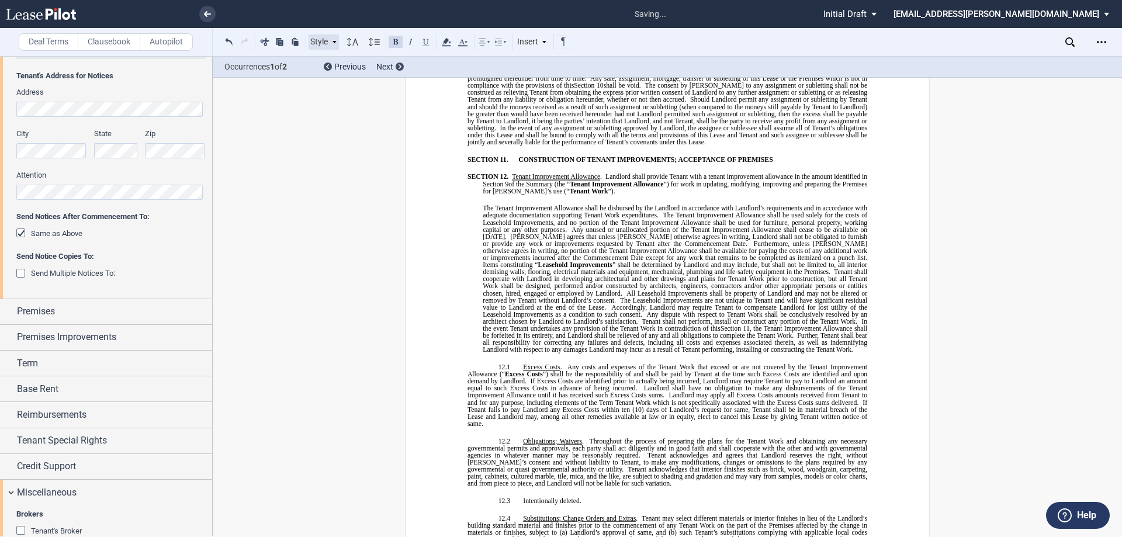
click at [331, 44] on icon at bounding box center [334, 42] width 6 height 6
click at [349, 78] on div "1.1 Subsection 1" at bounding box center [384, 76] width 140 height 10
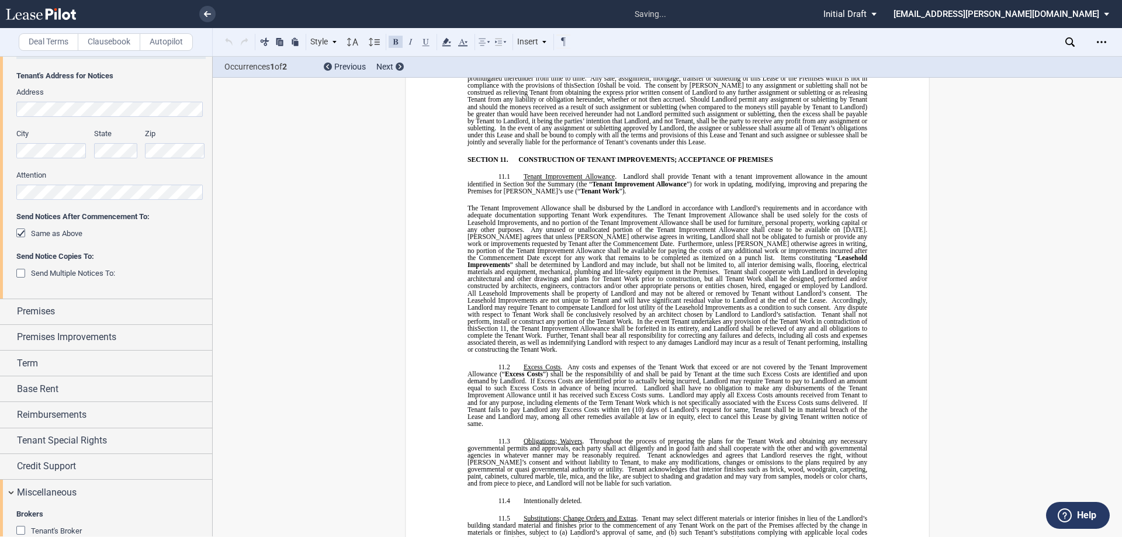
click at [534, 173] on p "11.1 ​ ﻿ Tenant Improvement Allowance . Landlord shall provide Tenant with a te…" at bounding box center [667, 263] width 400 height 180
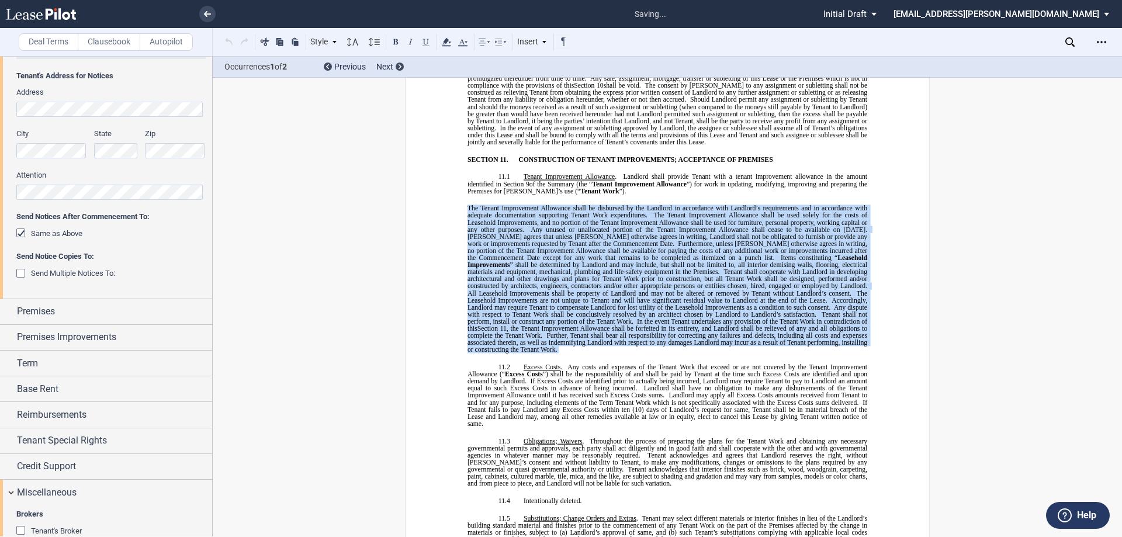
click at [534, 173] on p "11.1 ​ ﻿ Tenant Improvement Allowance . Landlord shall provide Tenant with a te…" at bounding box center [667, 263] width 400 height 180
click at [535, 173] on p "11.1 ​ ﻿ Tenant Improvement Allowance . Landlord shall provide Tenant with a te…" at bounding box center [667, 263] width 400 height 180
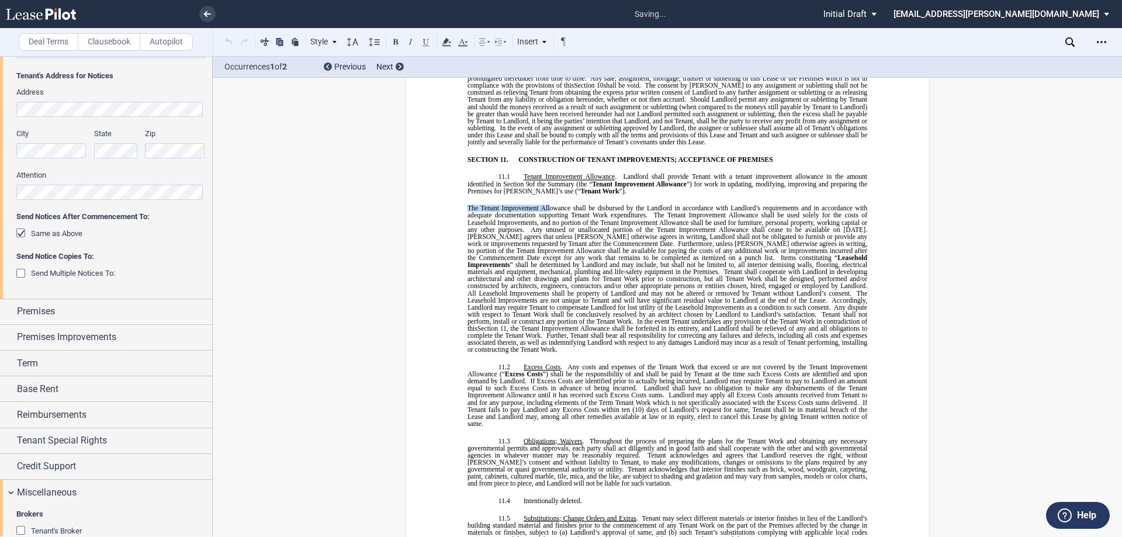
drag, startPoint x: 535, startPoint y: 159, endPoint x: 608, endPoint y: 165, distance: 72.6
click at [577, 173] on p "11.1 ​ ﻿ Tenant Improvement Allowance . Landlord shall provide Tenant with a te…" at bounding box center [667, 263] width 400 height 180
click at [613, 173] on p "11.1 ​ ﻿ Tenant Improvement Allowance . Landlord shall provide Tenant with a te…" at bounding box center [667, 263] width 400 height 180
drag, startPoint x: 613, startPoint y: 158, endPoint x: 587, endPoint y: 162, distance: 25.9
click at [585, 173] on p "11.1 ​ ﻿ Tenant Improvement Allowance . Landlord shall provide Tenant with a te…" at bounding box center [667, 263] width 400 height 180
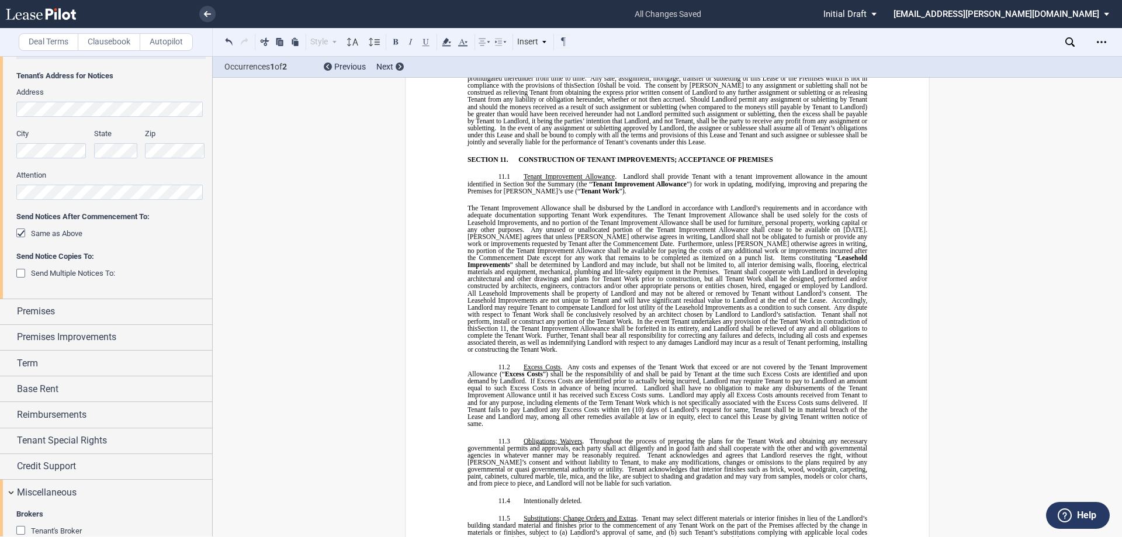
click at [619, 173] on p "11.1 ​ ﻿ Tenant Improvement Allowance . Landlord shall provide Tenant with a te…" at bounding box center [667, 263] width 400 height 180
click at [627, 173] on p "11.1 ​ ﻿ Tenant Improvement Allowance . Landlord shall provide Tenant with a te…" at bounding box center [667, 263] width 400 height 180
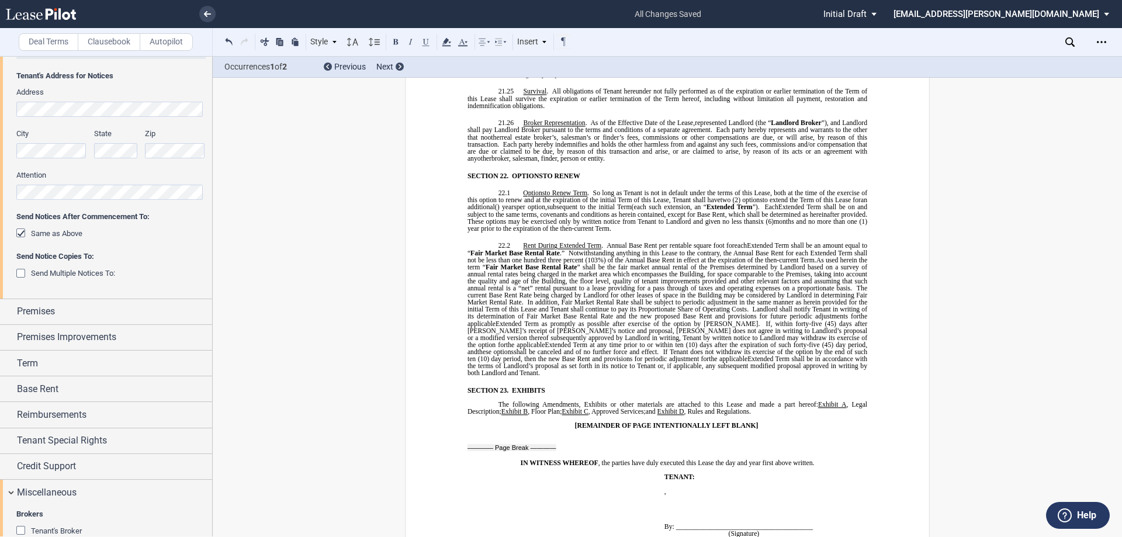
scroll to position [9458, 0]
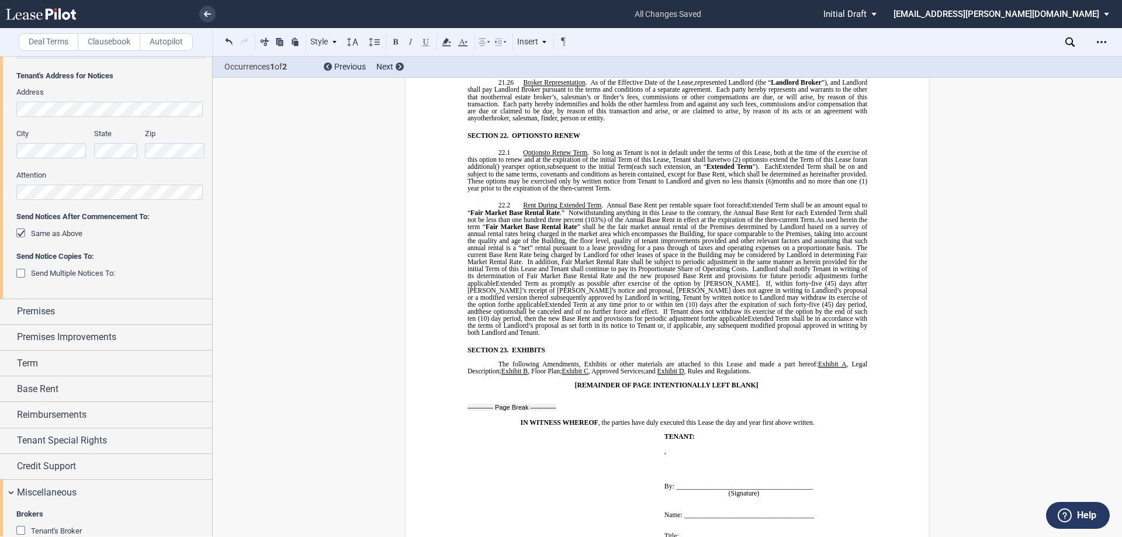
click at [782, 278] on p "22.2 Rent During Extended Term . Annual Base Rent per rentable square foot for …" at bounding box center [667, 269] width 400 height 134
click at [778, 275] on p "22.2 Rent During Extended Term . Annual Base Rent per rentable square foot for …" at bounding box center [667, 269] width 400 height 134
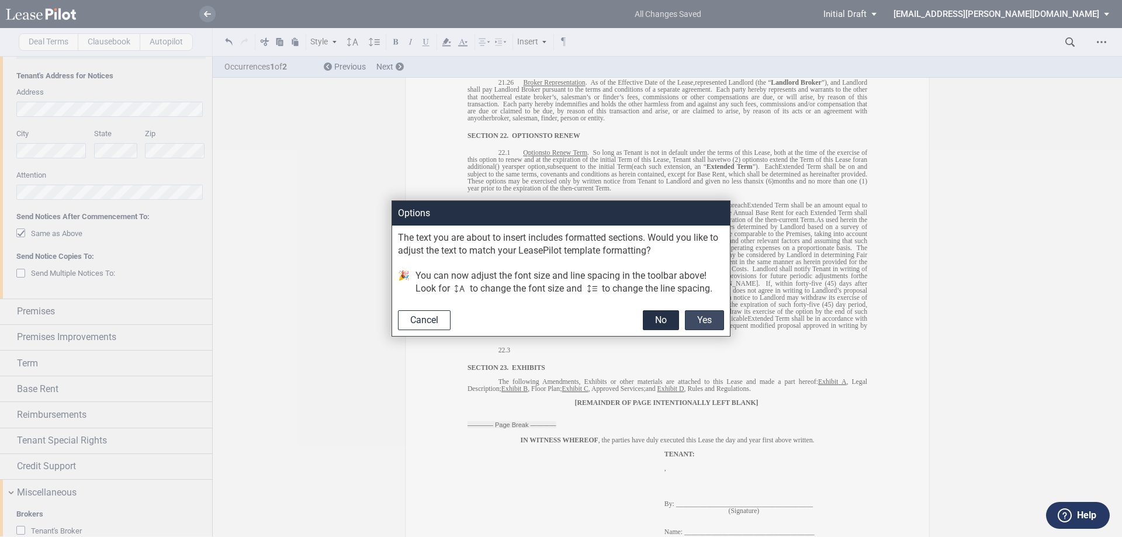
click at [695, 325] on button "Yes" at bounding box center [704, 320] width 39 height 20
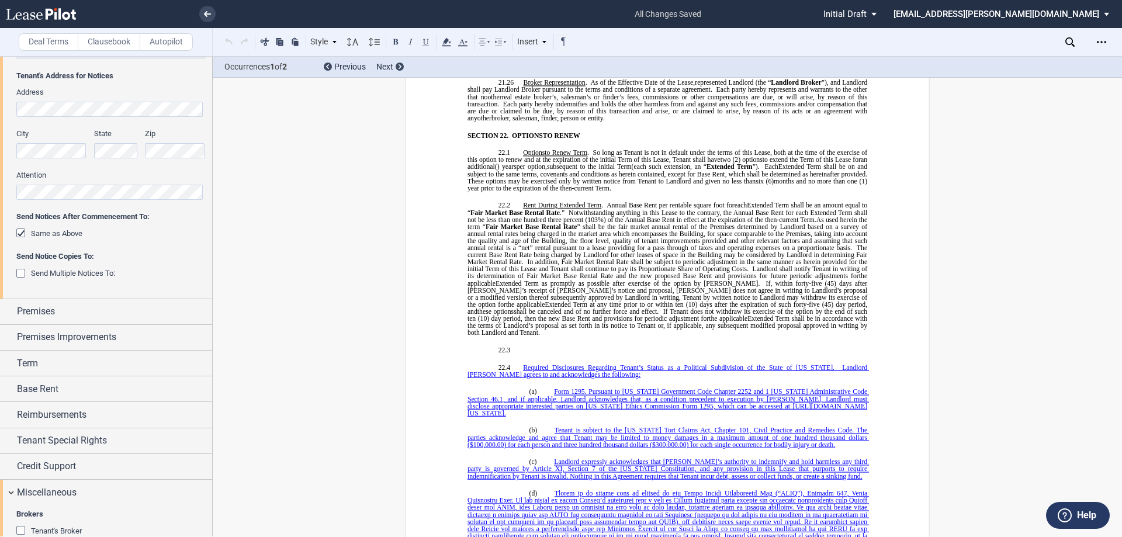
click at [523, 346] on p "22.3 ​" at bounding box center [667, 349] width 400 height 7
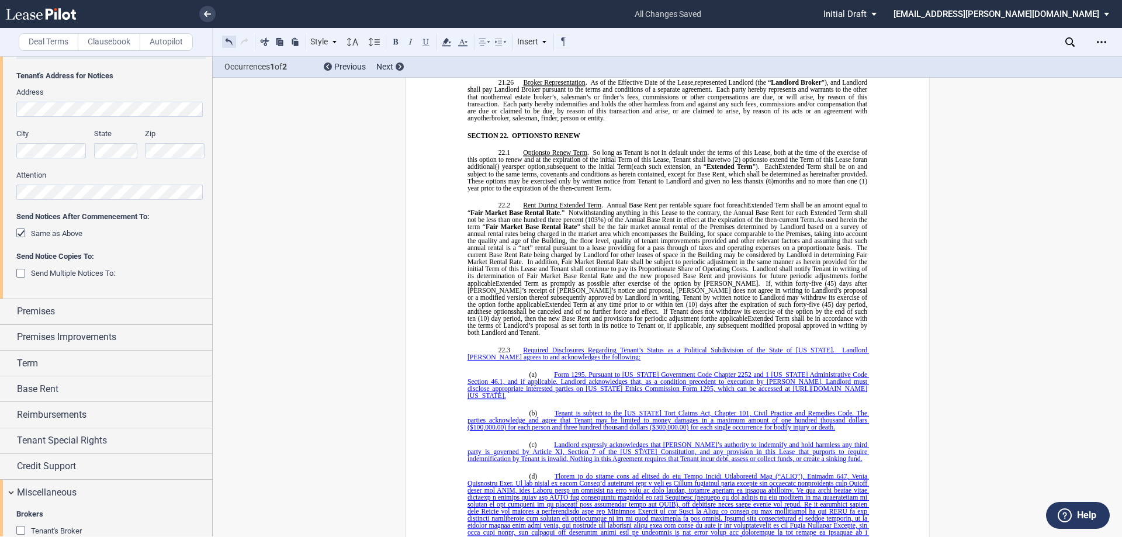
click at [228, 40] on button at bounding box center [229, 41] width 14 height 14
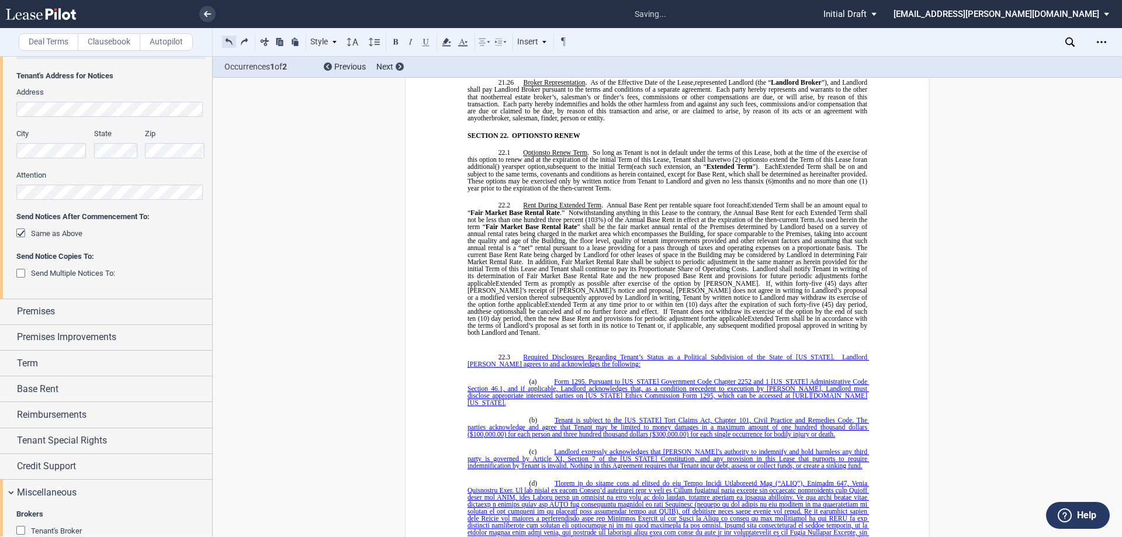
click at [228, 40] on button at bounding box center [229, 41] width 14 height 14
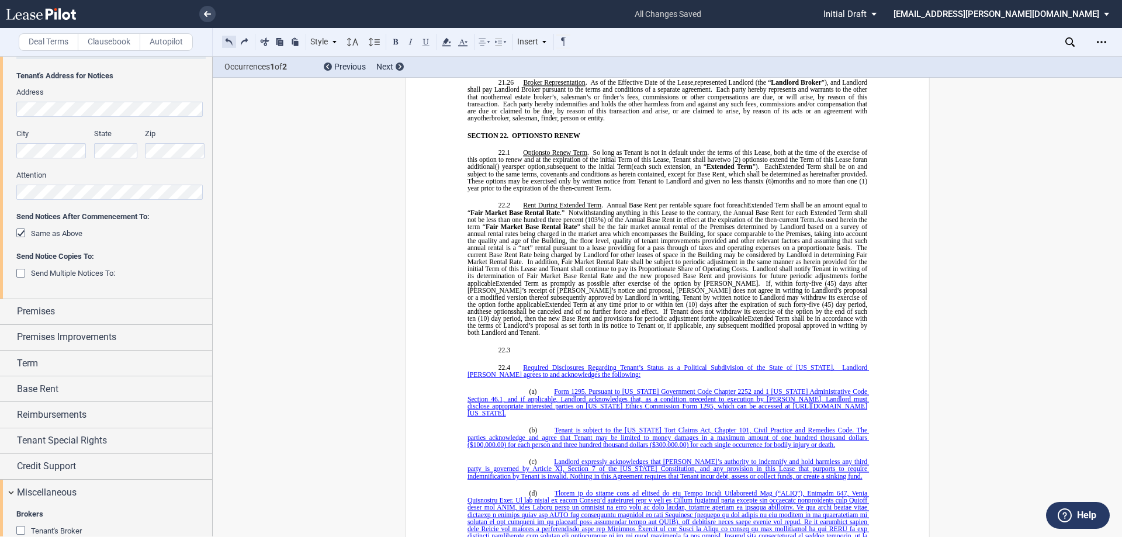
click at [235, 43] on button at bounding box center [229, 41] width 14 height 14
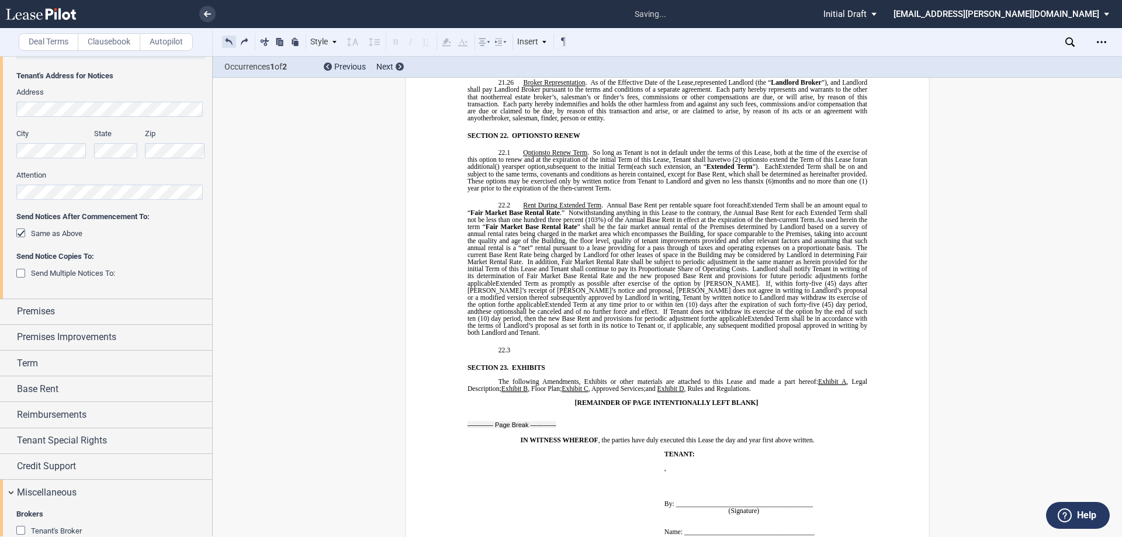
click at [235, 43] on button at bounding box center [229, 41] width 14 height 14
click at [235, 43] on div "Style SECTION 1. Section 1.1 Subsection 1 (a) Subsection 2 (i) Subsection 3 (1)…" at bounding box center [396, 41] width 349 height 15
click at [235, 43] on button at bounding box center [229, 41] width 14 height 14
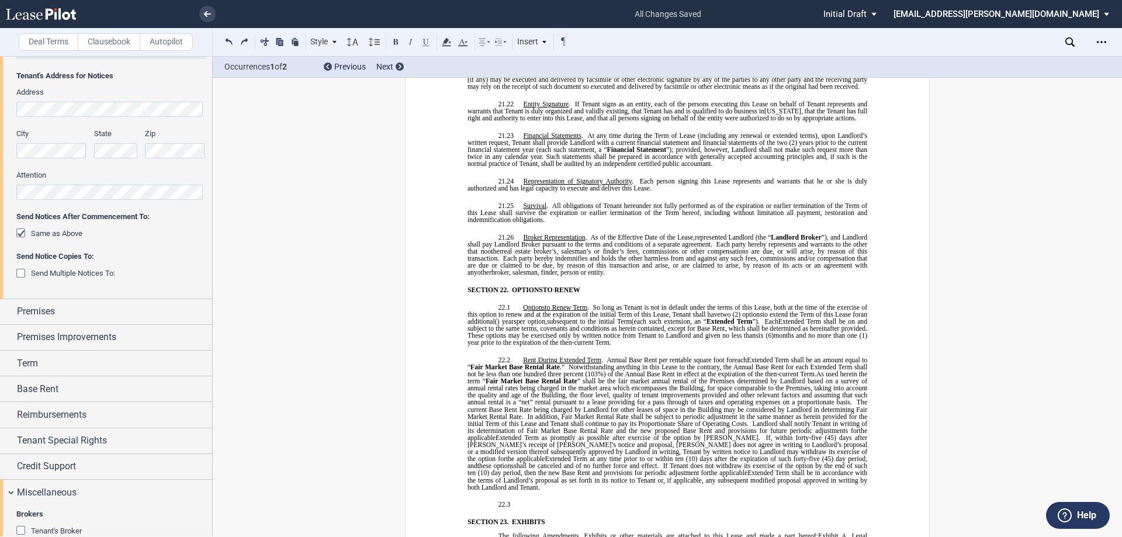
scroll to position [9288, 0]
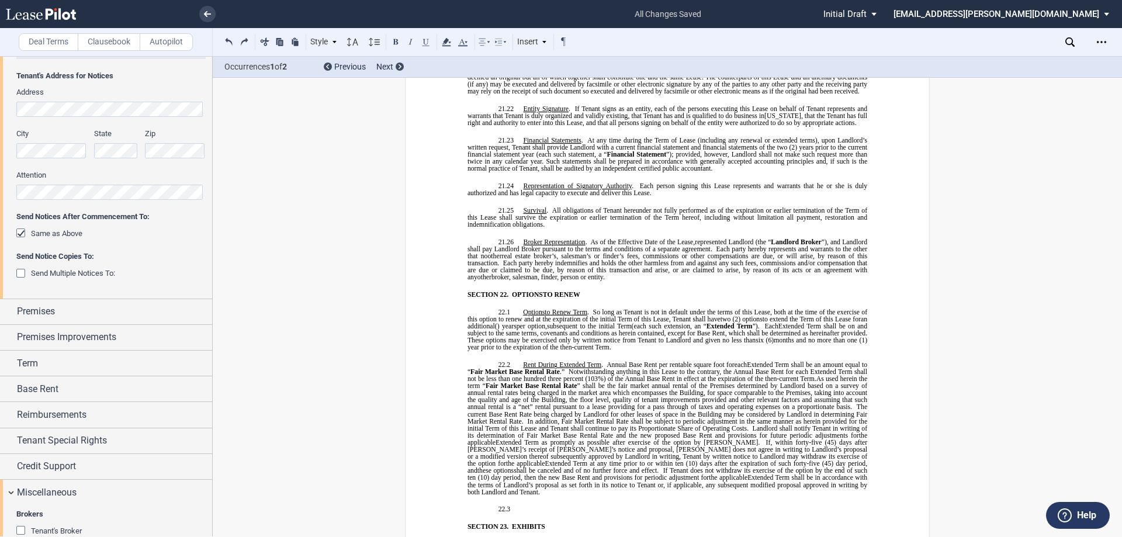
click at [693, 238] on p "21.26 Broker Representation . As of the Effective Date of the Lease, ﻿ ﻿ repres…" at bounding box center [667, 259] width 400 height 43
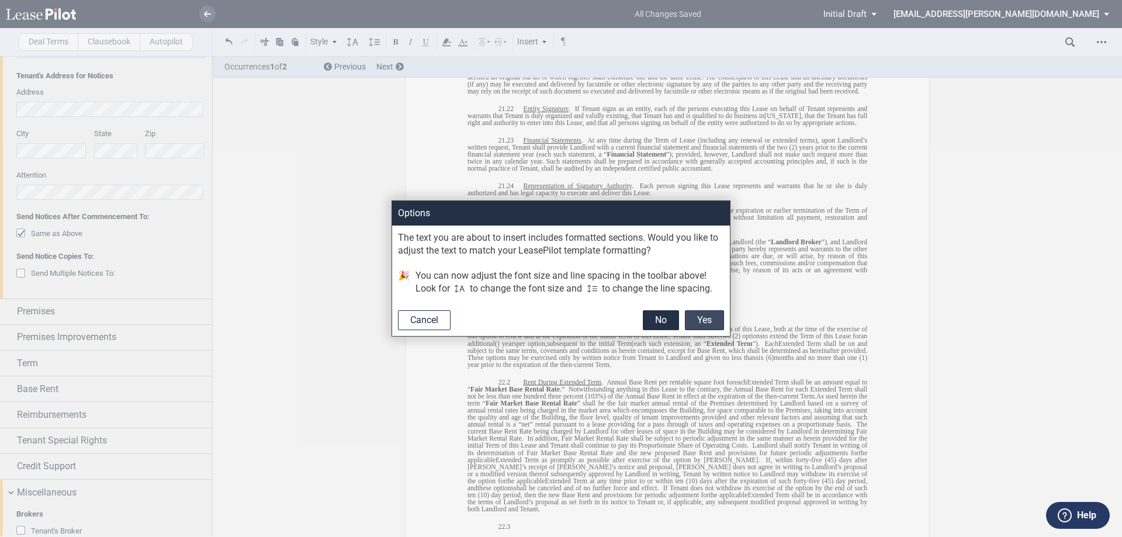
click at [709, 330] on button "Yes" at bounding box center [704, 320] width 39 height 20
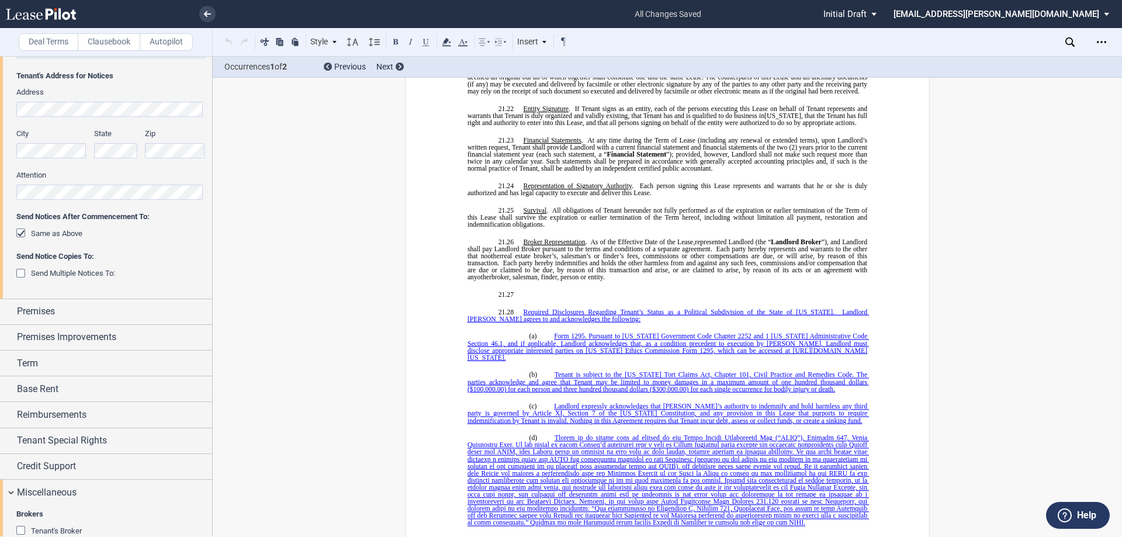
click at [489, 308] on p "21.28 ﻿ R equired Disclosures Regarding Tenant’s Status as a Political Subdivis…" at bounding box center [667, 315] width 400 height 14
click at [521, 291] on p "21.27 ​" at bounding box center [667, 294] width 400 height 7
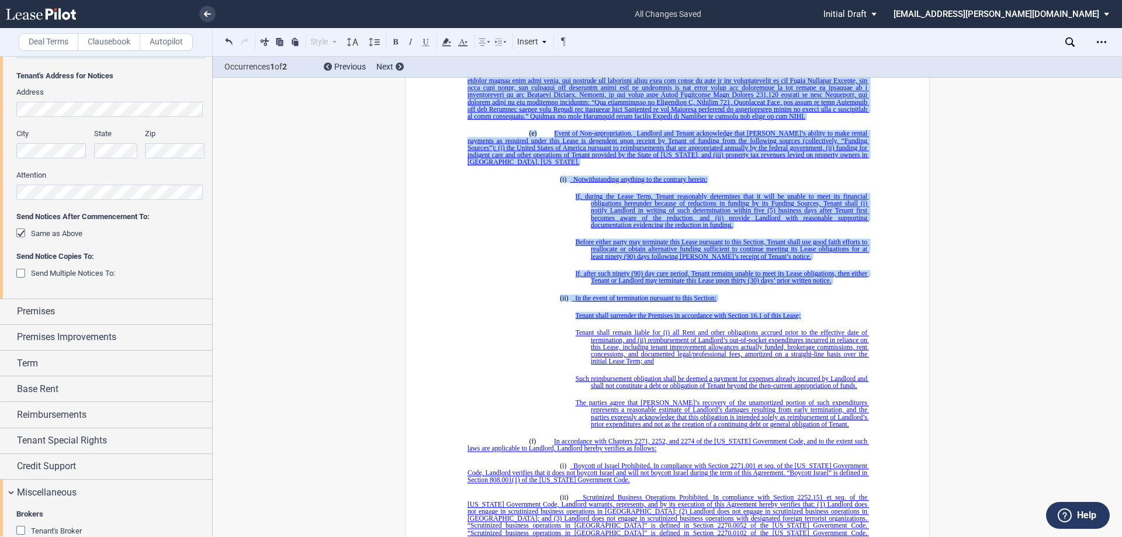
scroll to position [9697, 0]
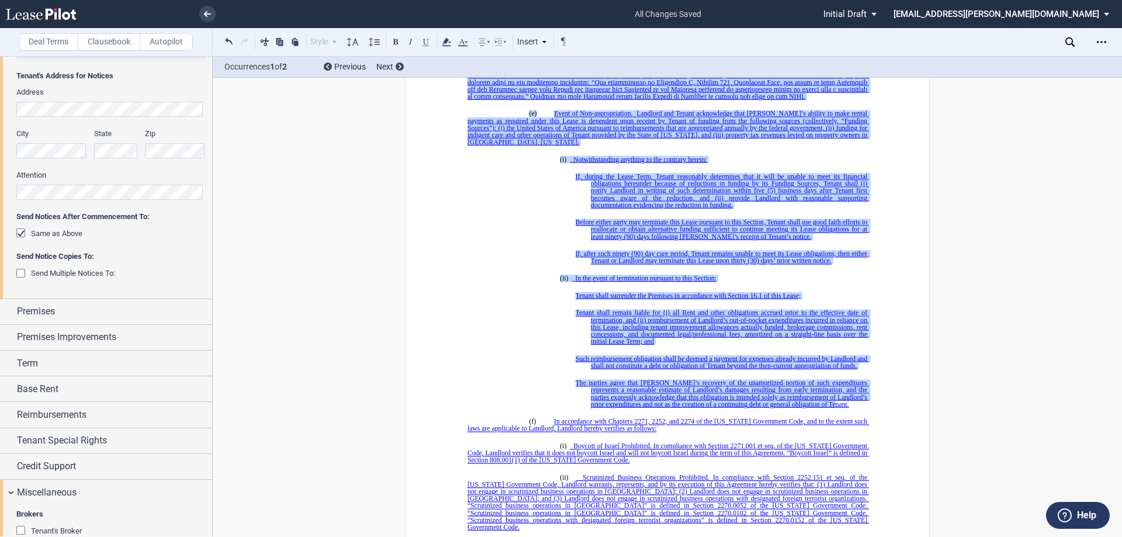
drag, startPoint x: 519, startPoint y: 238, endPoint x: 838, endPoint y: 332, distance: 332.0
click at [838, 332] on ins "!!SET_LEVEL_1!! !!MOB_LEVEL_2!! 21.27 ﻿ R equired Disclosures Regarding Tenant’…" at bounding box center [667, 297] width 400 height 831
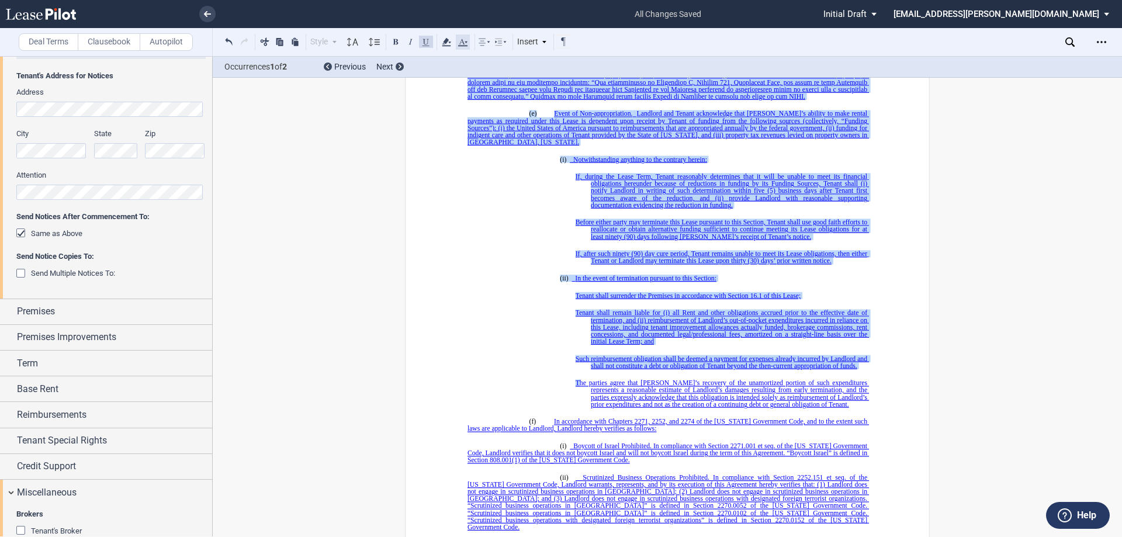
click at [460, 41] on icon at bounding box center [463, 42] width 14 height 14
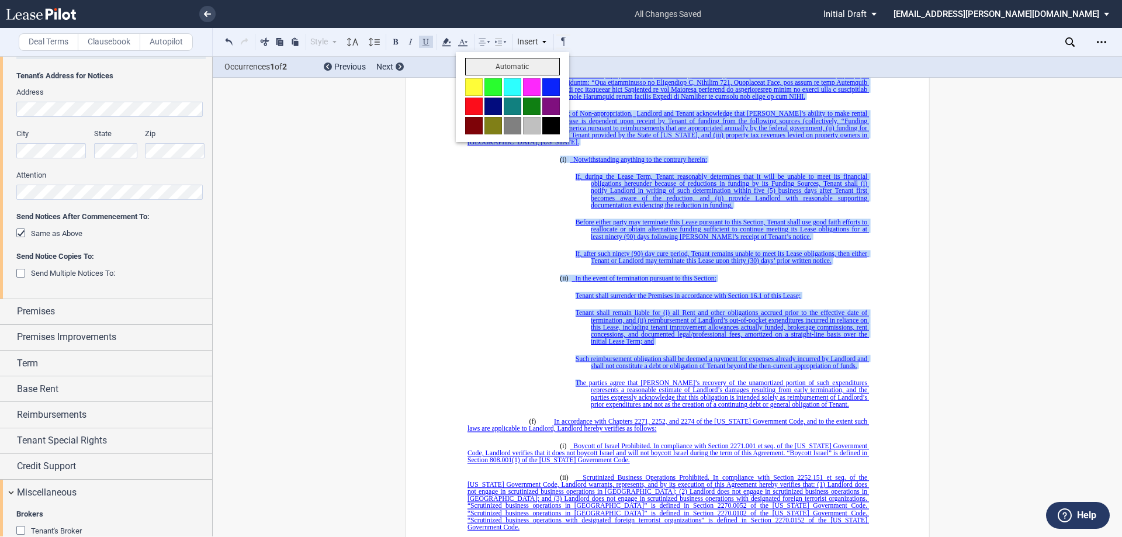
click at [471, 67] on button "Automatic" at bounding box center [512, 67] width 95 height 18
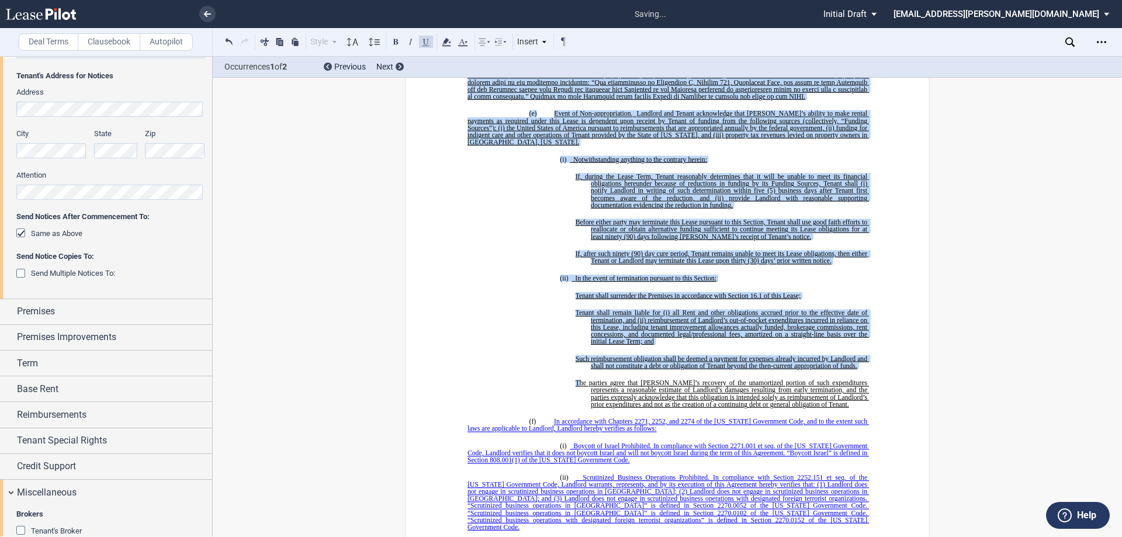
click at [420, 42] on button at bounding box center [426, 41] width 14 height 14
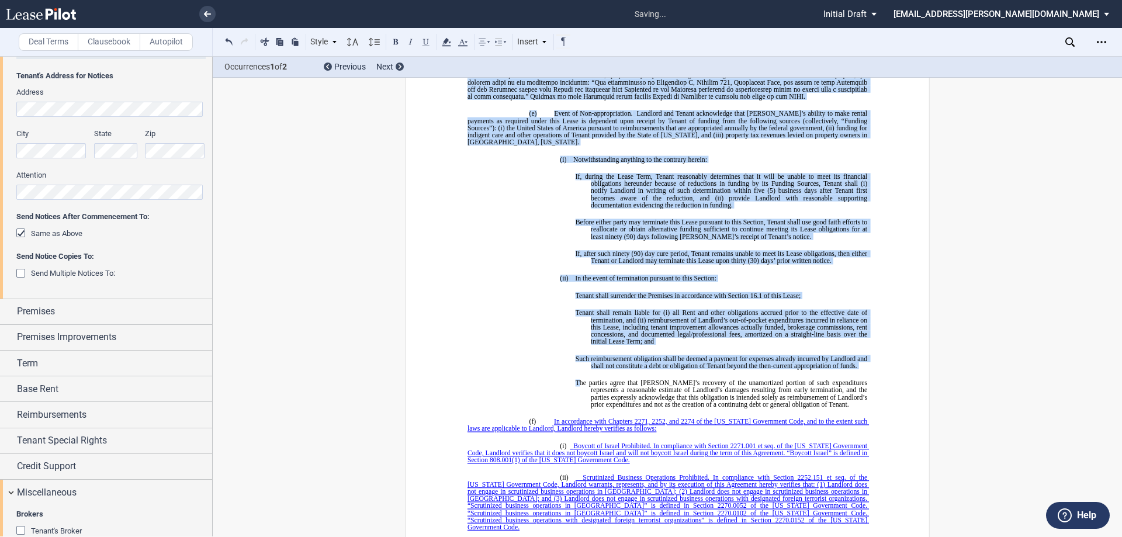
click at [484, 116] on ins "!!SET_LEVEL_1!! !!MOB_LEVEL_2!! 21.27 ﻿ R equired Disclosures Regarding Tenant’…" at bounding box center [667, 297] width 400 height 831
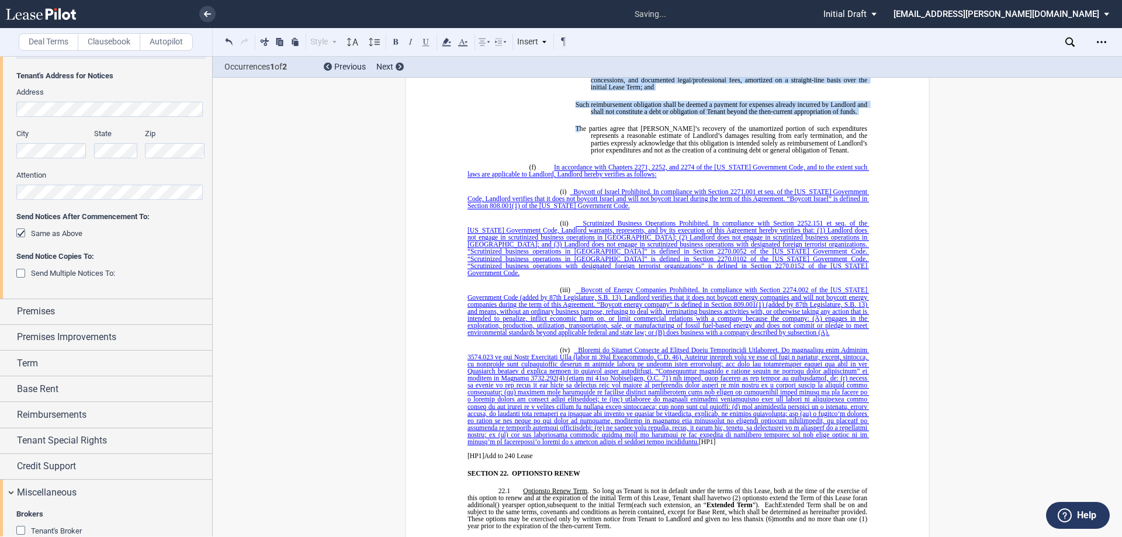
scroll to position [9931, 0]
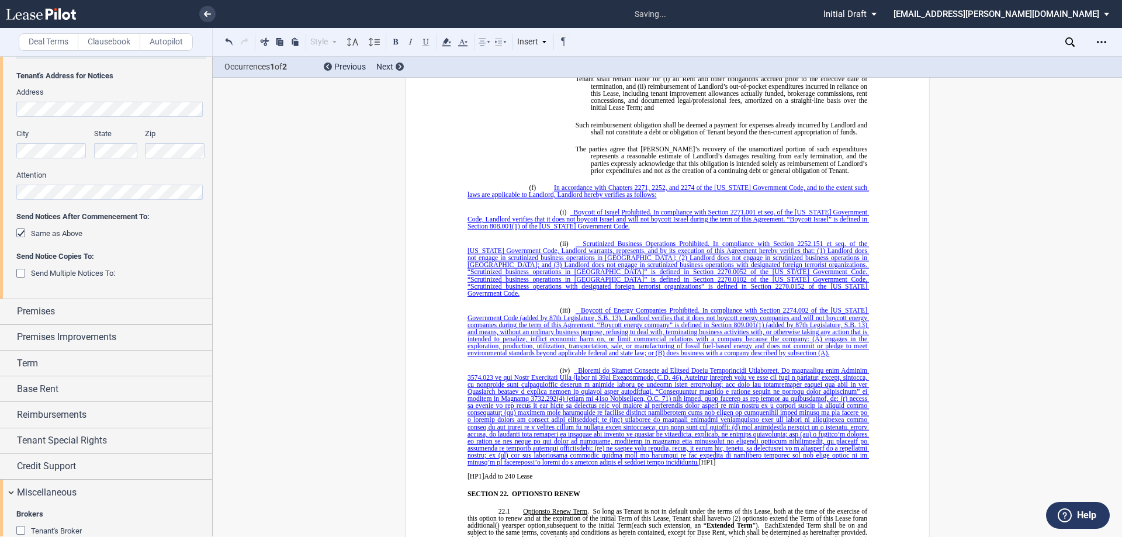
click at [724, 164] on ins "!!SET_LEVEL_1!! !!MOB_LEVEL_2!! 21.27 ﻿ R equired Disclosures Regarding Tenant’…" at bounding box center [667, 63] width 400 height 831
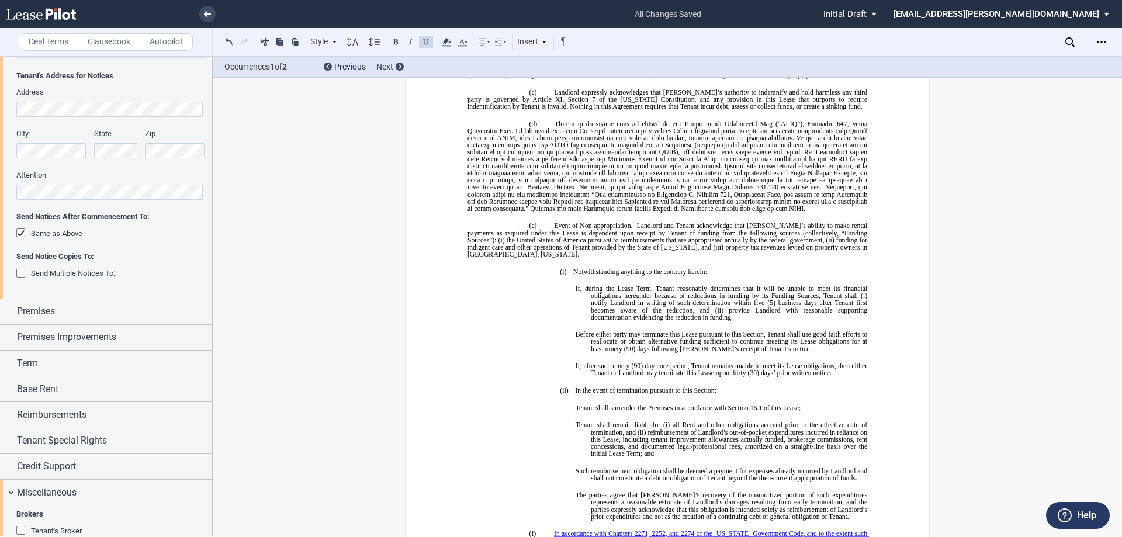
scroll to position [9580, 0]
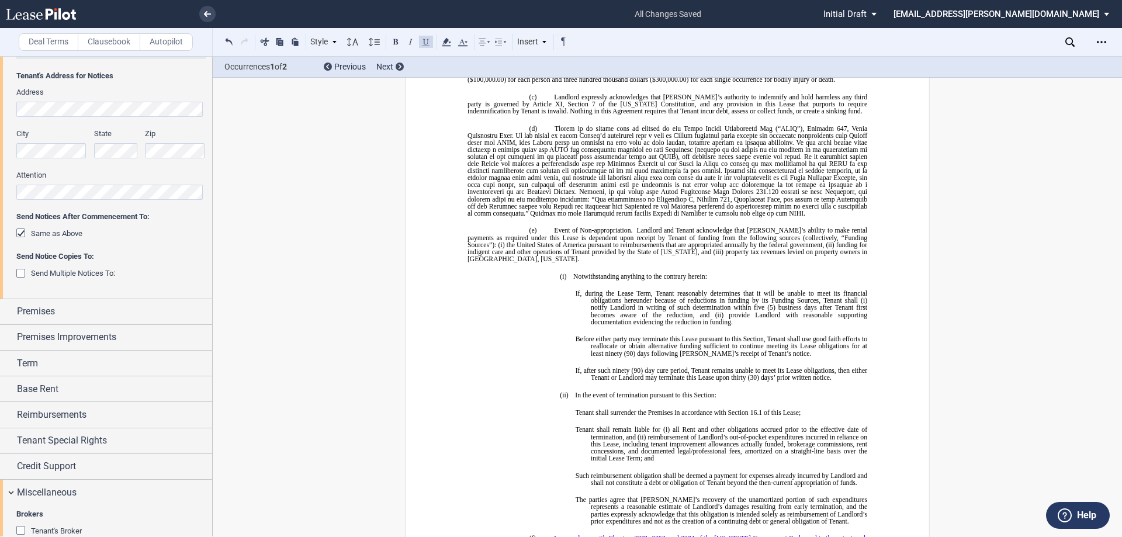
click at [560, 221] on ins "!!SET_LEVEL_1!! !!MOB_LEVEL_2!! 21.27 ﻿ R equired Disclosures Regarding Tenant’…" at bounding box center [667, 414] width 400 height 831
click at [329, 46] on div "Style" at bounding box center [323, 41] width 30 height 15
click at [354, 122] on div "(1) Subsection 4" at bounding box center [384, 122] width 140 height 10
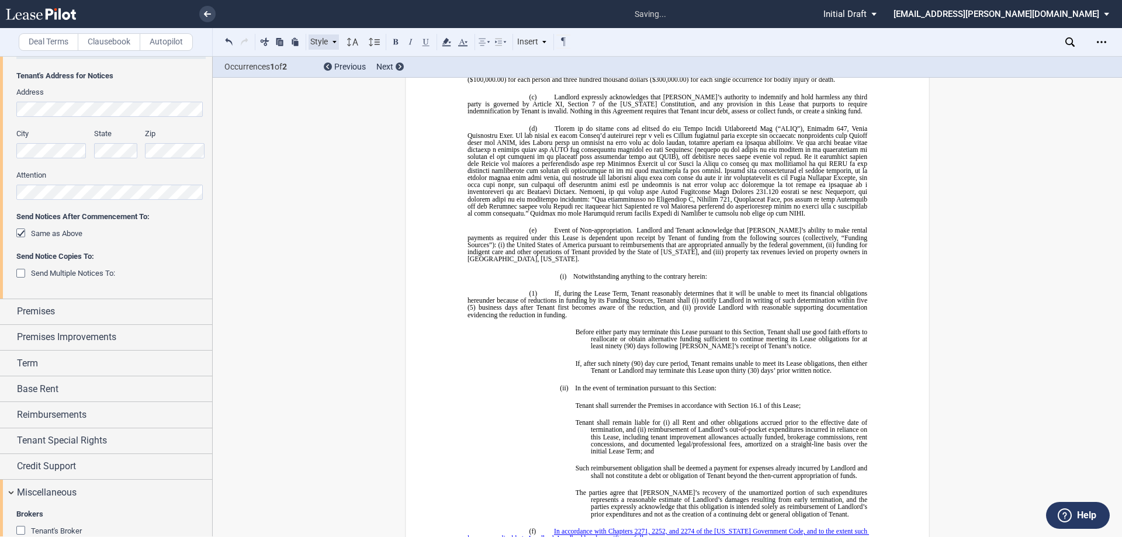
click at [335, 43] on icon at bounding box center [334, 42] width 6 height 6
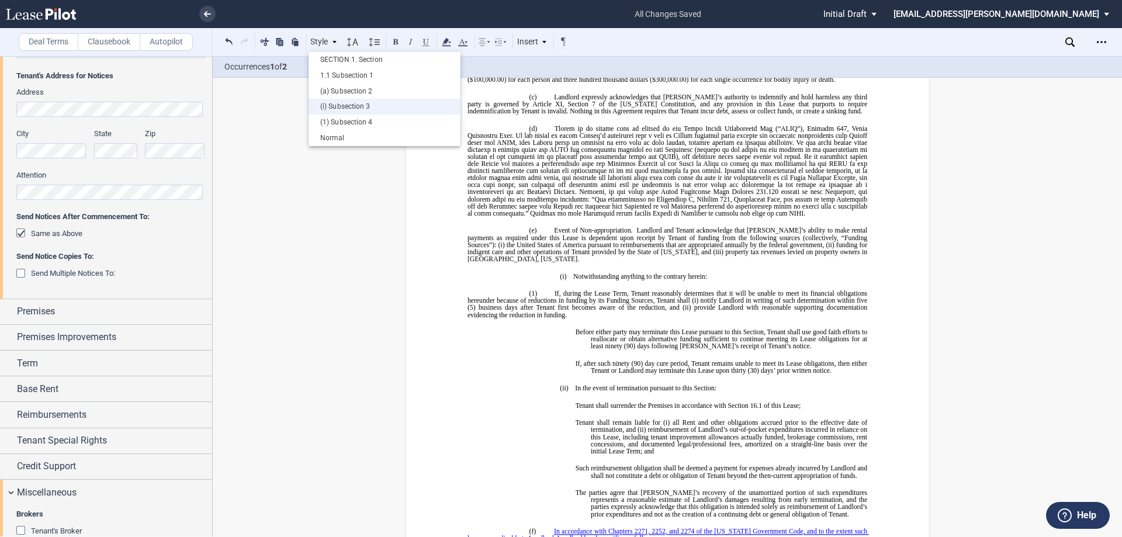
click at [341, 103] on div "(i) Subsection 3" at bounding box center [384, 107] width 140 height 10
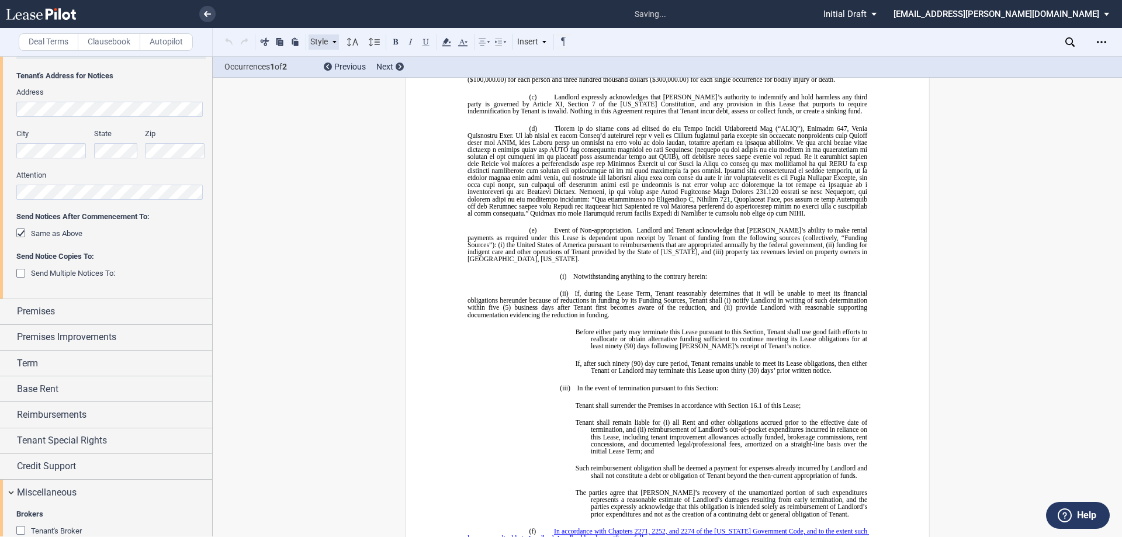
click at [337, 43] on icon at bounding box center [334, 42] width 6 height 6
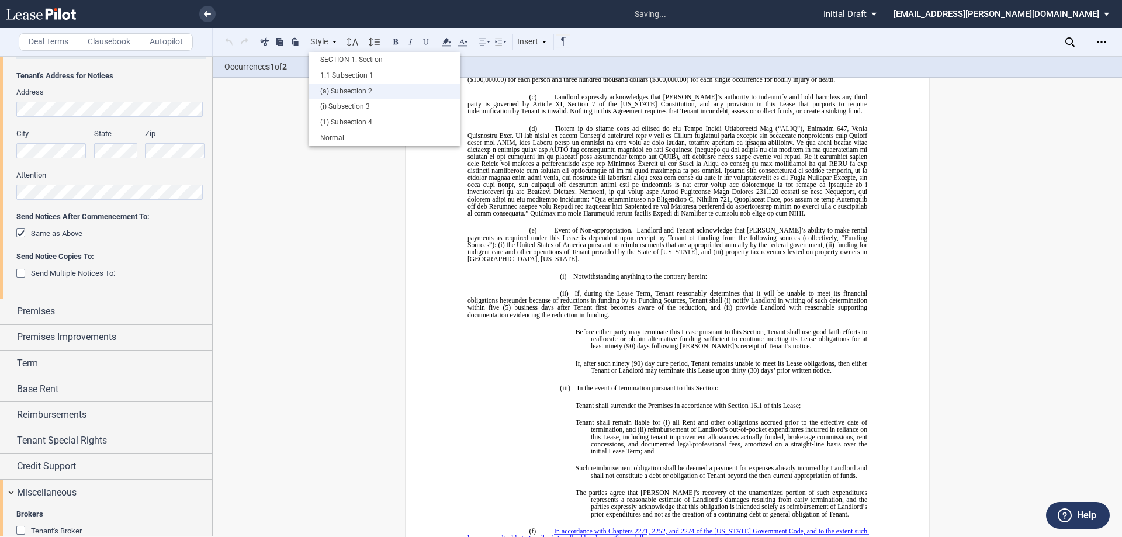
click at [339, 88] on div "(a) Subsection 2" at bounding box center [384, 91] width 140 height 10
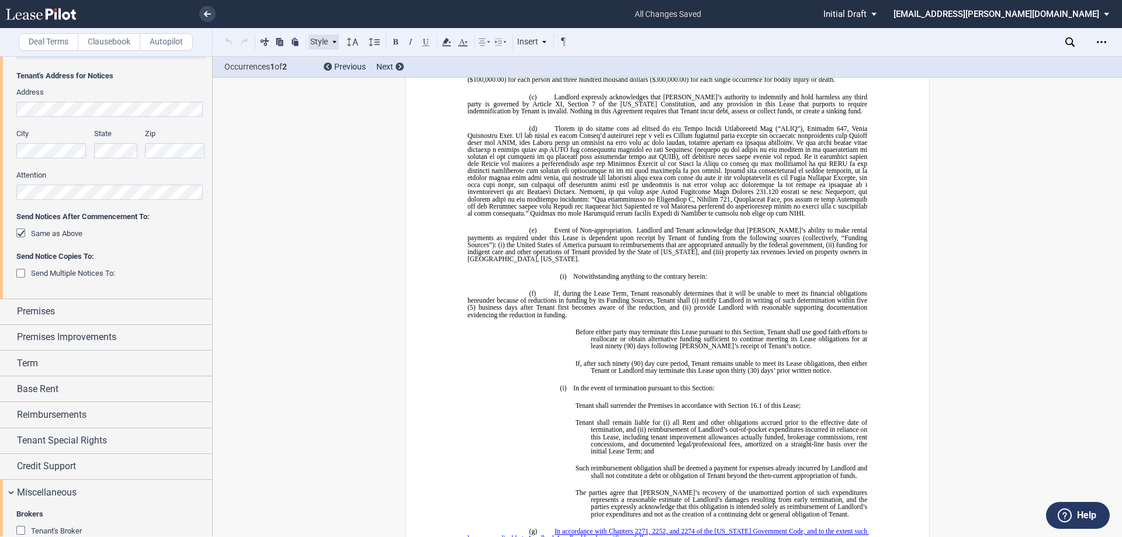
click at [330, 46] on div "Style" at bounding box center [323, 41] width 30 height 15
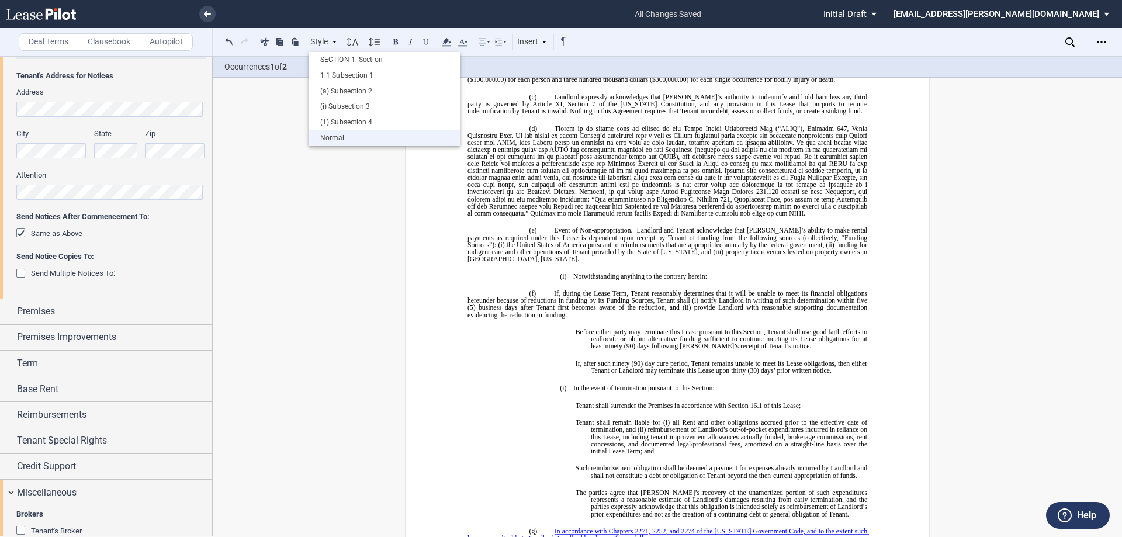
click at [345, 143] on div "Normal" at bounding box center [384, 138] width 140 height 10
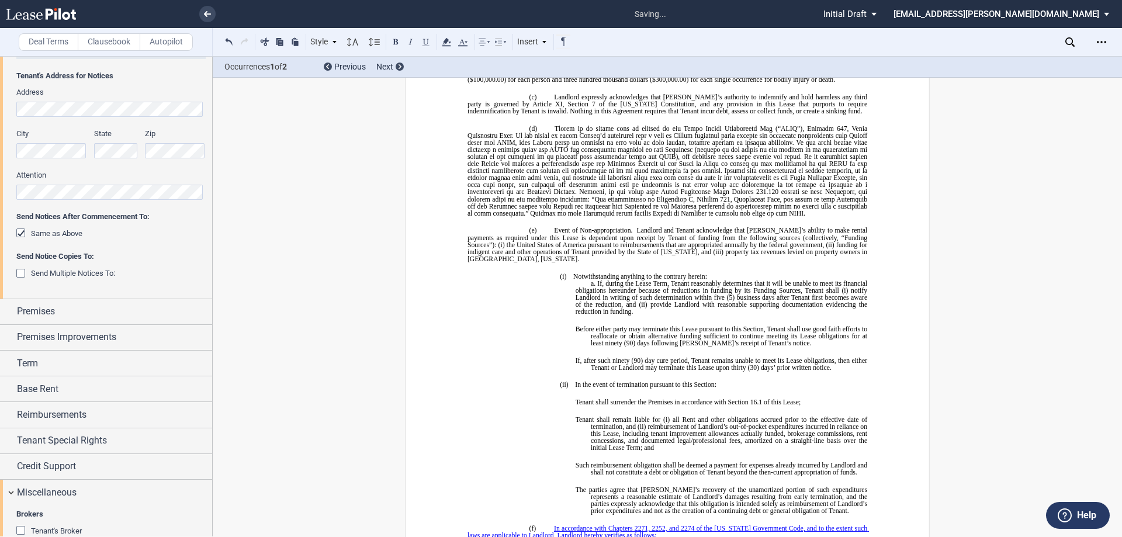
click at [562, 226] on ins "!!SET_LEVEL_1!! !!MOB_LEVEL_2!! 21.27 ﻿ R equired Disclosures Regarding Tenant’…" at bounding box center [667, 409] width 400 height 821
click at [564, 220] on ins "!!SET_LEVEL_1!! !!MOB_LEVEL_2!! 21.27 ﻿ R equired Disclosures Regarding Tenant’…" at bounding box center [667, 409] width 400 height 821
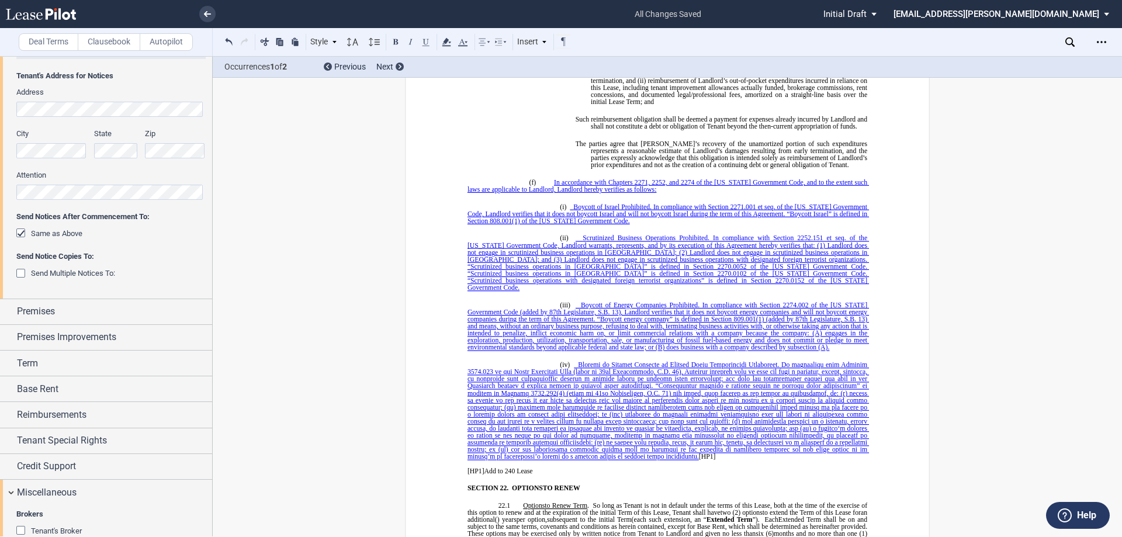
scroll to position [9931, 0]
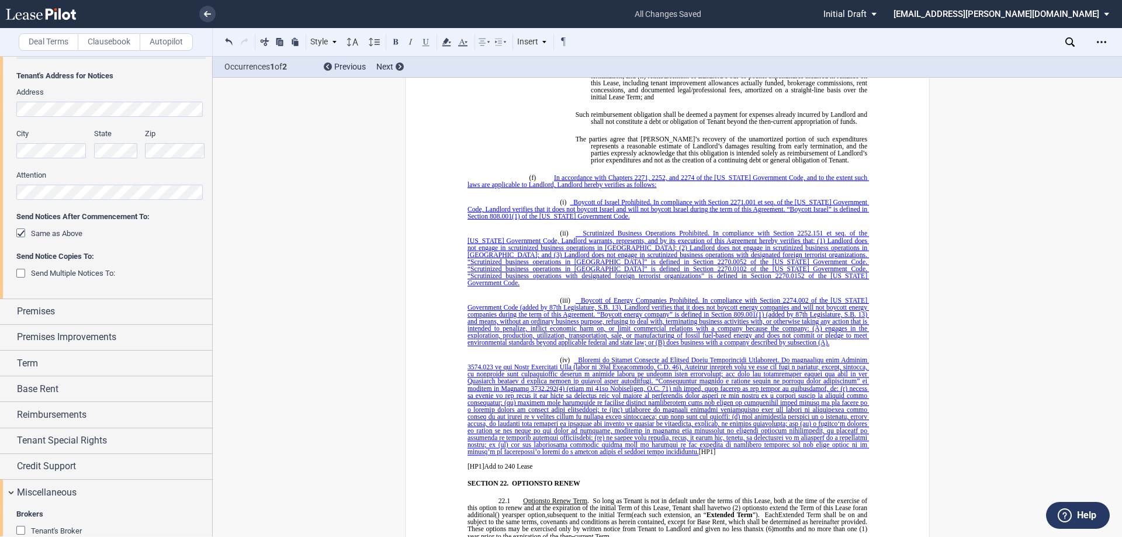
drag, startPoint x: 519, startPoint y: 370, endPoint x: 522, endPoint y: 377, distance: 7.1
click at [518, 370] on span at bounding box center [667, 405] width 401 height 99
drag, startPoint x: 547, startPoint y: 394, endPoint x: 531, endPoint y: 374, distance: 24.9
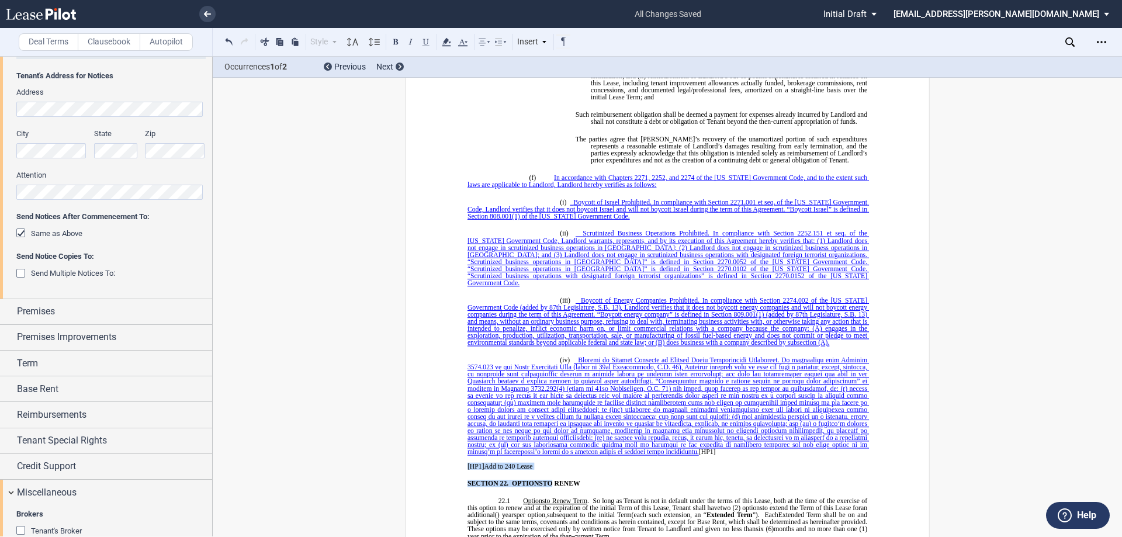
click at [540, 463] on p "﻿ [HP1] Add to 240 Lease" at bounding box center [667, 466] width 400 height 7
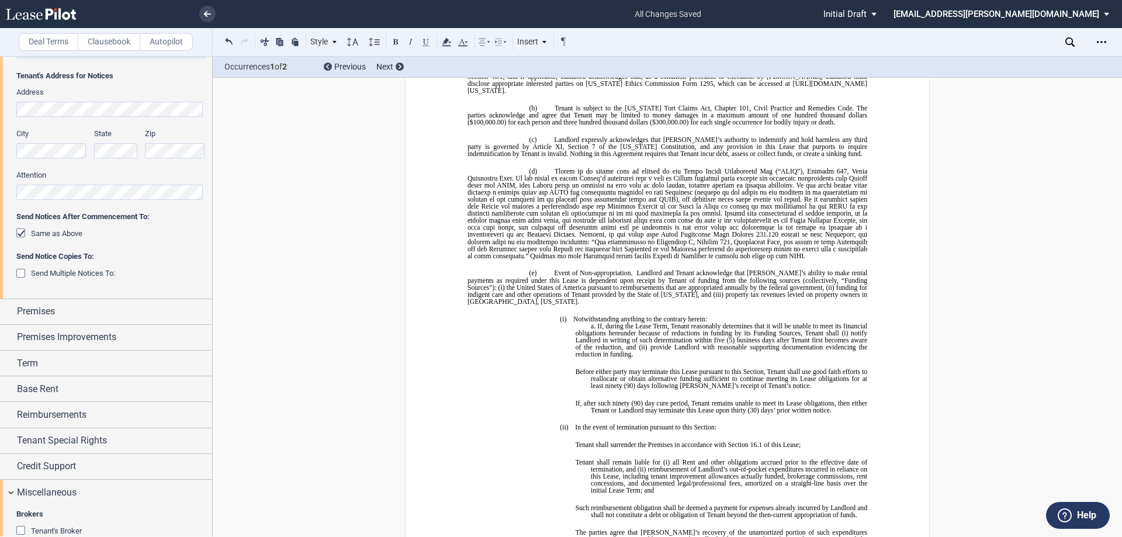
scroll to position [9522, 0]
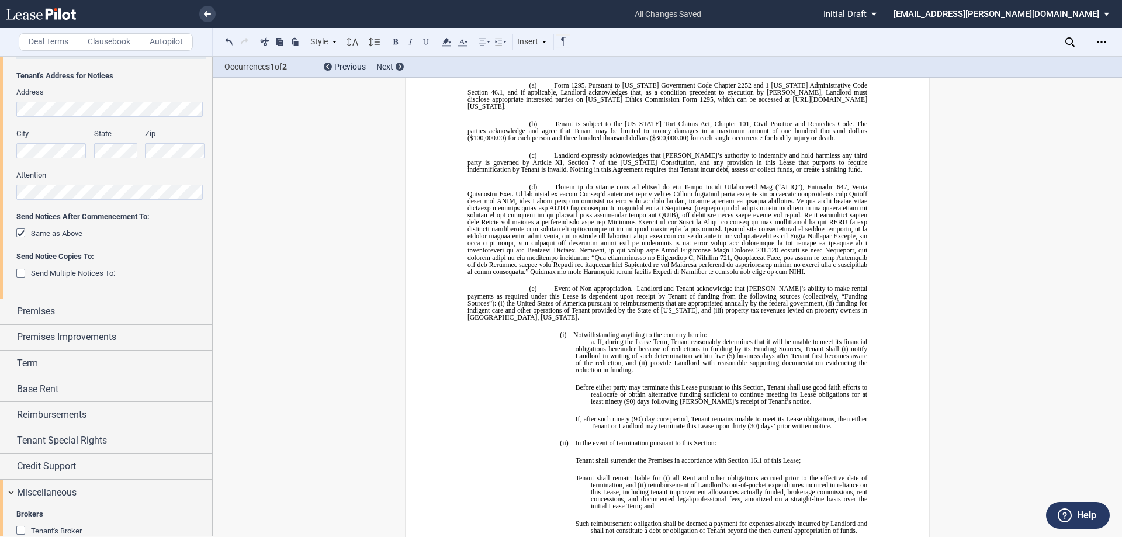
drag, startPoint x: 537, startPoint y: 388, endPoint x: 467, endPoint y: 343, distance: 83.3
click at [467, 343] on ins "!!SET_LEVEL_1!! !!MOB_LEVEL_2!! 21.27 ﻿ R equired Disclosures Regarding Tenant’…" at bounding box center [667, 467] width 400 height 821
click at [567, 286] on span "Landlord and Tenant acknowledge that [PERSON_NAME]’s ability to make rental pay…" at bounding box center [667, 304] width 401 height 36
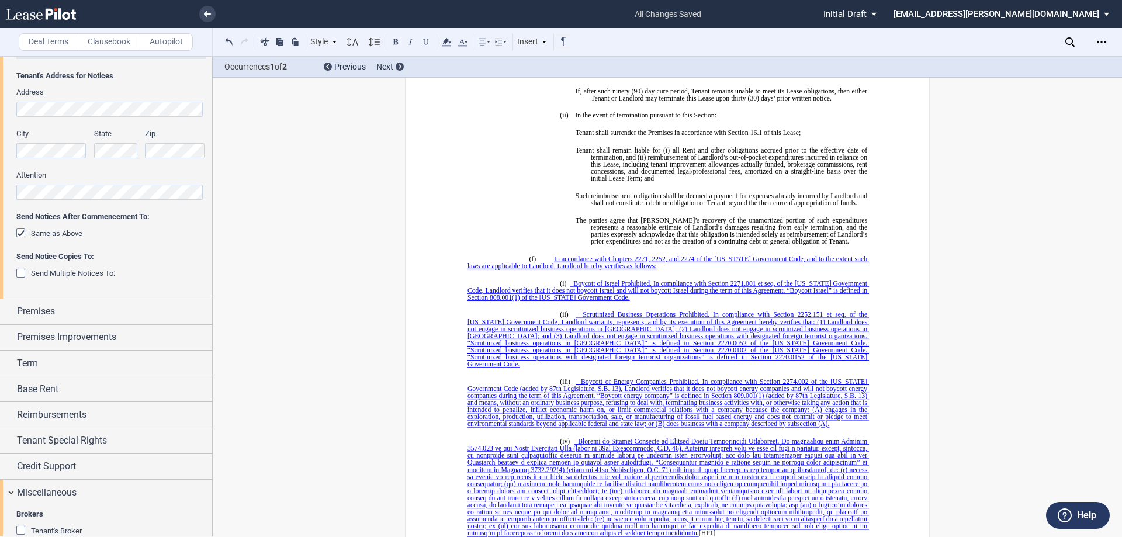
scroll to position [10048, 0]
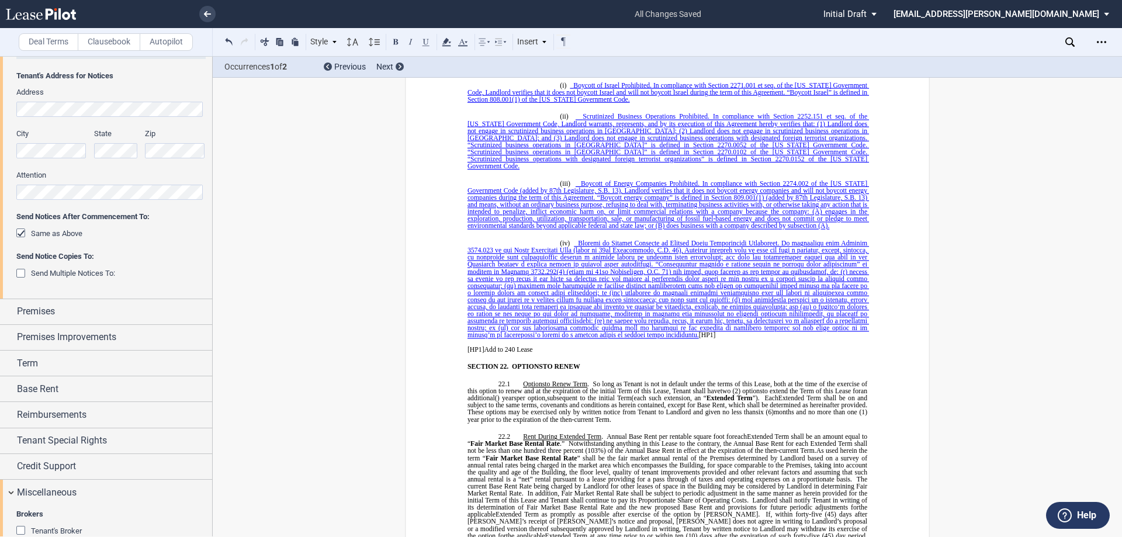
drag, startPoint x: 519, startPoint y: 235, endPoint x: 538, endPoint y: 273, distance: 42.6
click at [537, 346] on p "﻿ [HP1] Add to 240 Lease" at bounding box center [667, 349] width 400 height 7
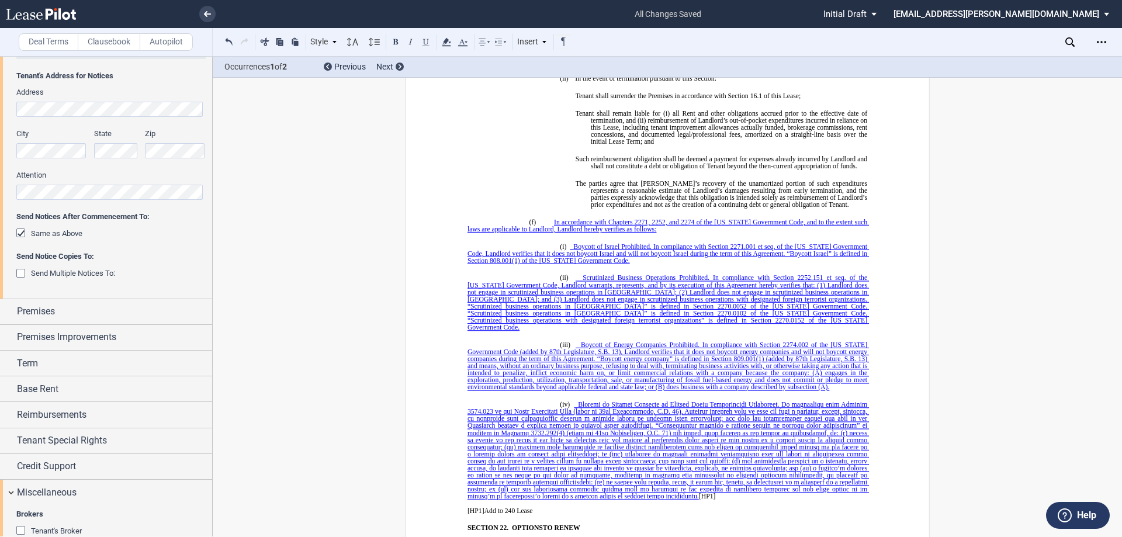
scroll to position [9872, 0]
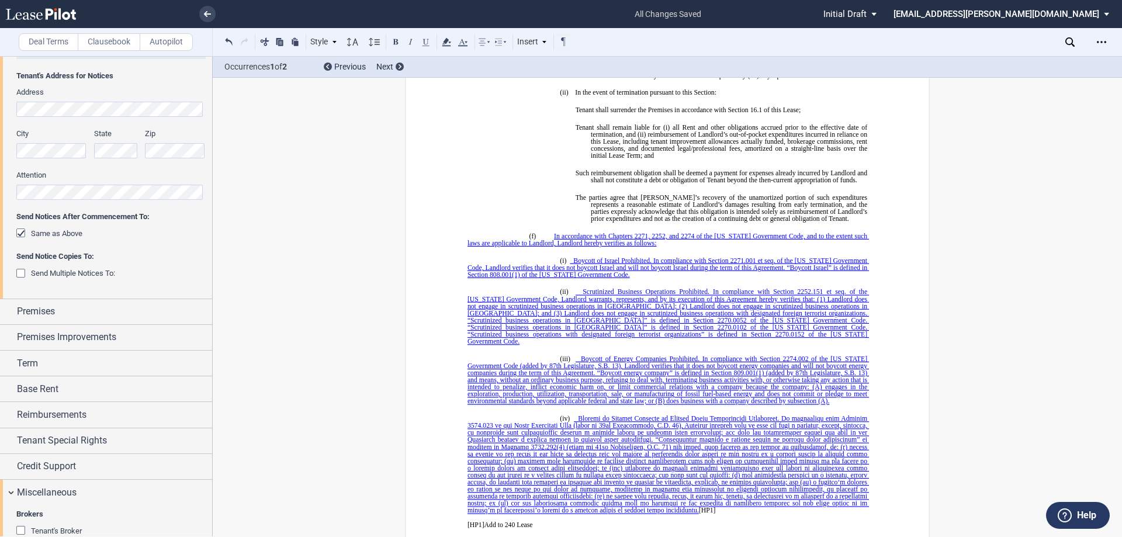
drag, startPoint x: 536, startPoint y: 273, endPoint x: 480, endPoint y: 243, distance: 63.8
click at [480, 243] on ins "!!SET_LEVEL_1!! !!MOB_LEVEL_2!! 21.27 ﻿ R equired Disclosures Regarding Tenant’…" at bounding box center [667, 117] width 400 height 821
click at [536, 521] on p "﻿ [HP1] Add to 240 Lease" at bounding box center [667, 524] width 400 height 7
drag, startPoint x: 536, startPoint y: 447, endPoint x: 468, endPoint y: 441, distance: 68.0
click at [468, 441] on ins "!!SET_LEVEL_1!! !!MOB_LEVEL_2!! 21.27 ﻿ R equired Disclosures Regarding Tenant’…" at bounding box center [667, 117] width 400 height 821
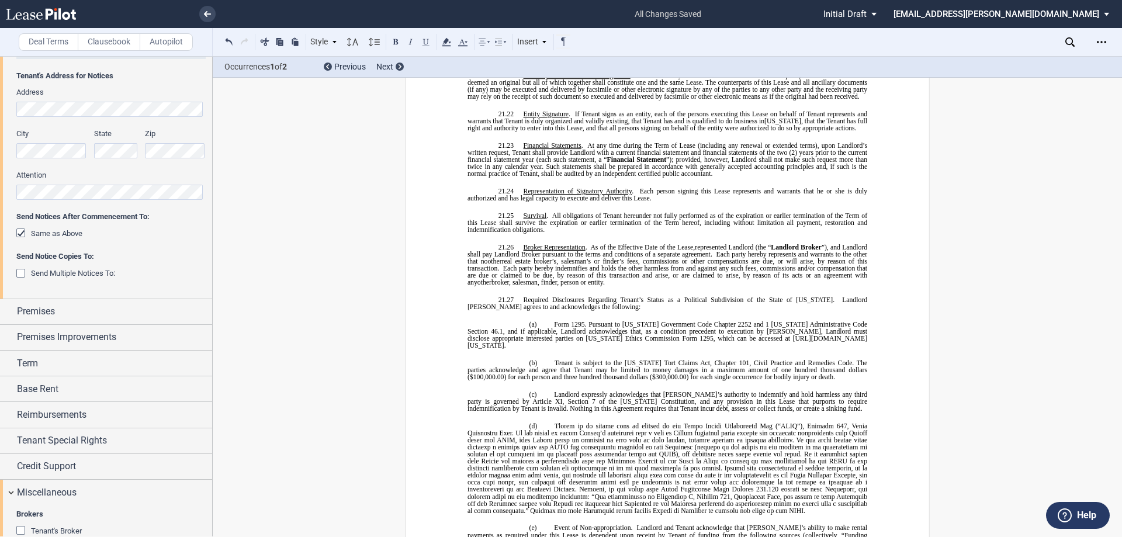
scroll to position [9230, 0]
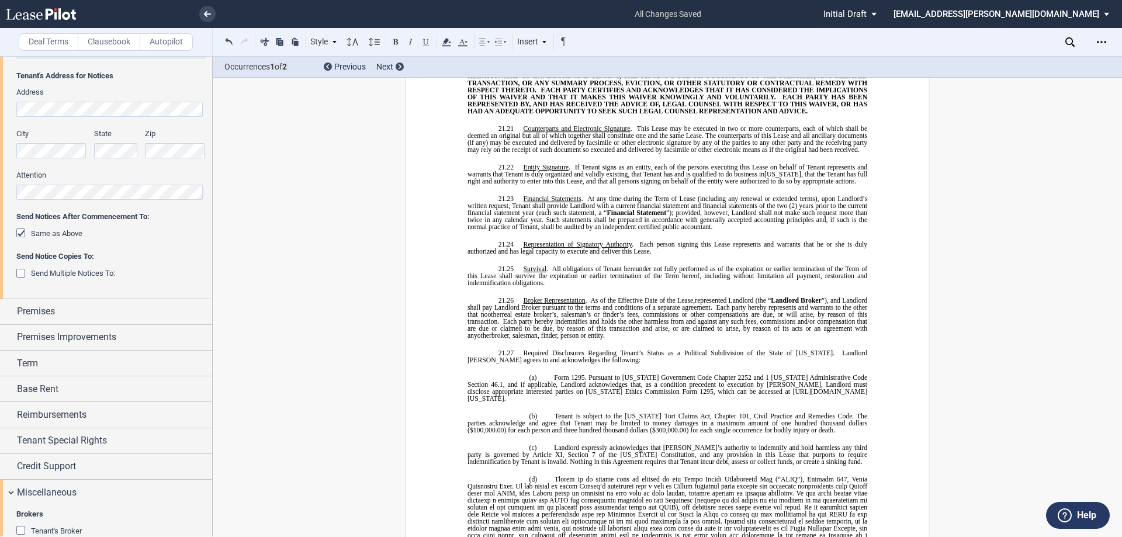
click at [515, 349] on p "21.27 ﻿ R equired Disclosures Regarding Tenant’s Status as a Political Subdivis…" at bounding box center [667, 356] width 400 height 14
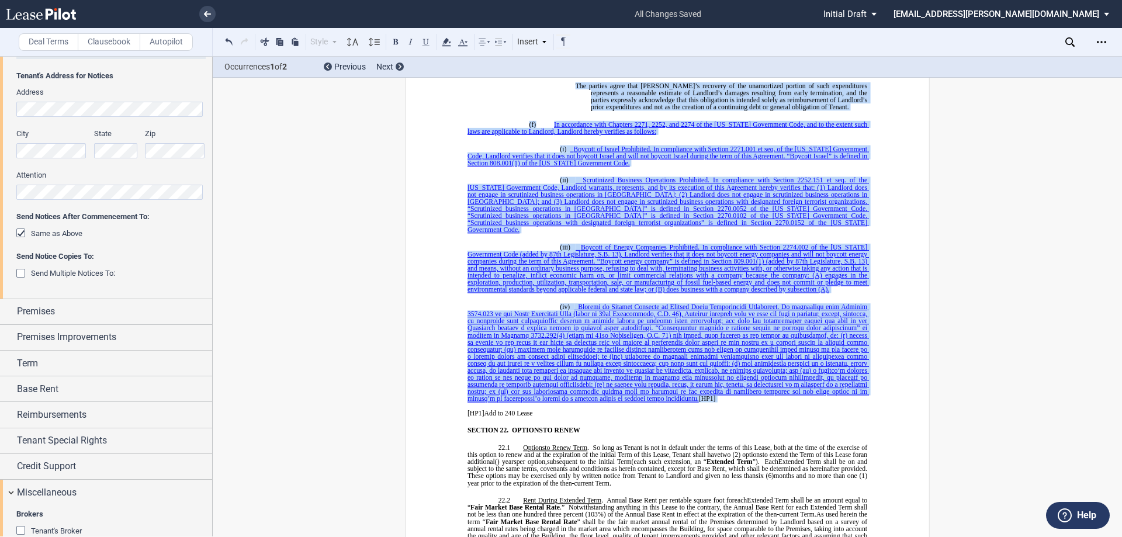
scroll to position [9989, 0]
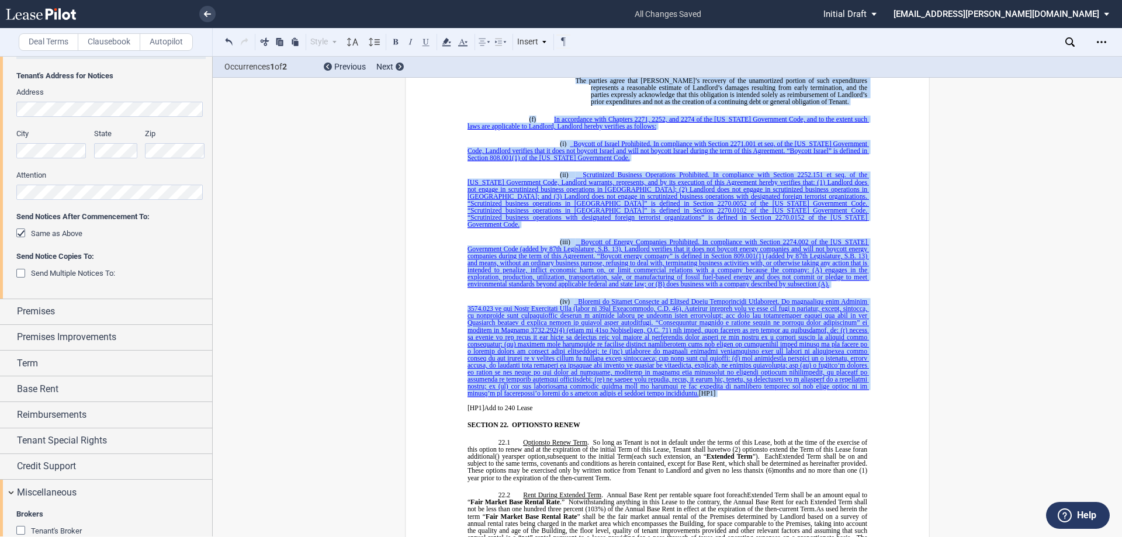
drag, startPoint x: 480, startPoint y: 292, endPoint x: 542, endPoint y: 333, distance: 74.2
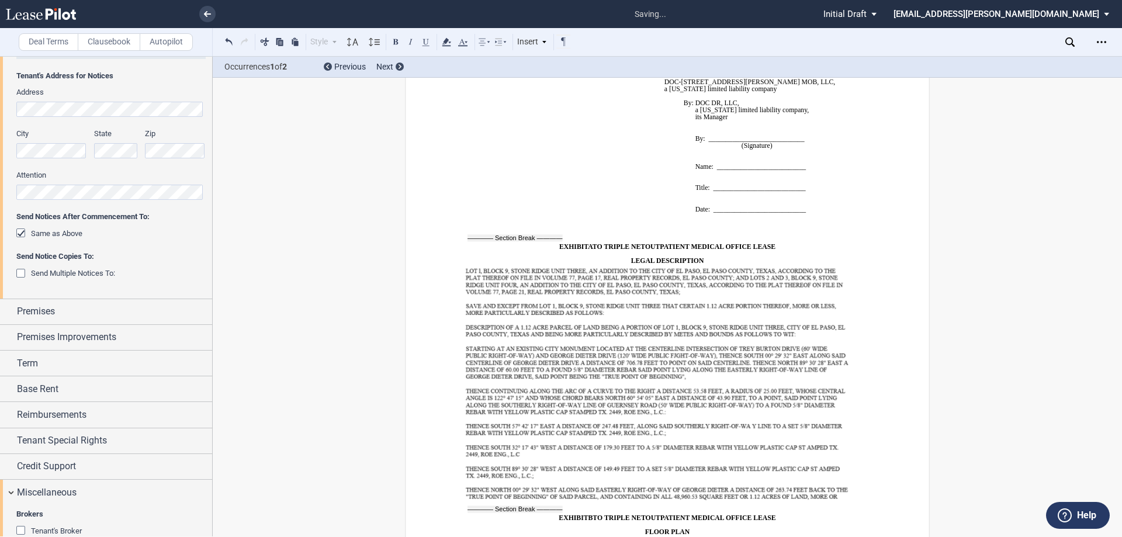
scroll to position [9193, 0]
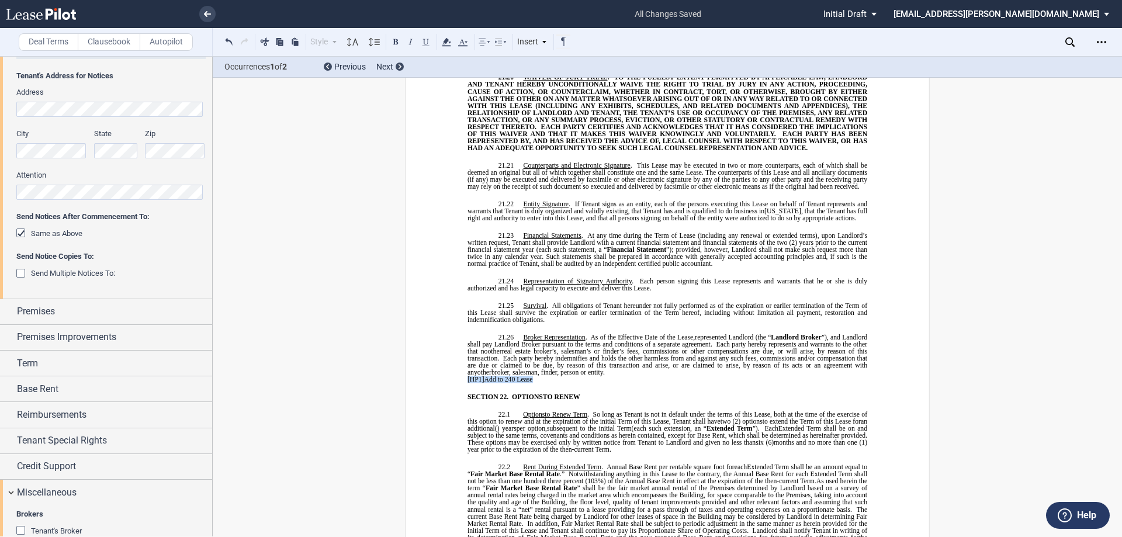
drag, startPoint x: 535, startPoint y: 324, endPoint x: 453, endPoint y: 324, distance: 81.2
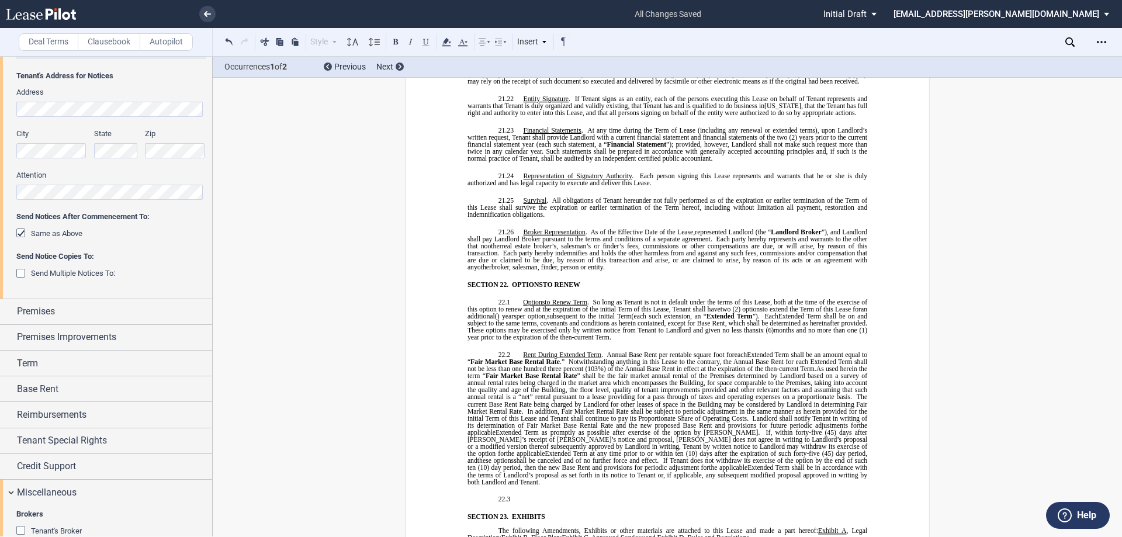
scroll to position [9251, 0]
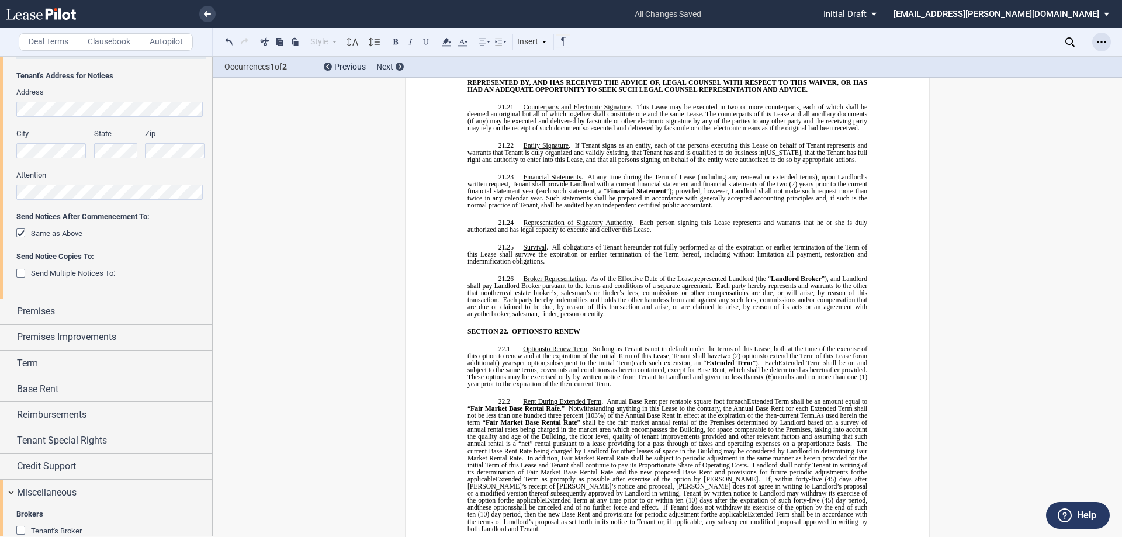
click at [1101, 43] on icon "Open Lease options menu" at bounding box center [1101, 41] width 9 height 9
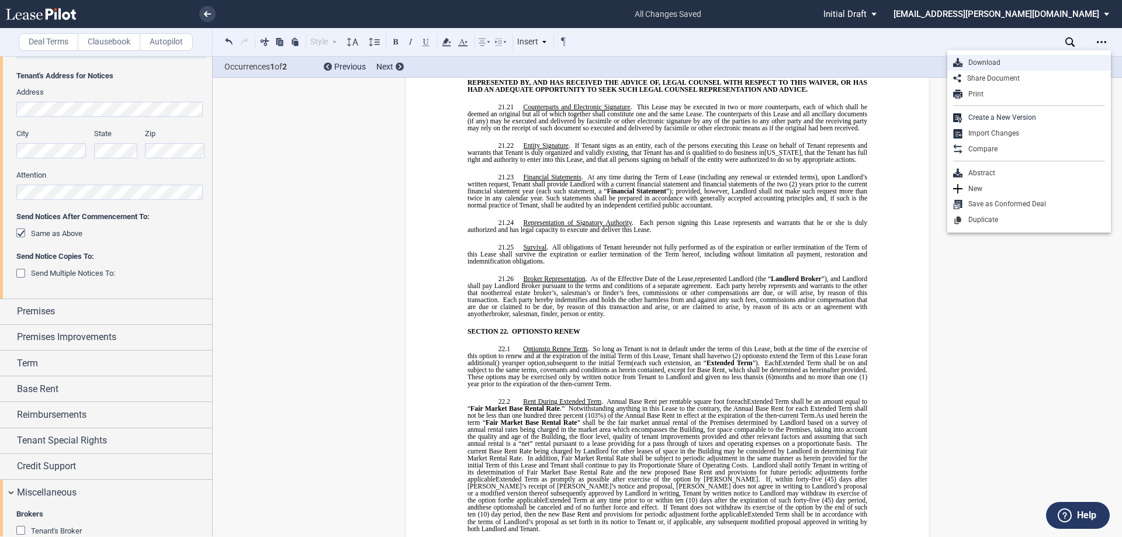
click at [1012, 58] on div "Download" at bounding box center [1033, 63] width 143 height 10
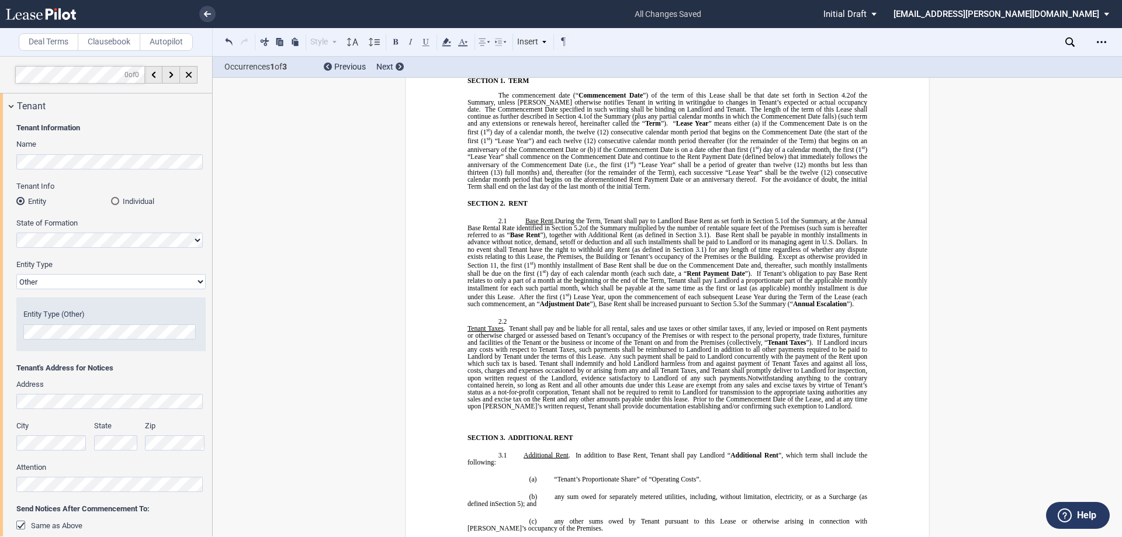
scroll to position [701, 0]
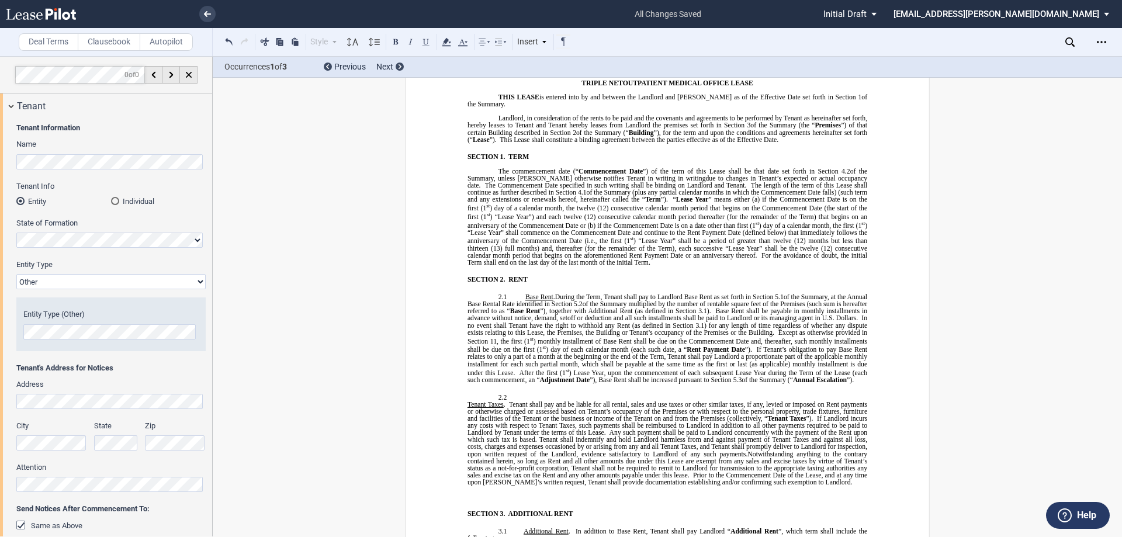
click at [672, 172] on span "of the Summary, unless [PERSON_NAME] otherwise notifies Tenant in writing in wr…" at bounding box center [667, 175] width 401 height 14
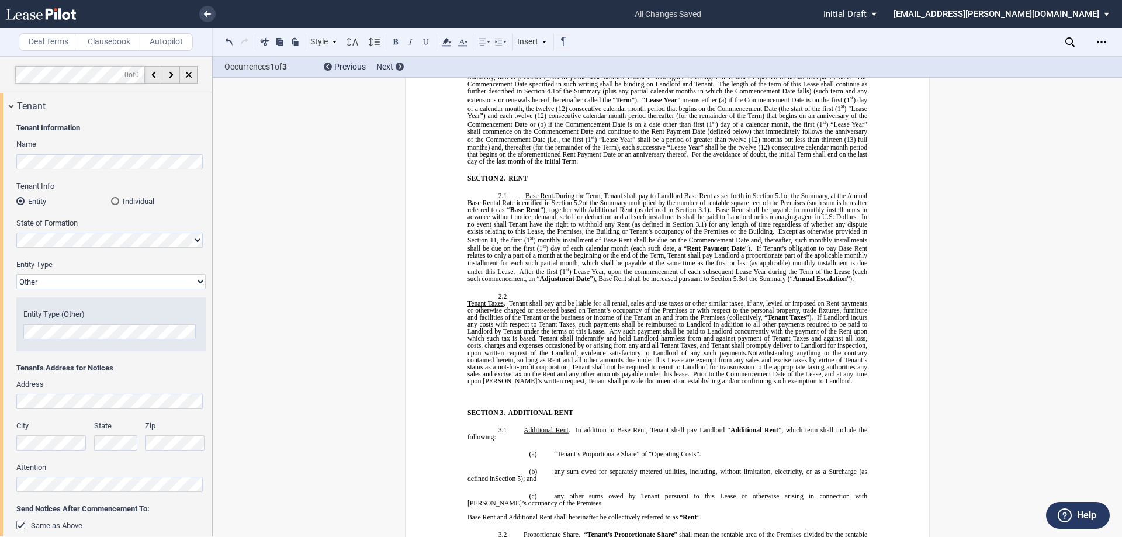
scroll to position [818, 0]
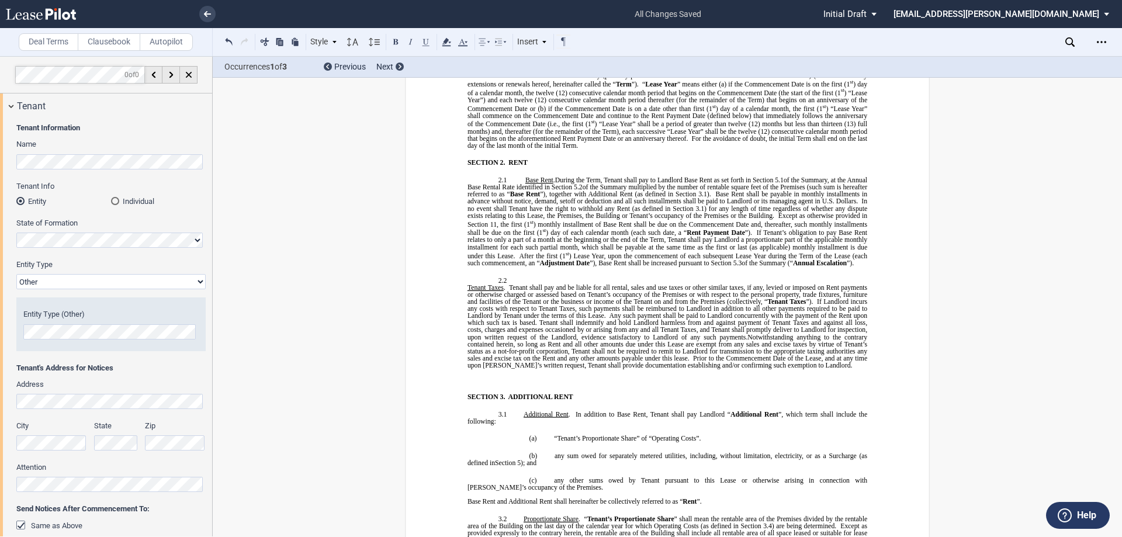
click at [581, 271] on div "!!SET_LEVEL_1!! !!MOB_LEVEL_2!! 2.1 Base Rent . ﻿ During the Term, Tenant shall…" at bounding box center [667, 272] width 400 height 192
click at [564, 269] on div "!!SET_LEVEL_1!! !!MOB_LEVEL_2!! 2.1 Base Rent . ﻿ During the Term, Tenant shall…" at bounding box center [667, 272] width 400 height 192
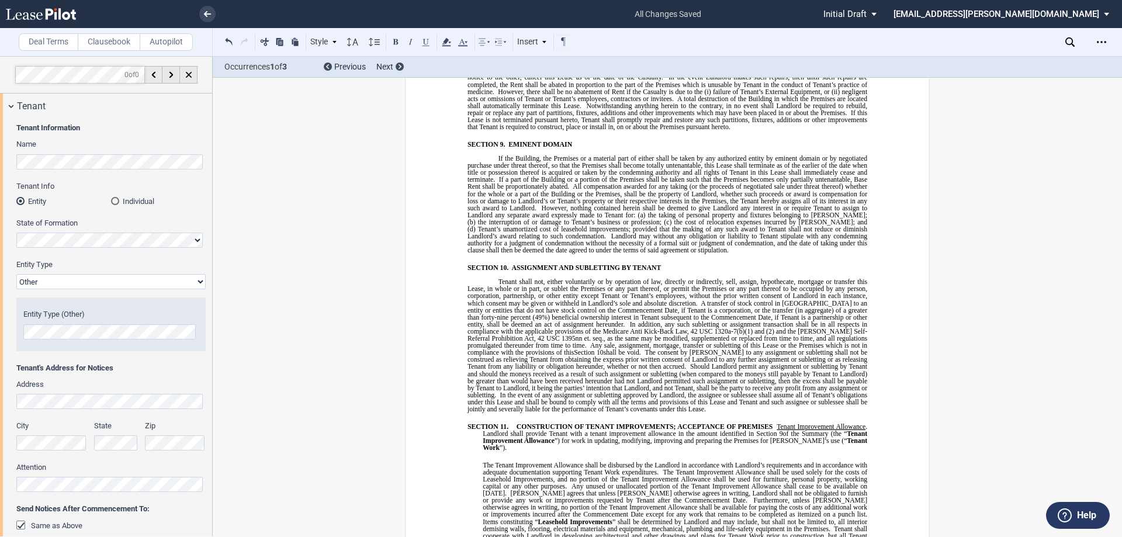
scroll to position [4966, 0]
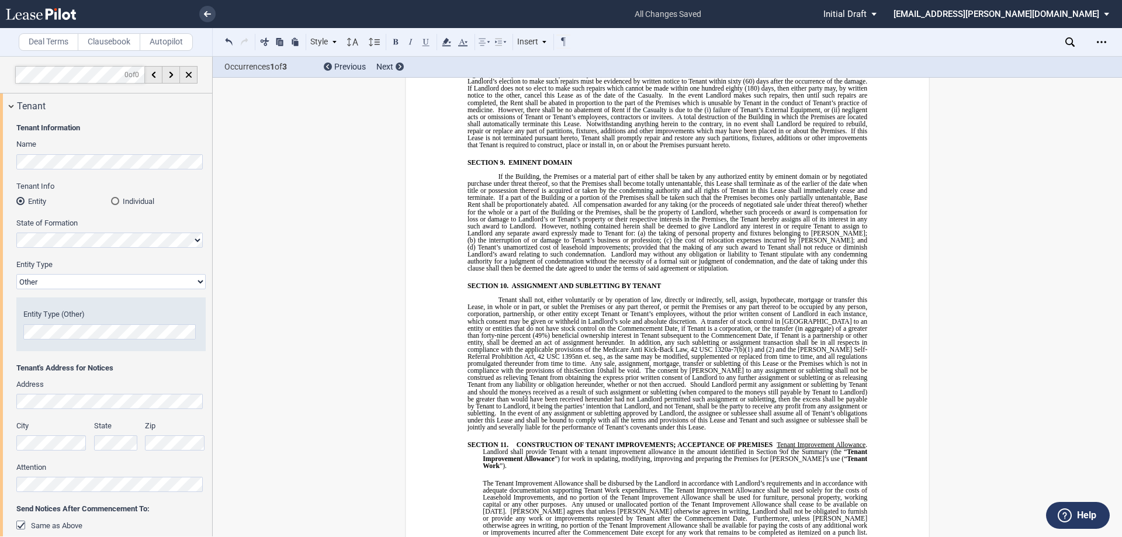
click at [772, 441] on span at bounding box center [774, 444] width 4 height 7
click at [776, 441] on span "Tenant Improvement Allowance" at bounding box center [820, 444] width 89 height 7
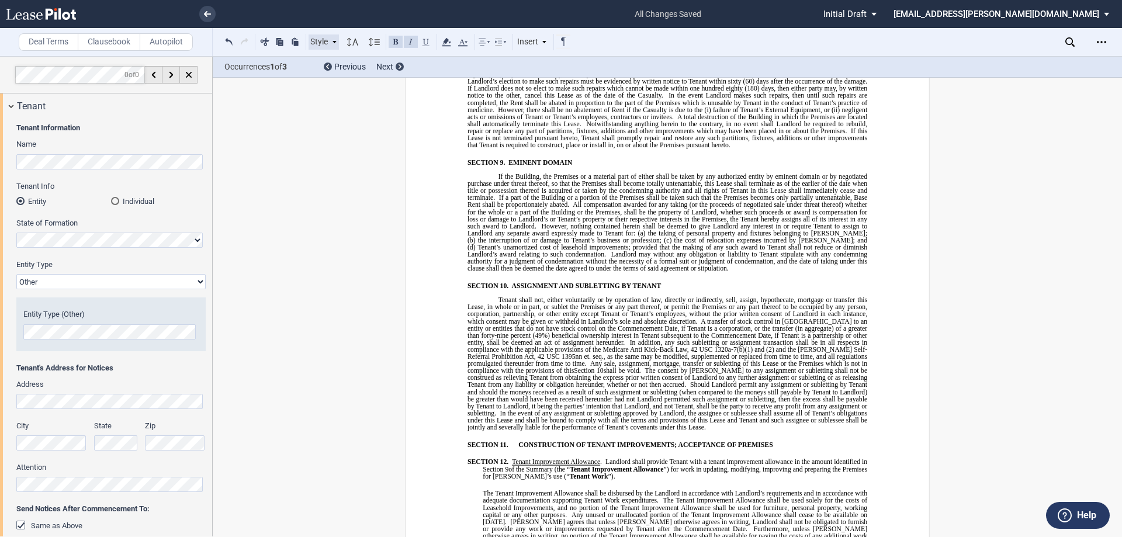
click at [328, 47] on div "Style" at bounding box center [323, 41] width 30 height 15
click at [373, 80] on div "1.1 Subsection 1" at bounding box center [384, 76] width 140 height 10
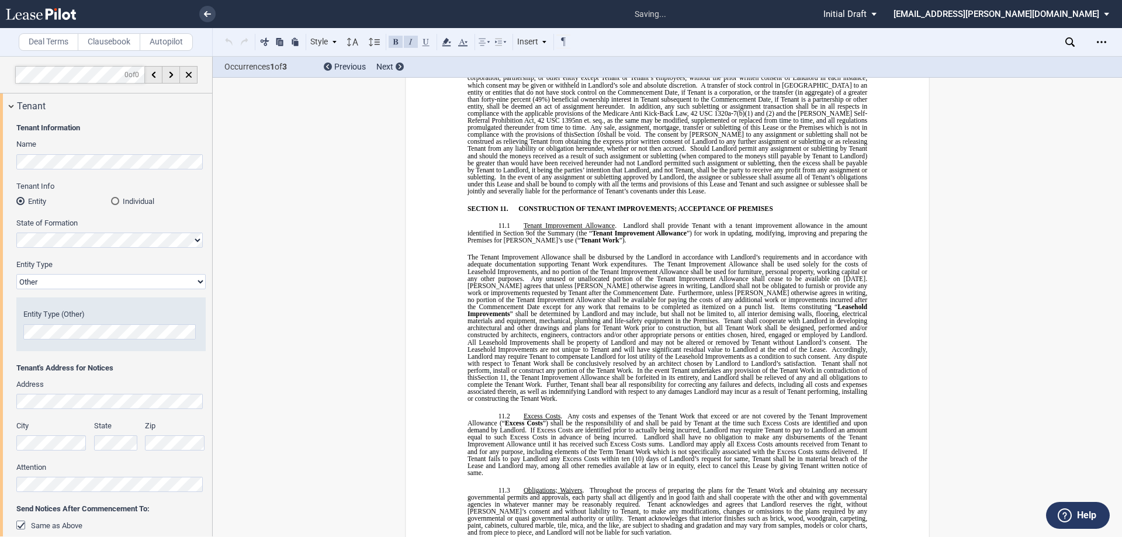
scroll to position [5258, 0]
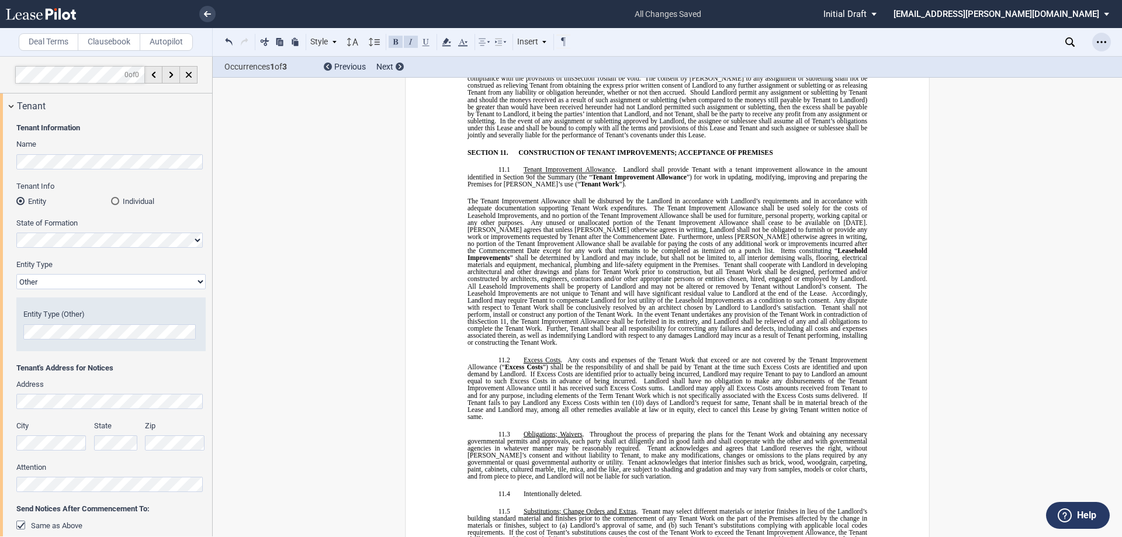
click at [1095, 41] on div "Open Lease options menu" at bounding box center [1101, 42] width 19 height 19
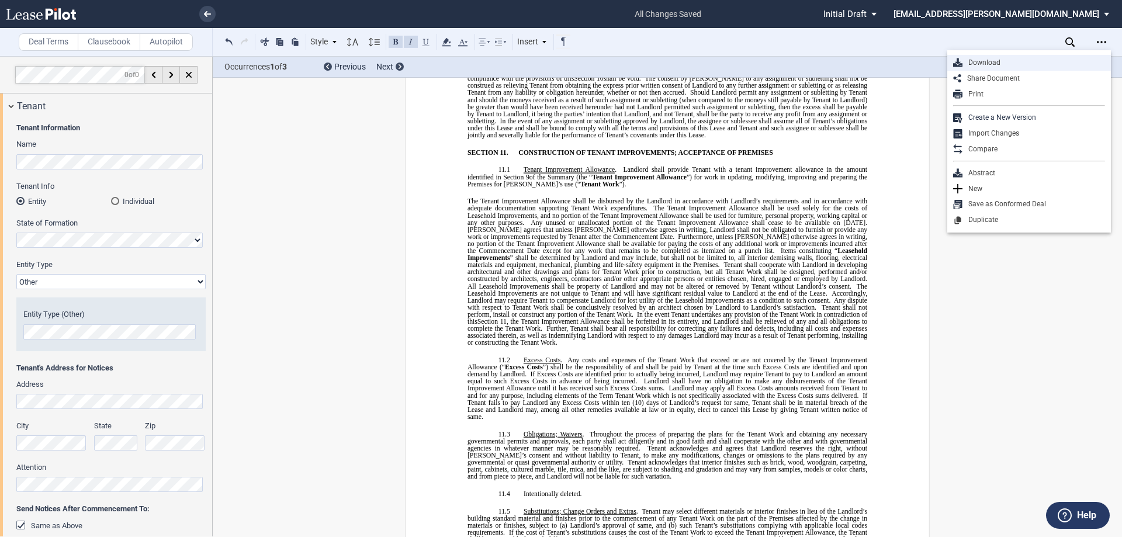
click at [991, 61] on div "Download" at bounding box center [1033, 63] width 143 height 10
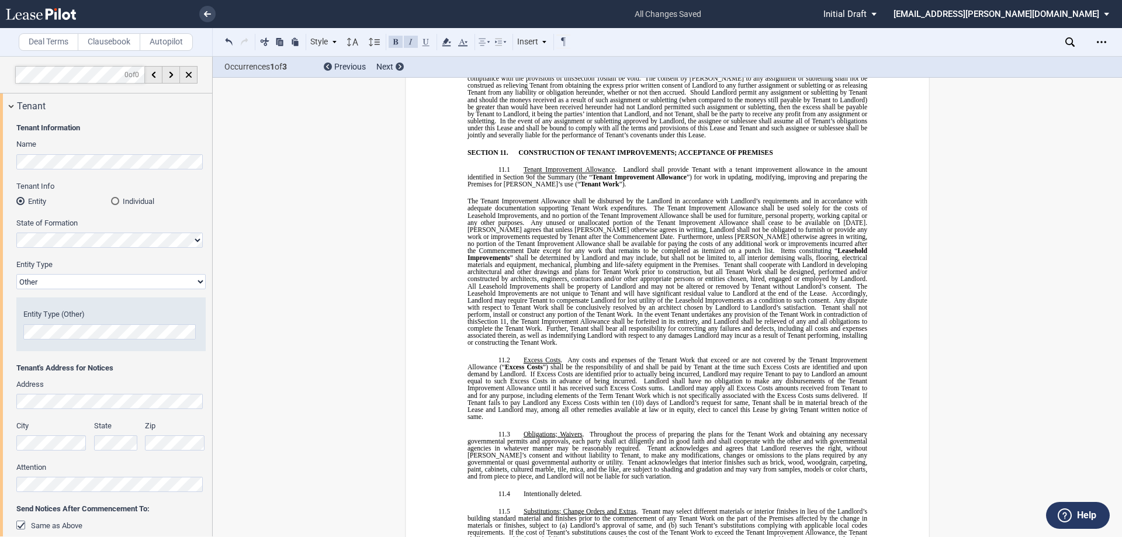
click at [862, 219] on span "Any unused or unallocated portion of the Tenant Improvement Allowance shall cea…" at bounding box center [698, 222] width 337 height 7
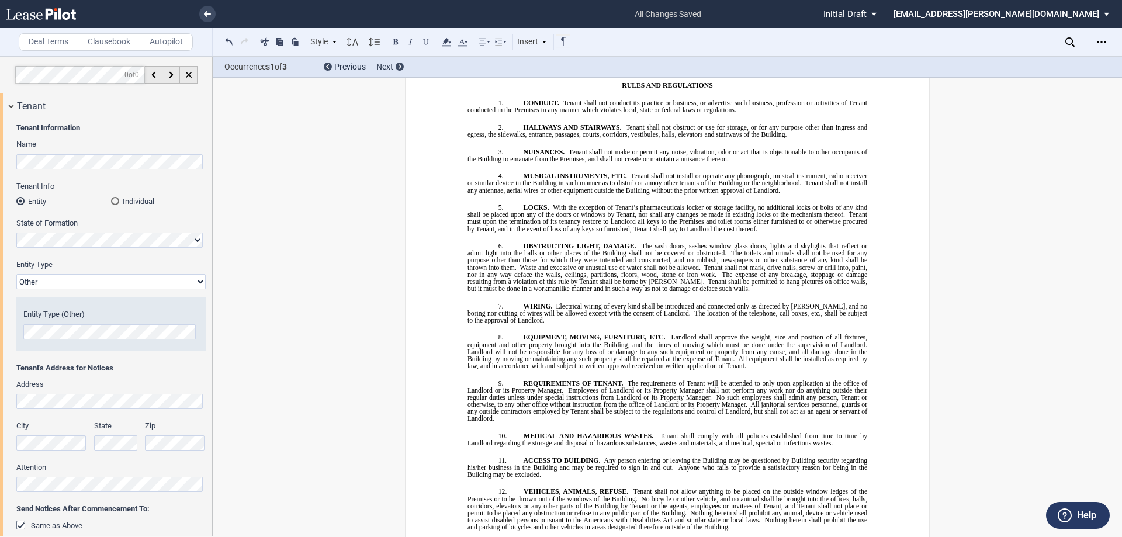
scroll to position [11234, 0]
